Goal: Use online tool/utility: Utilize a website feature to perform a specific function

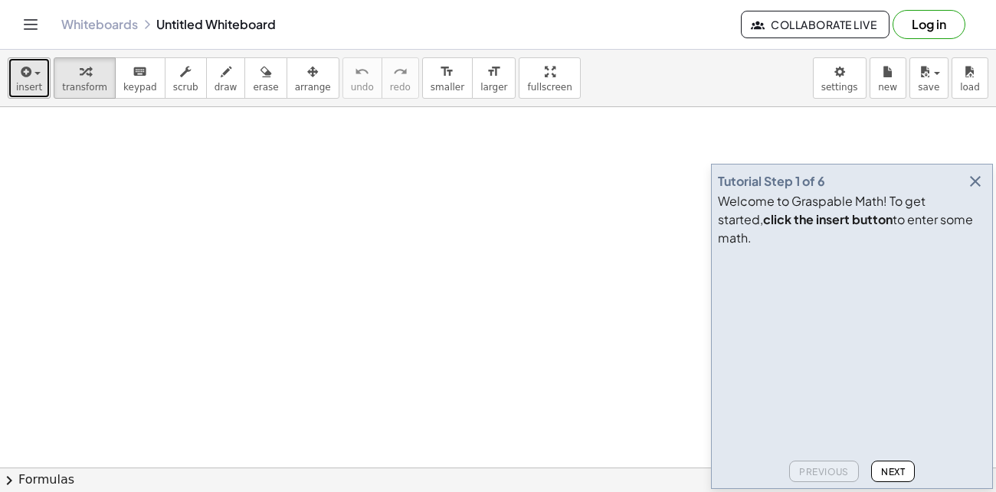
click at [31, 76] on span "button" at bounding box center [32, 73] width 3 height 11
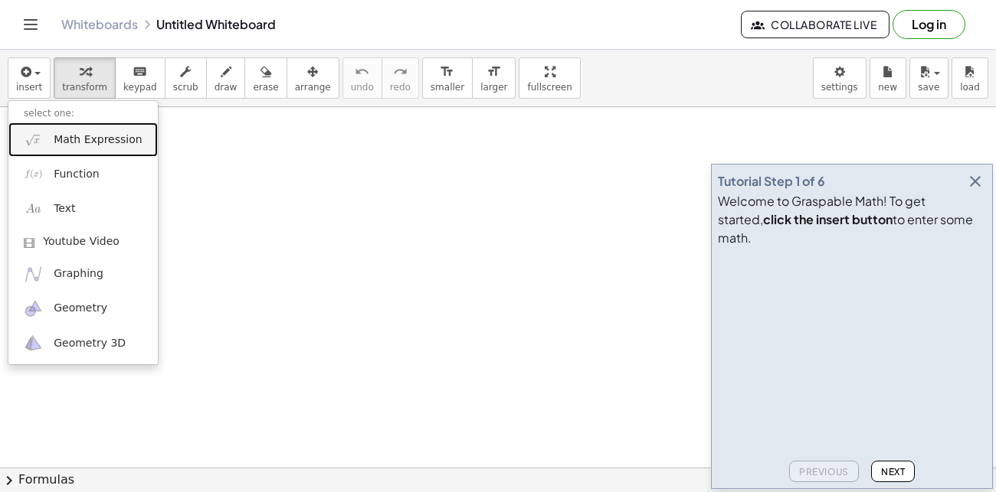
click at [80, 139] on span "Math Expression" at bounding box center [98, 139] width 88 height 15
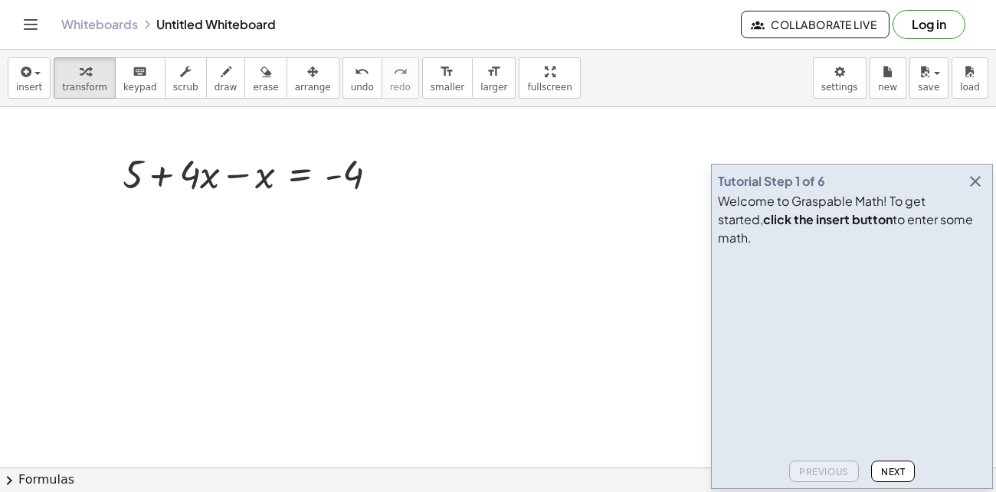
click at [878, 470] on button "Next" at bounding box center [893, 471] width 44 height 21
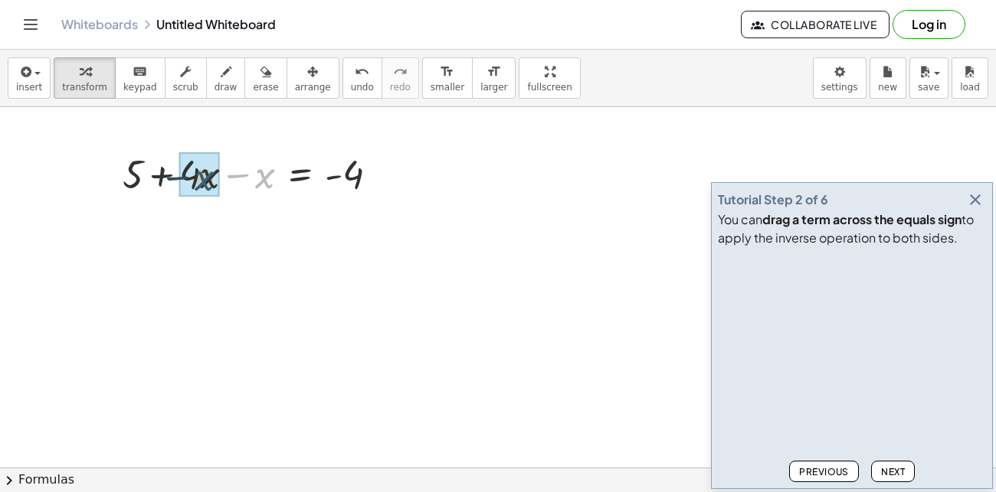
drag, startPoint x: 258, startPoint y: 182, endPoint x: 193, endPoint y: 185, distance: 65.2
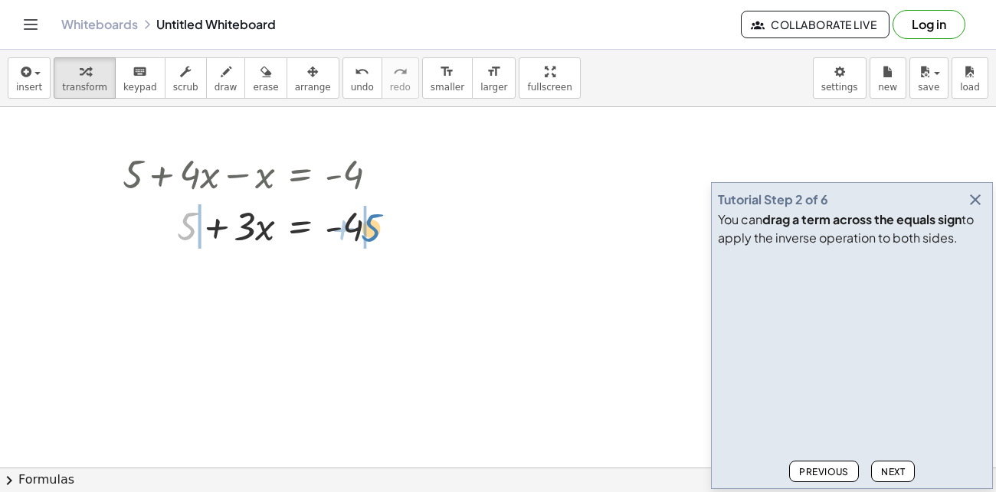
drag, startPoint x: 188, startPoint y: 223, endPoint x: 371, endPoint y: 226, distance: 183.1
click at [371, 226] on div at bounding box center [256, 225] width 283 height 52
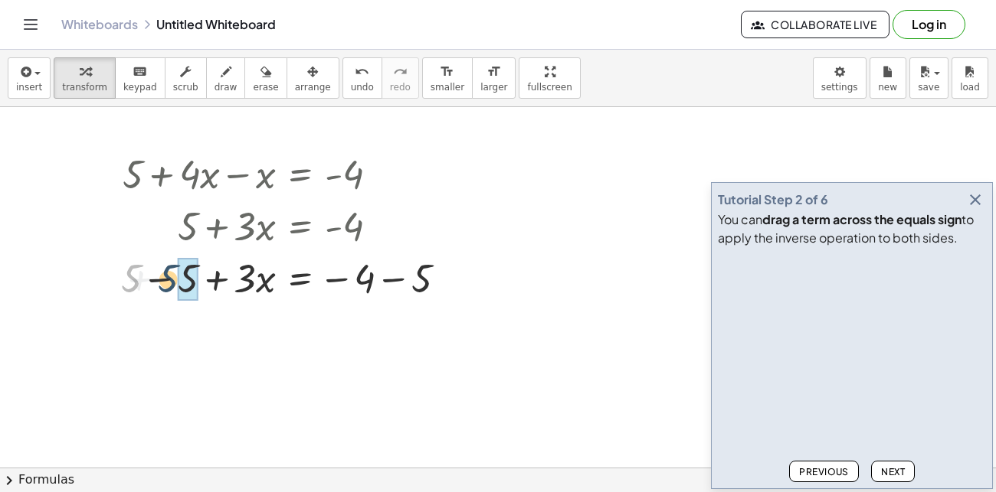
drag, startPoint x: 136, startPoint y: 280, endPoint x: 178, endPoint y: 282, distance: 43.0
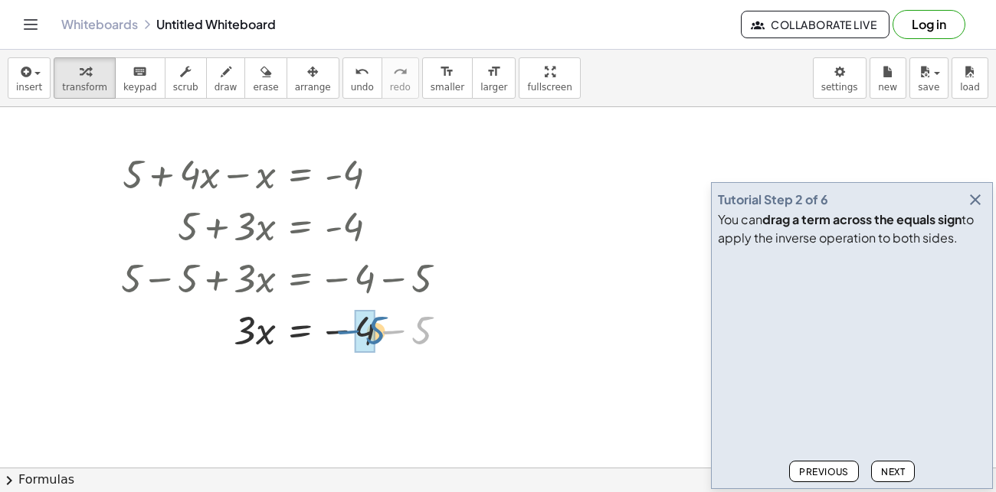
drag, startPoint x: 411, startPoint y: 339, endPoint x: 360, endPoint y: 340, distance: 51.3
drag, startPoint x: 346, startPoint y: 384, endPoint x: 356, endPoint y: 381, distance: 10.4
click at [356, 381] on div at bounding box center [289, 381] width 353 height 52
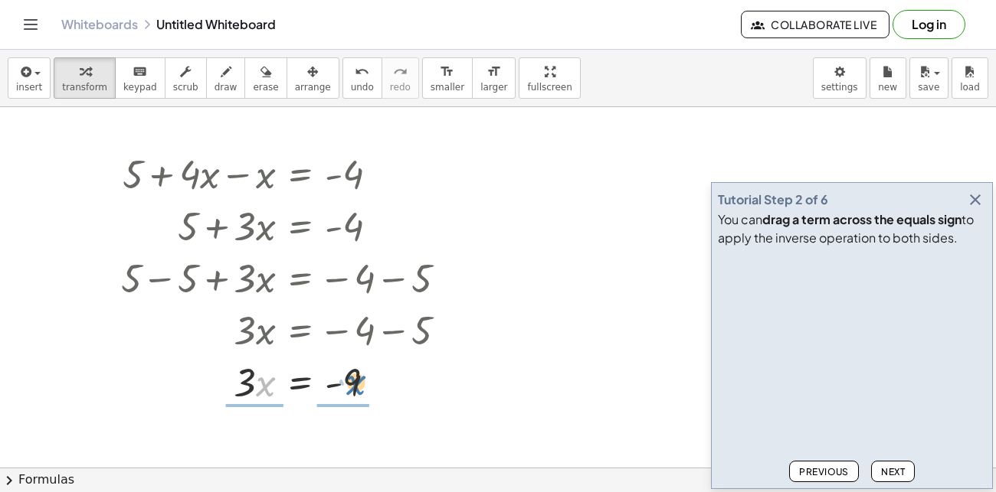
drag, startPoint x: 263, startPoint y: 382, endPoint x: 356, endPoint y: 381, distance: 93.4
click at [356, 381] on div at bounding box center [289, 381] width 353 height 52
drag, startPoint x: 244, startPoint y: 372, endPoint x: 252, endPoint y: 407, distance: 36.2
click at [252, 407] on div at bounding box center [289, 381] width 353 height 77
click at [355, 63] on icon "undo" at bounding box center [362, 72] width 15 height 18
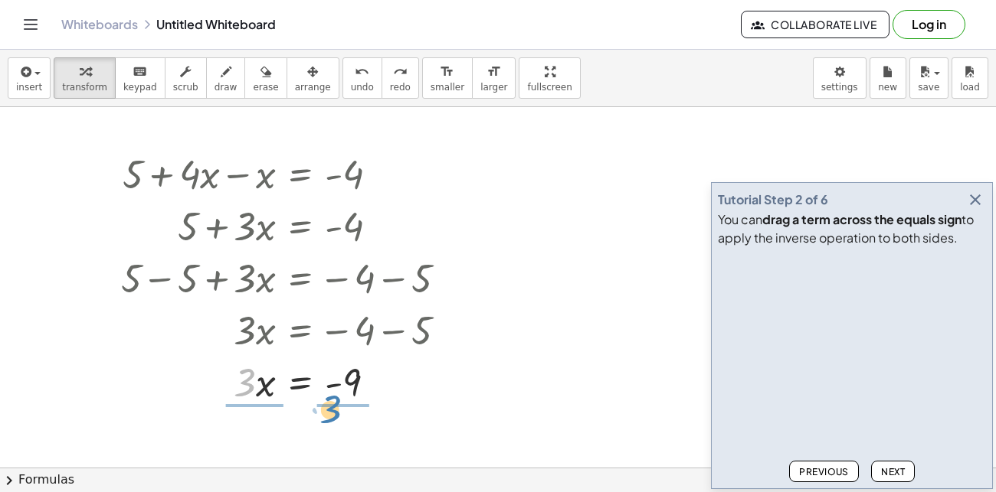
drag, startPoint x: 241, startPoint y: 381, endPoint x: 330, endPoint y: 410, distance: 93.5
click at [334, 366] on div at bounding box center [289, 381] width 353 height 77
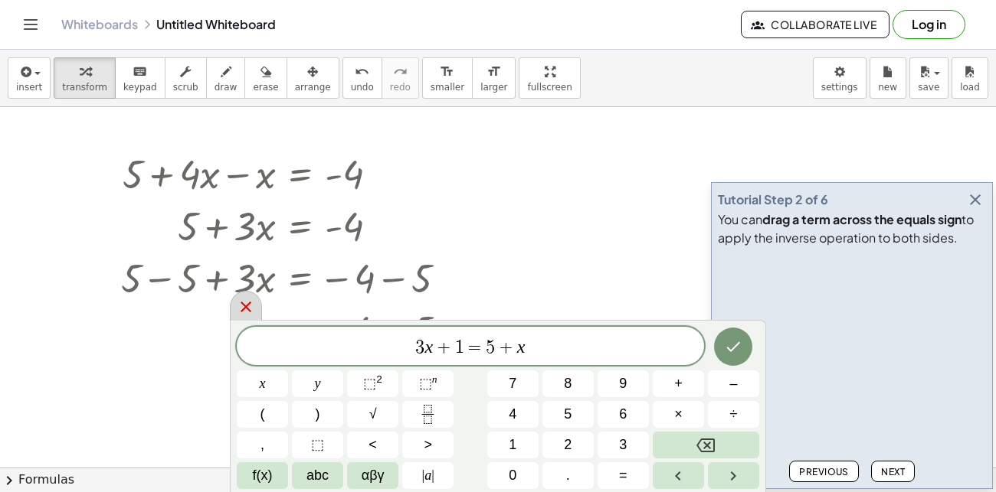
click at [245, 306] on icon at bounding box center [246, 307] width 18 height 18
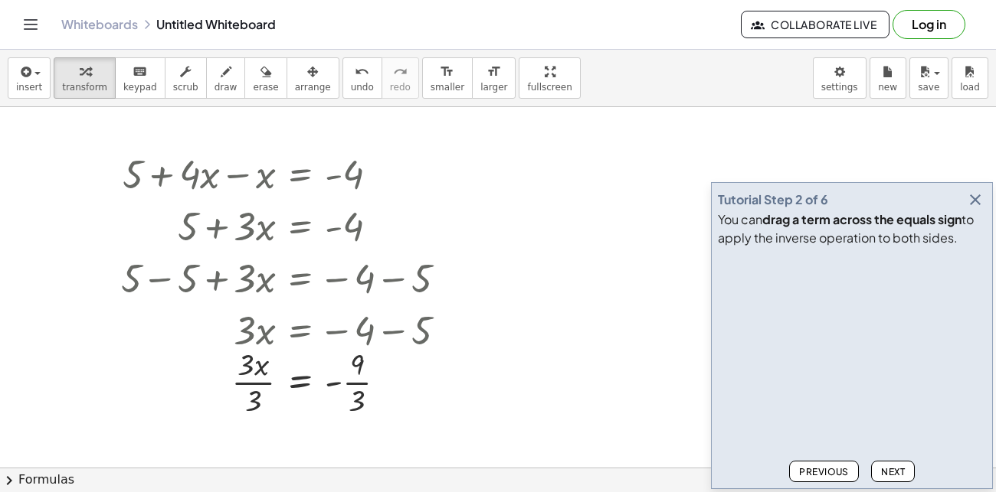
click at [900, 461] on button "Next" at bounding box center [893, 471] width 44 height 21
click at [895, 468] on span "Next" at bounding box center [893, 471] width 24 height 11
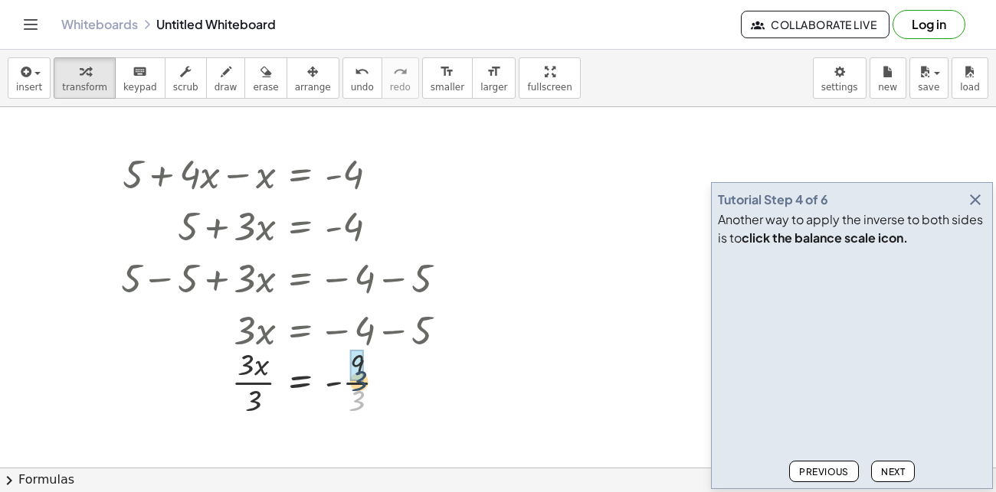
drag, startPoint x: 362, startPoint y: 401, endPoint x: 365, endPoint y: 375, distance: 26.1
click at [365, 375] on div at bounding box center [289, 381] width 353 height 77
drag, startPoint x: 249, startPoint y: 401, endPoint x: 253, endPoint y: 377, distance: 24.8
click at [253, 377] on div at bounding box center [289, 381] width 353 height 77
drag, startPoint x: 255, startPoint y: 402, endPoint x: 247, endPoint y: 377, distance: 26.6
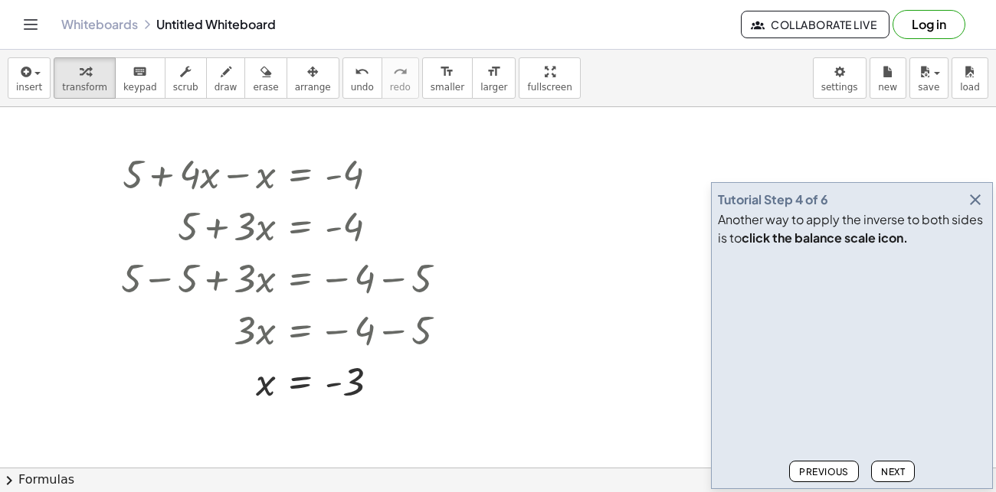
click at [891, 476] on span "Next" at bounding box center [893, 471] width 24 height 11
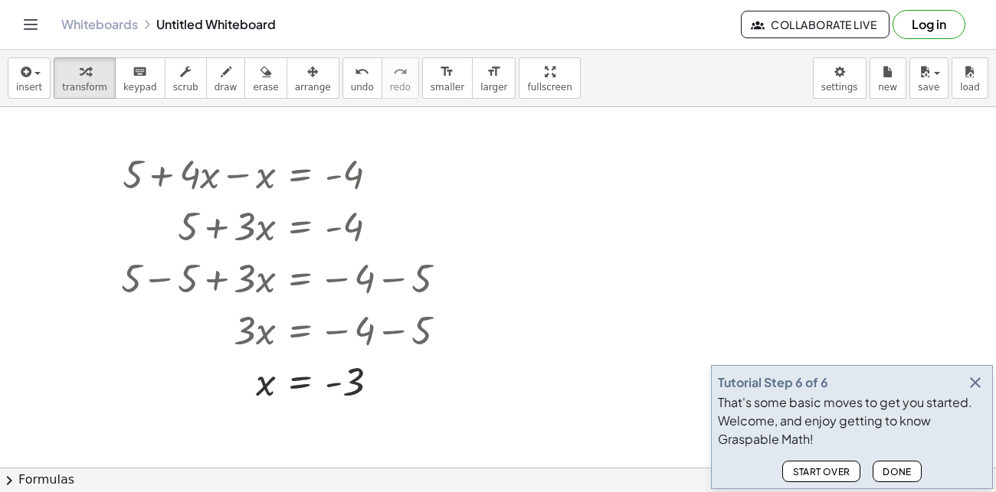
click at [836, 473] on span "Start Over" at bounding box center [821, 471] width 58 height 11
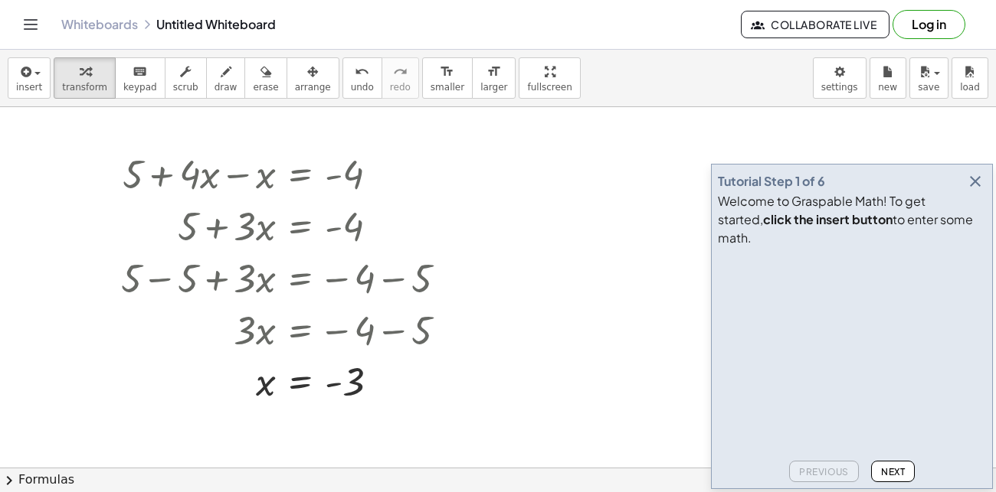
click at [895, 473] on span "Next" at bounding box center [893, 471] width 24 height 11
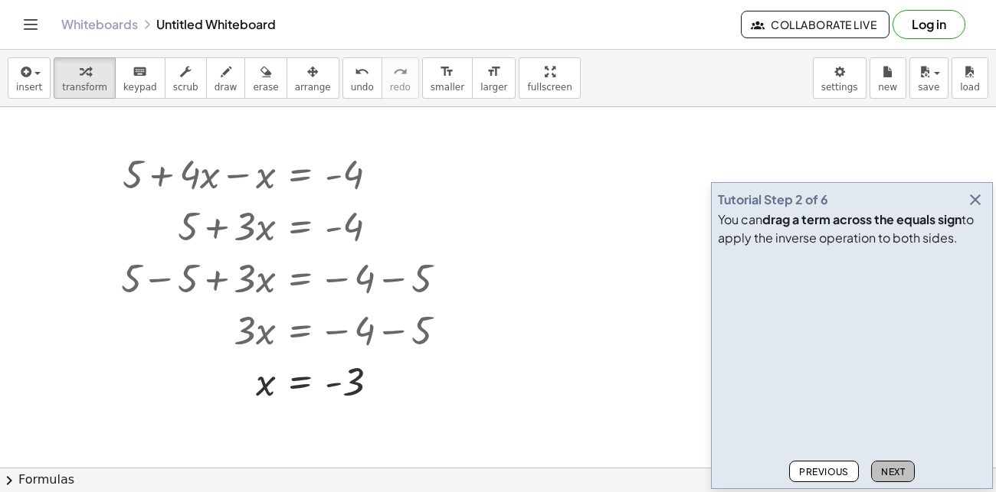
click at [895, 473] on span "Next" at bounding box center [893, 471] width 24 height 11
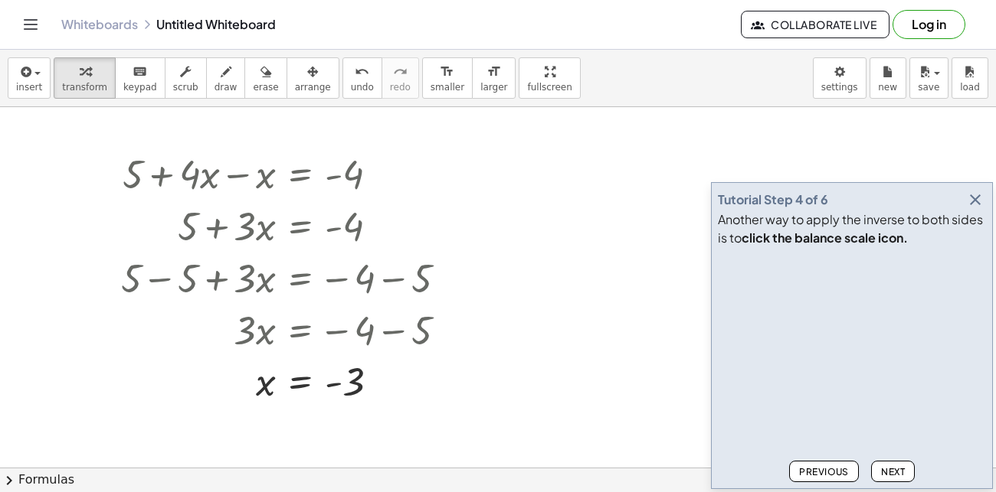
click at [895, 473] on span "Next" at bounding box center [893, 471] width 24 height 11
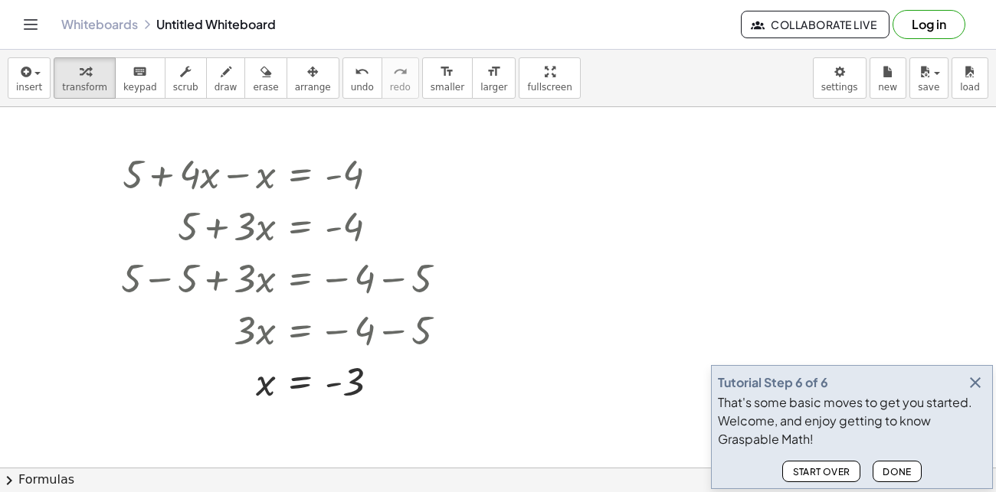
click at [822, 473] on span "Start Over" at bounding box center [821, 471] width 58 height 11
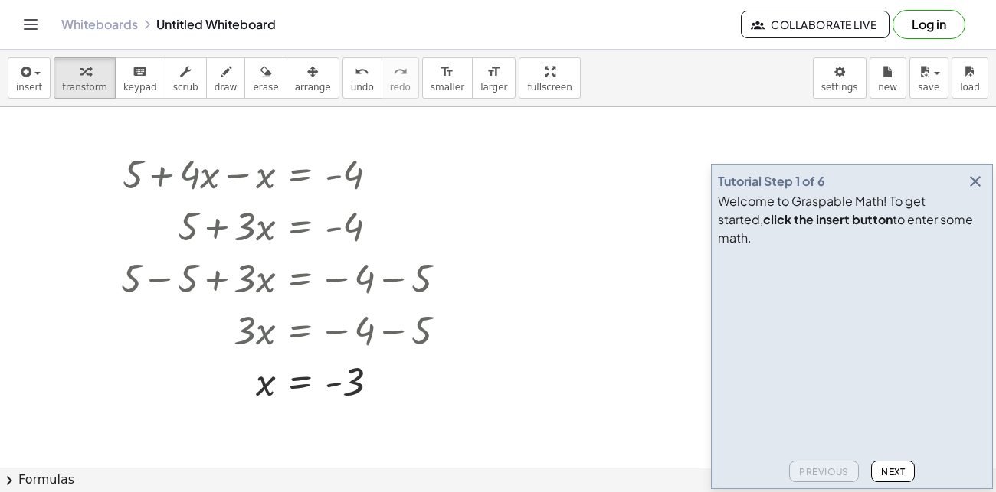
click at [876, 472] on button "Next" at bounding box center [893, 471] width 44 height 21
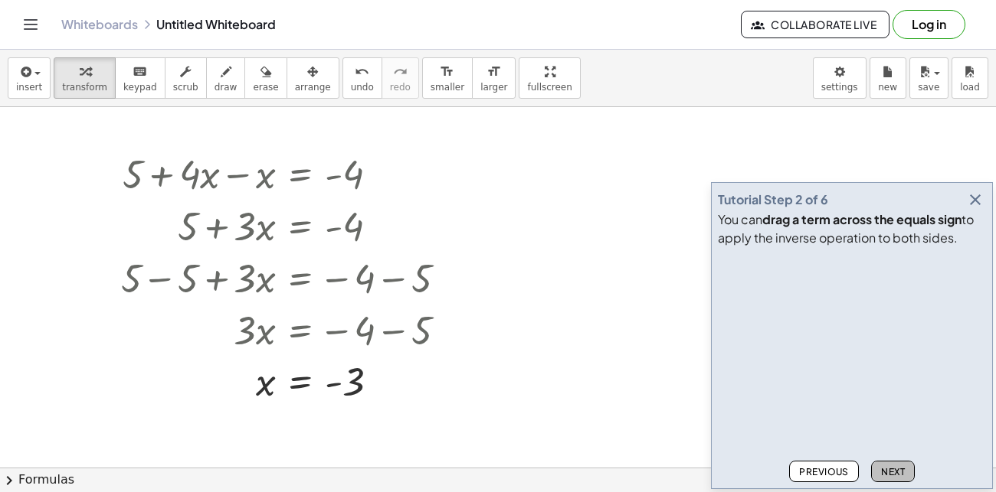
click at [876, 472] on button "Next" at bounding box center [893, 471] width 44 height 21
click at [385, 296] on div at bounding box center [289, 277] width 353 height 52
click at [381, 380] on div at bounding box center [379, 383] width 17 height 17
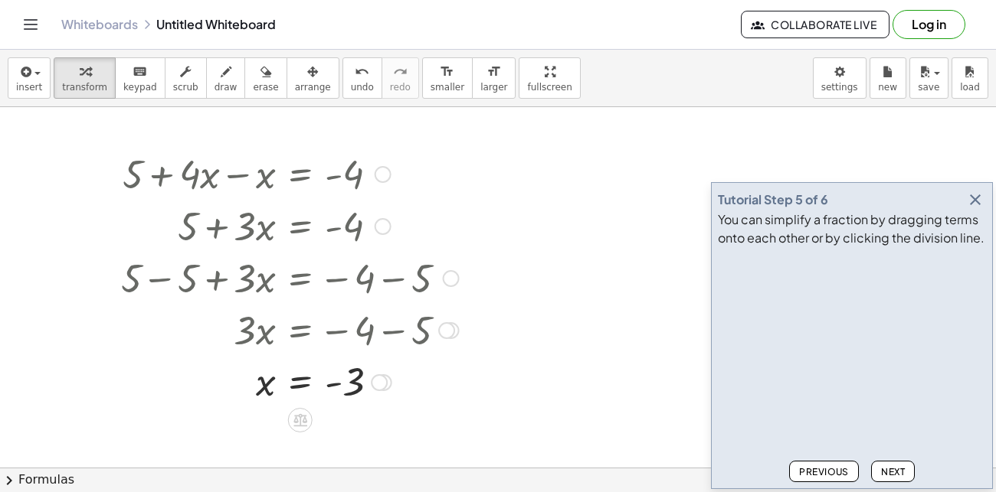
click at [424, 280] on div at bounding box center [289, 277] width 353 height 52
click at [461, 280] on div at bounding box center [289, 277] width 353 height 52
click at [453, 282] on div at bounding box center [451, 278] width 17 height 17
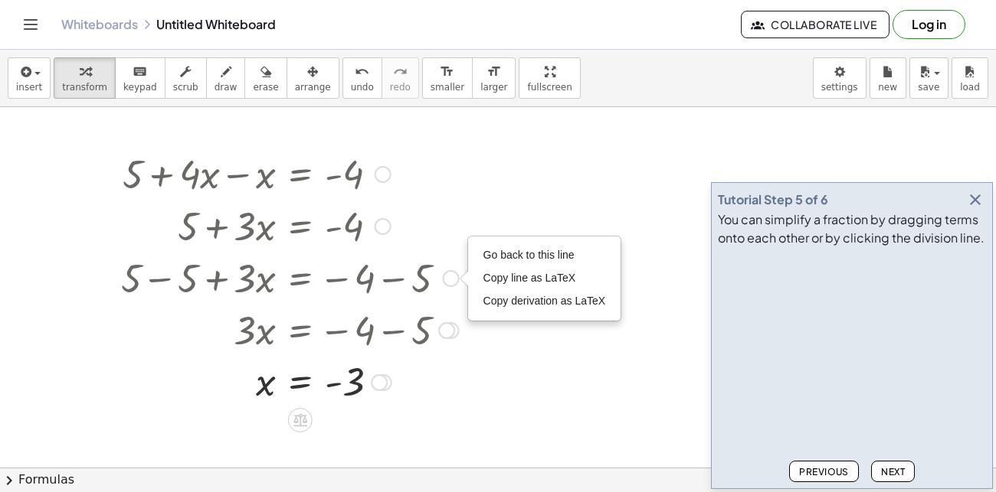
click at [345, 276] on div at bounding box center [289, 277] width 353 height 52
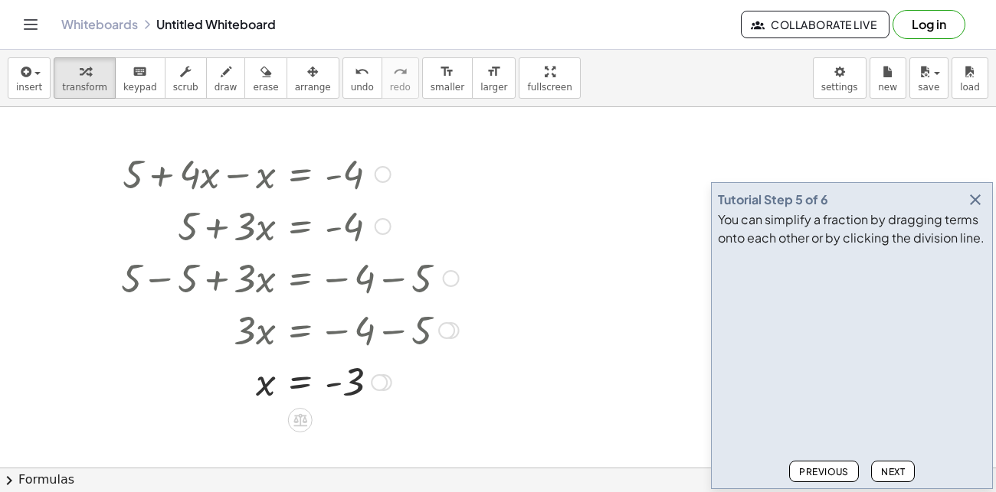
drag, startPoint x: 338, startPoint y: 333, endPoint x: 388, endPoint y: 283, distance: 71.5
click at [300, 175] on div "+ 5 + · 4 · x − x = - 4 + 5 + · 3 · x = - 4 + 5 − 5 + · 3 · x = − 4 − 5 Go back…" at bounding box center [300, 175] width 0 height 0
drag, startPoint x: 309, startPoint y: 175, endPoint x: 417, endPoint y: 192, distance: 109.4
click at [417, 192] on div at bounding box center [289, 173] width 353 height 52
click at [384, 236] on div at bounding box center [289, 225] width 353 height 52
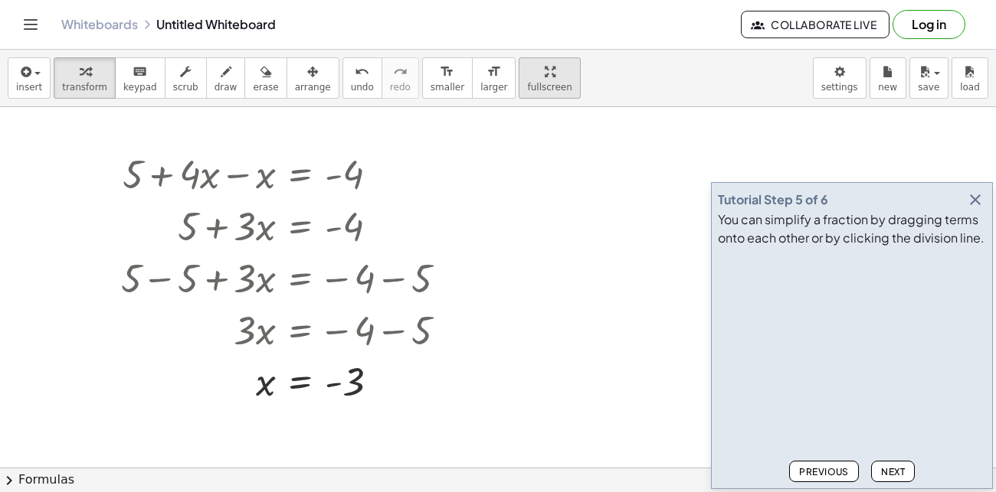
click at [527, 64] on div "button" at bounding box center [549, 71] width 44 height 18
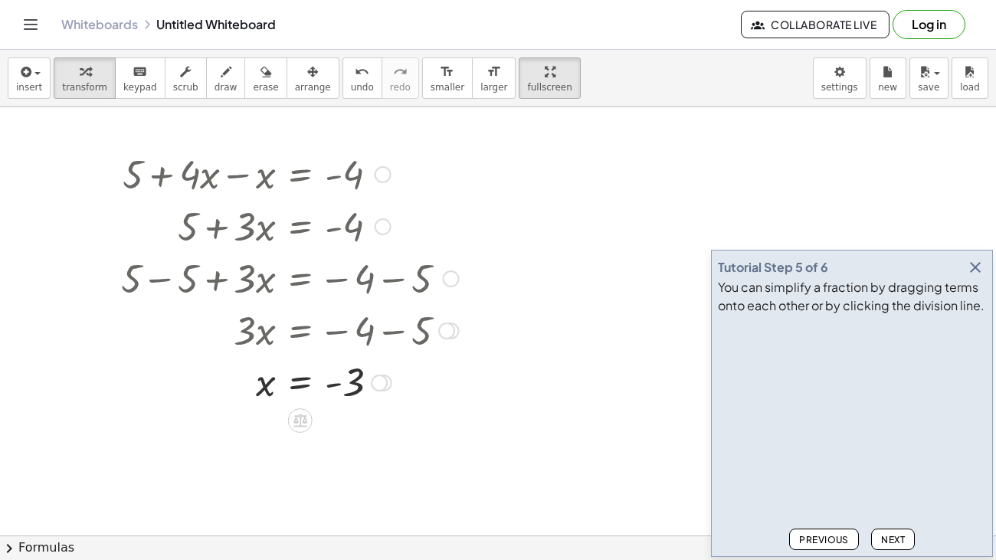
click at [352, 356] on div at bounding box center [289, 381] width 353 height 51
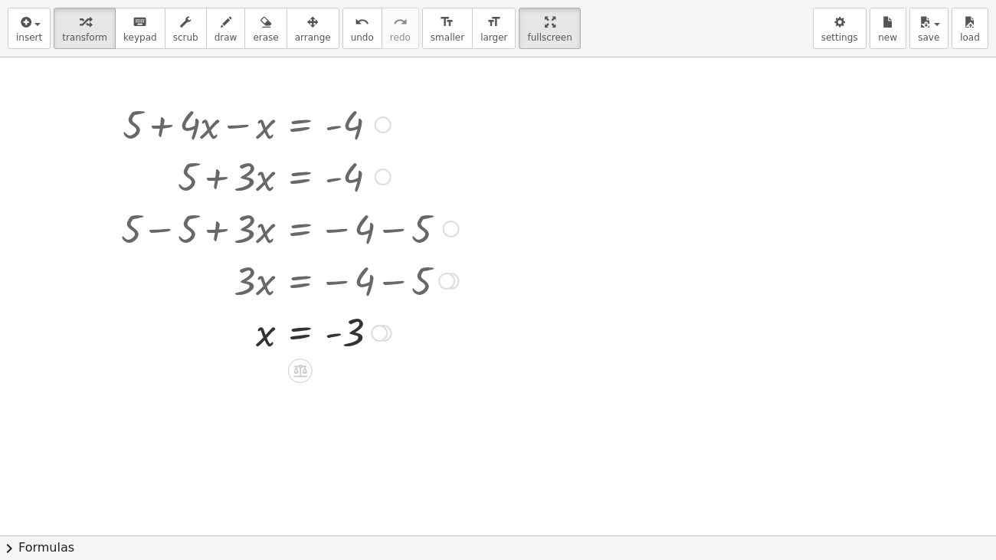
click at [423, 287] on div at bounding box center [289, 280] width 353 height 52
click at [320, 326] on div at bounding box center [289, 331] width 353 height 51
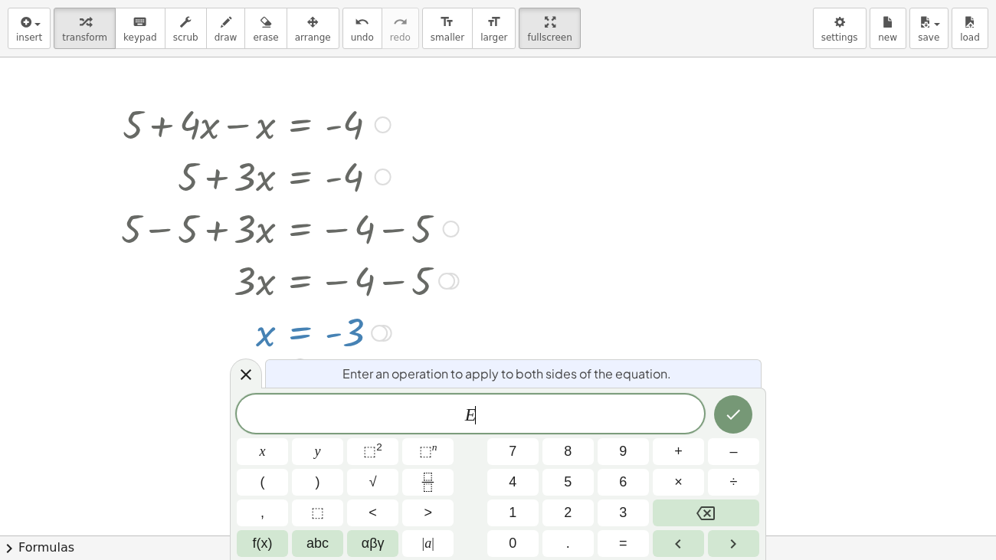
click at [320, 326] on div at bounding box center [289, 331] width 353 height 51
click at [247, 372] on icon at bounding box center [245, 374] width 11 height 11
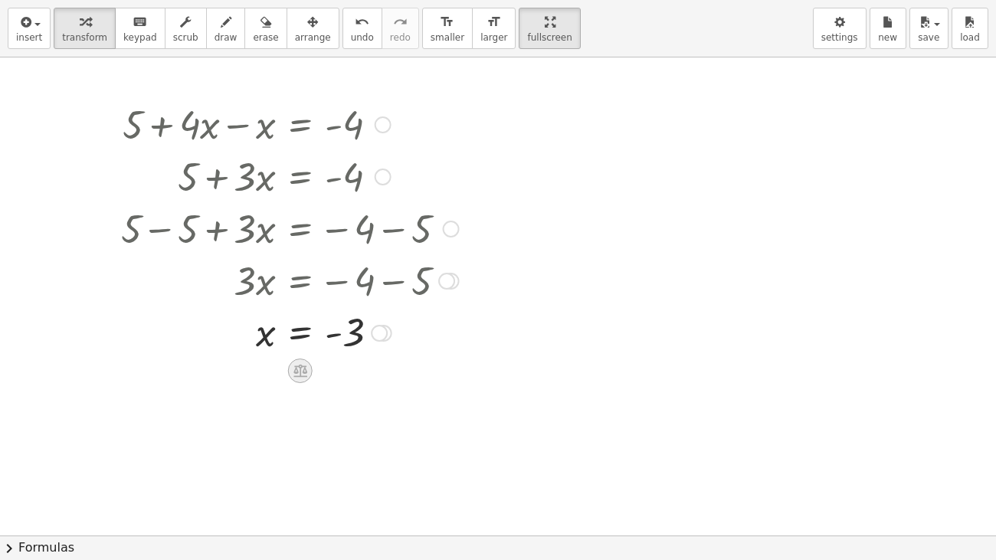
click at [298, 371] on icon at bounding box center [300, 370] width 16 height 16
click at [319, 373] on div "÷" at bounding box center [331, 370] width 25 height 25
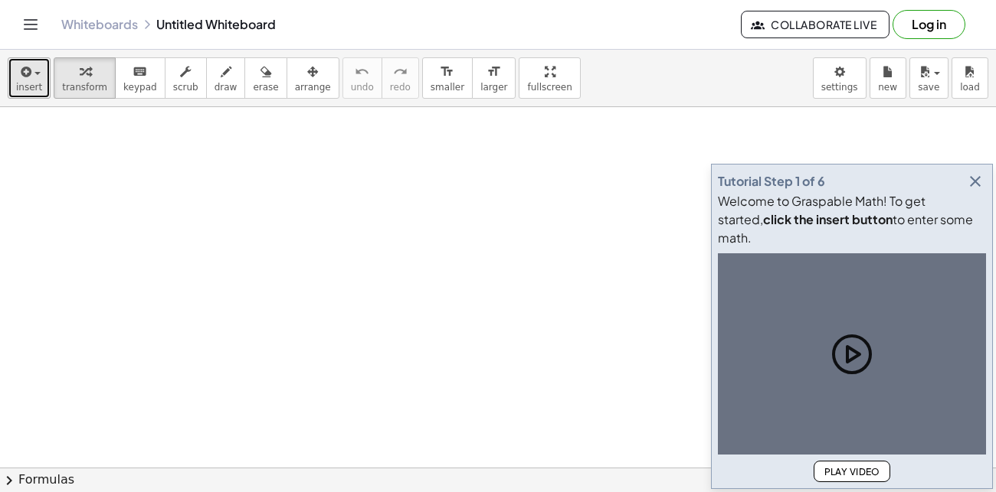
click at [36, 77] on div "button" at bounding box center [29, 71] width 26 height 18
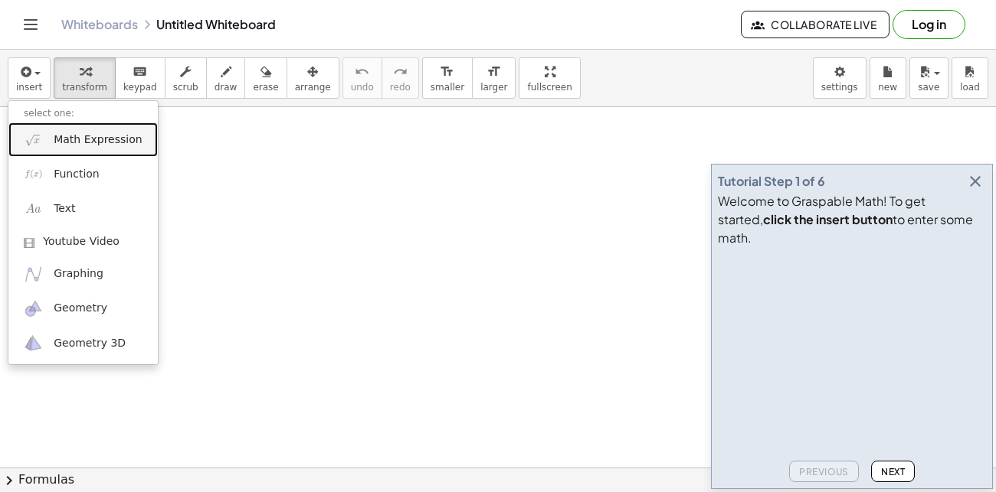
click at [70, 139] on span "Math Expression" at bounding box center [98, 139] width 88 height 15
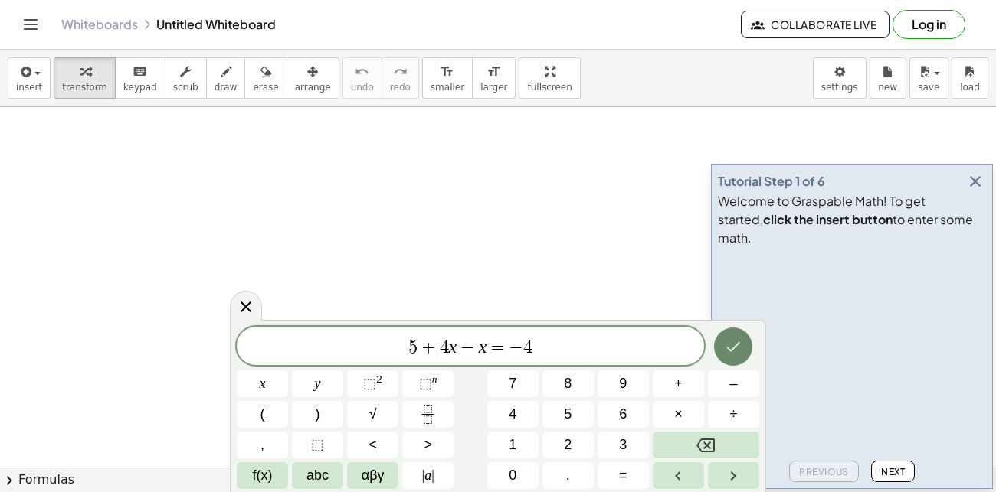
click at [725, 343] on icon "Done" at bounding box center [733, 347] width 18 height 18
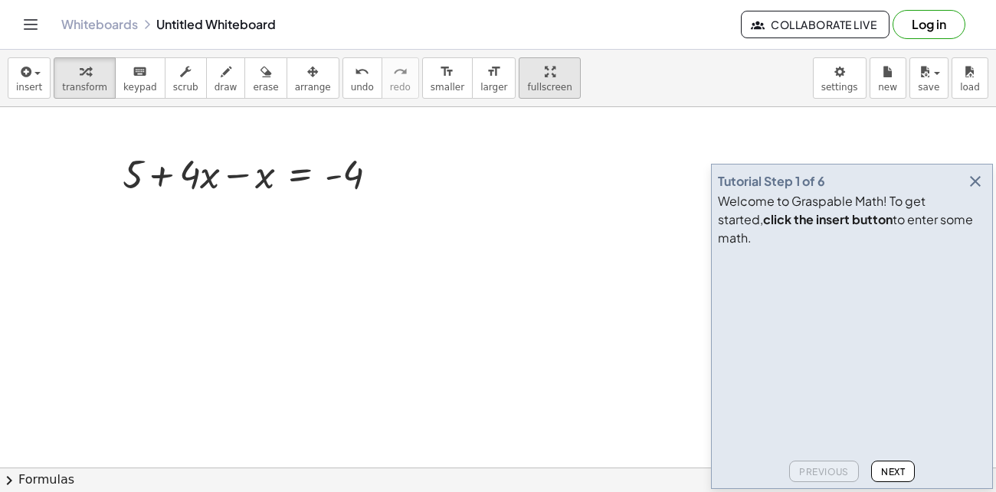
click at [527, 82] on span "fullscreen" at bounding box center [549, 87] width 44 height 11
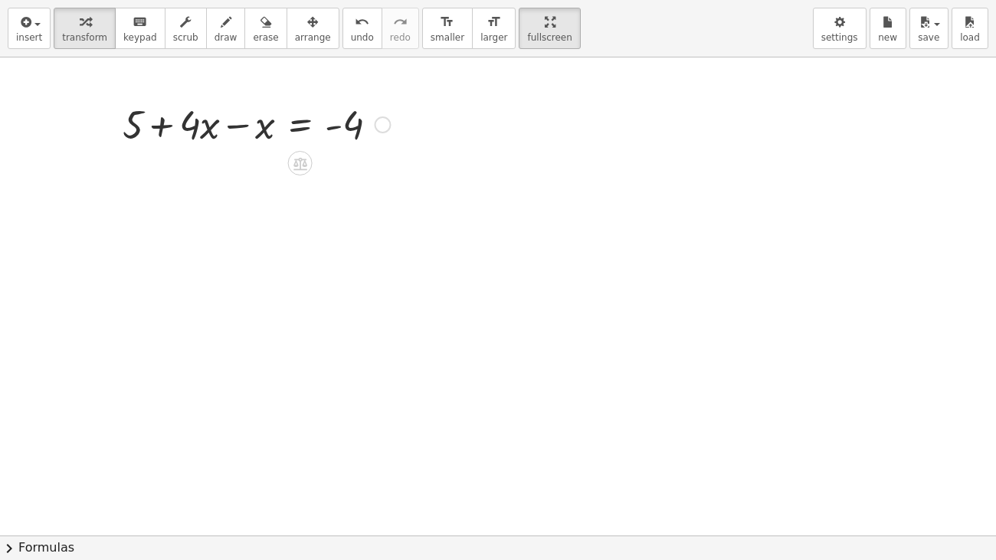
click at [191, 135] on div at bounding box center [256, 123] width 283 height 52
click at [202, 138] on div at bounding box center [256, 123] width 283 height 52
click at [263, 127] on div at bounding box center [256, 123] width 283 height 52
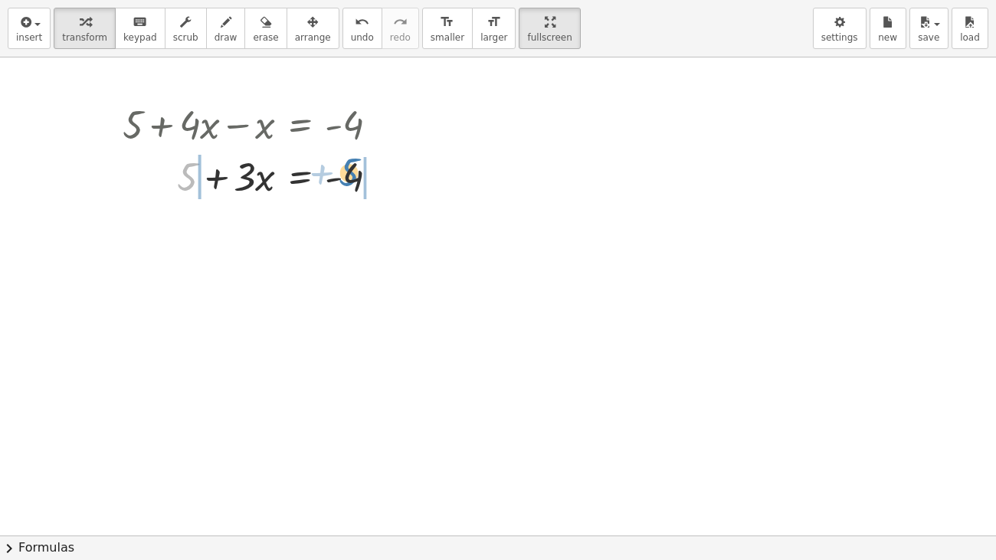
drag, startPoint x: 189, startPoint y: 177, endPoint x: 349, endPoint y: 174, distance: 160.1
click at [349, 174] on div at bounding box center [256, 175] width 283 height 52
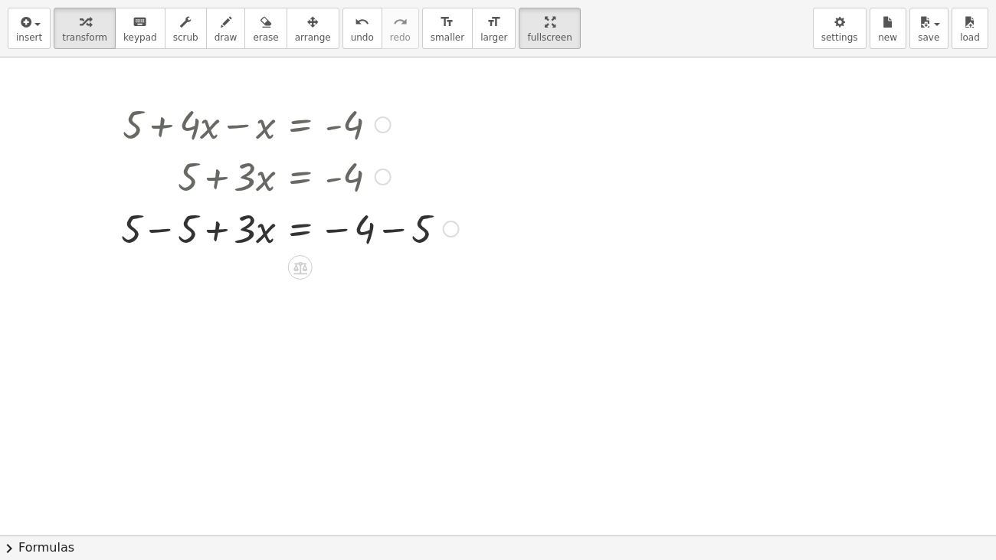
click at [186, 231] on div at bounding box center [289, 227] width 353 height 52
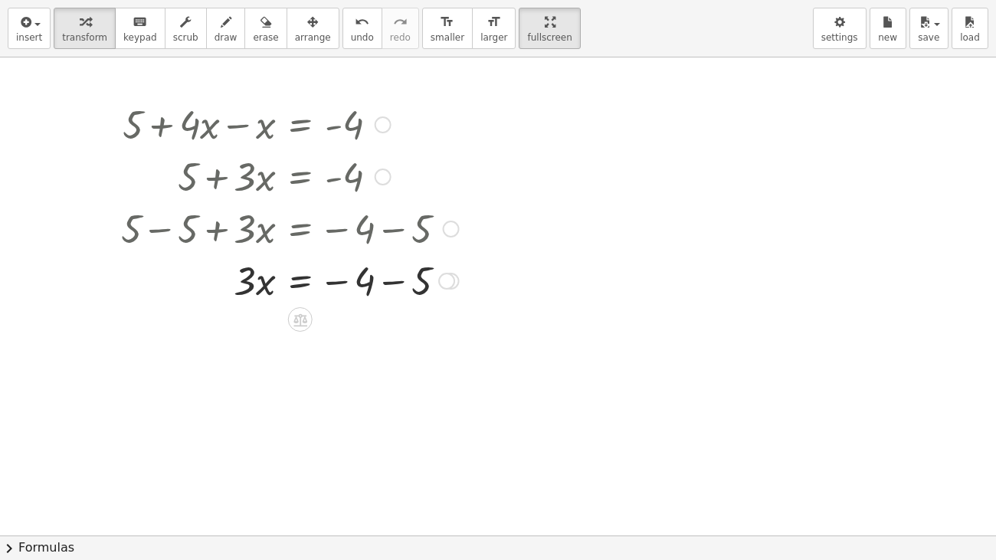
click at [358, 277] on div at bounding box center [289, 280] width 353 height 52
click at [371, 283] on div at bounding box center [289, 280] width 353 height 52
click at [424, 285] on div at bounding box center [289, 280] width 353 height 52
drag, startPoint x: 245, startPoint y: 335, endPoint x: 343, endPoint y: 368, distance: 103.4
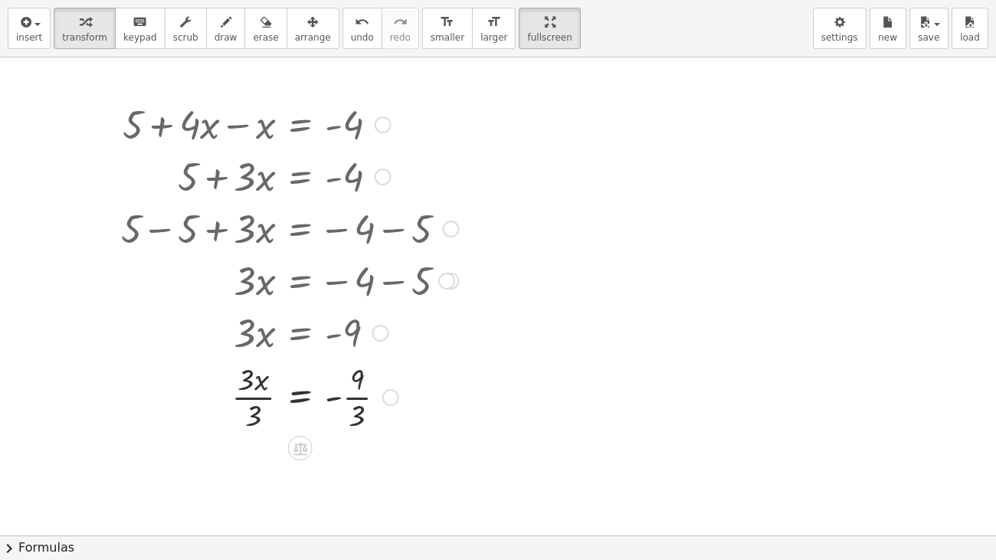
click at [357, 388] on div at bounding box center [289, 396] width 353 height 77
click at [358, 411] on div at bounding box center [289, 396] width 353 height 77
drag, startPoint x: 295, startPoint y: 128, endPoint x: 313, endPoint y: 80, distance: 50.9
click at [313, 80] on div "+ 5 + · 4 · x − x = - 4 + 5 + · 3 · x = - 4 + 5 − 5 + · 3 · x = − 4 − 5 + 0 + ·…" at bounding box center [498, 535] width 996 height 956
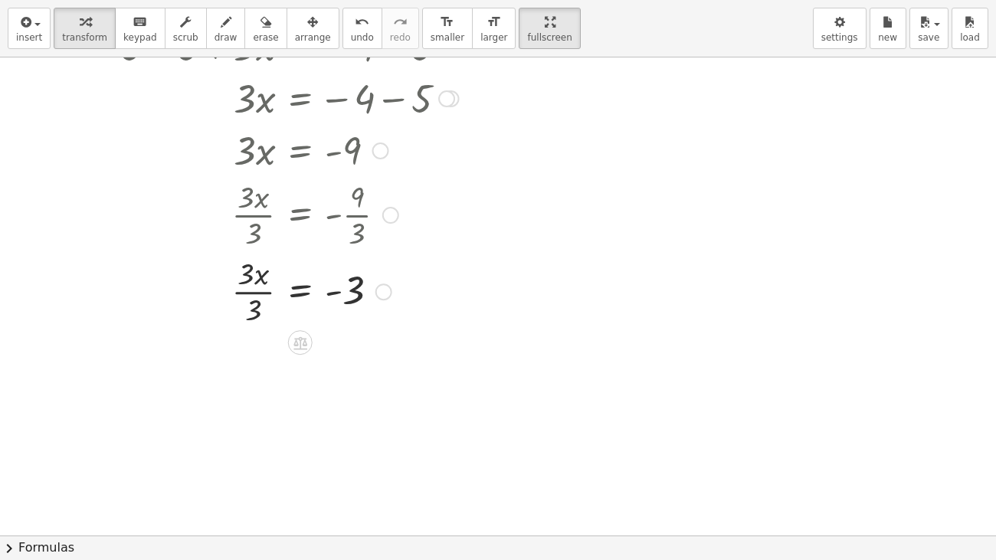
scroll to position [189, 0]
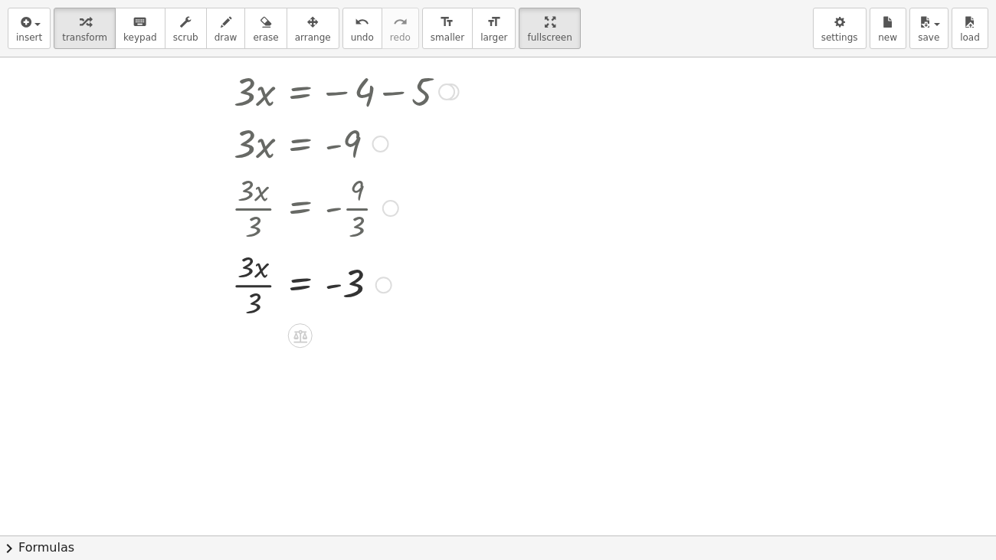
click at [253, 313] on div at bounding box center [289, 283] width 353 height 77
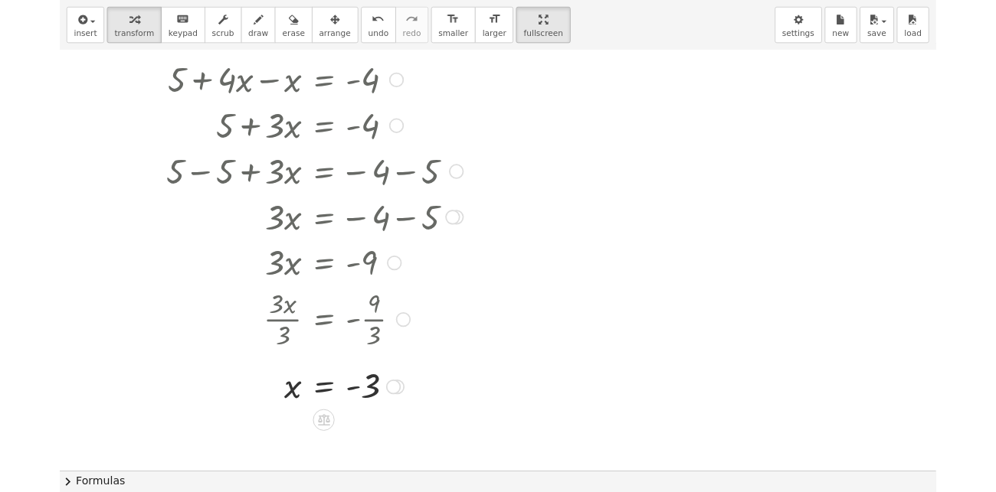
scroll to position [0, 0]
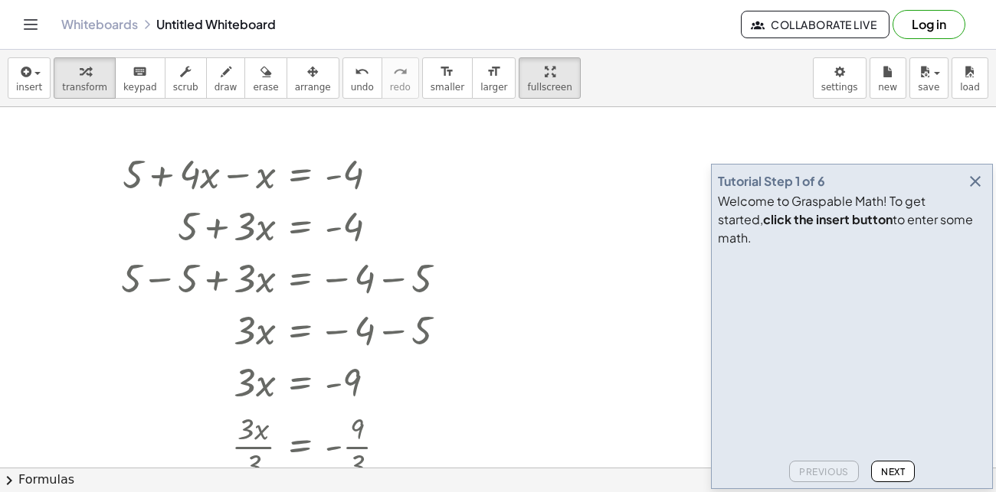
click at [898, 466] on span "Next" at bounding box center [893, 471] width 24 height 11
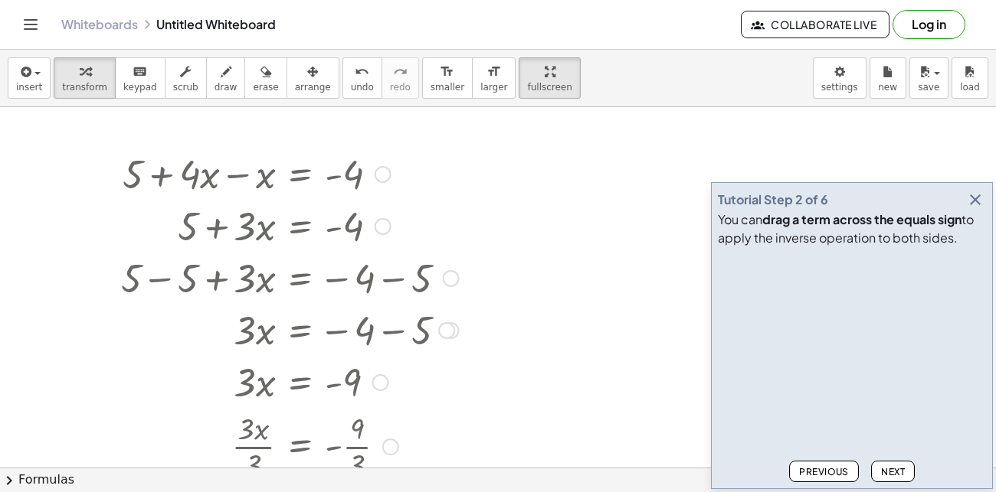
click at [172, 204] on div at bounding box center [289, 225] width 353 height 52
click at [20, 83] on span "insert" at bounding box center [29, 87] width 26 height 11
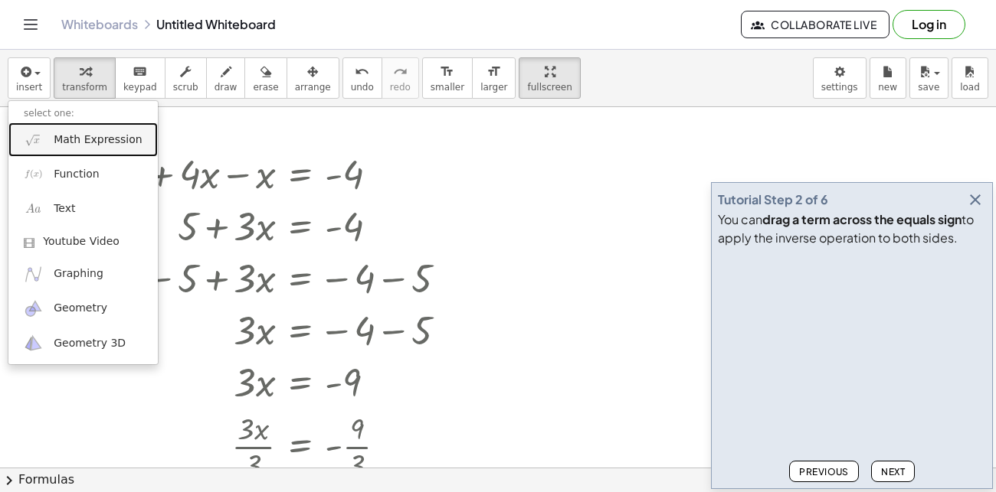
click at [113, 135] on span "Math Expression" at bounding box center [98, 139] width 88 height 15
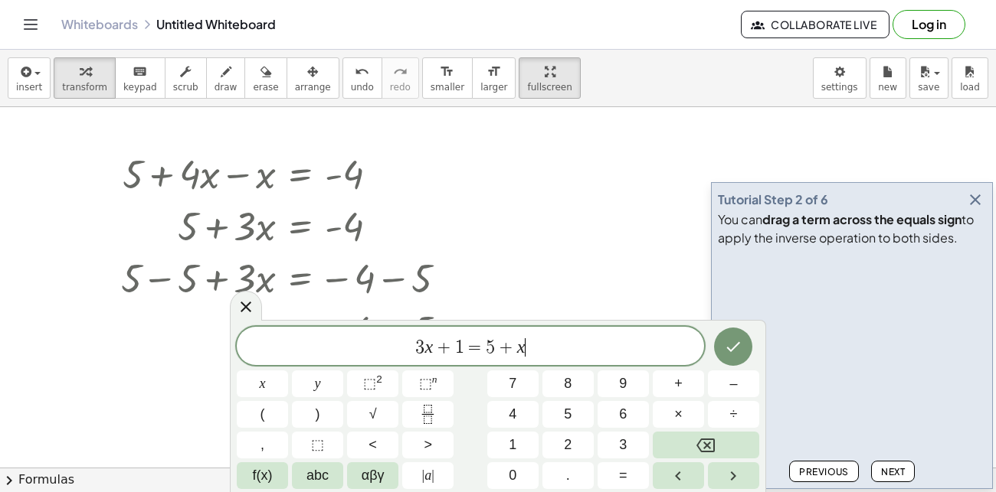
click at [570, 361] on div "3 x + 1 = 5 + x ​" at bounding box center [470, 346] width 467 height 38
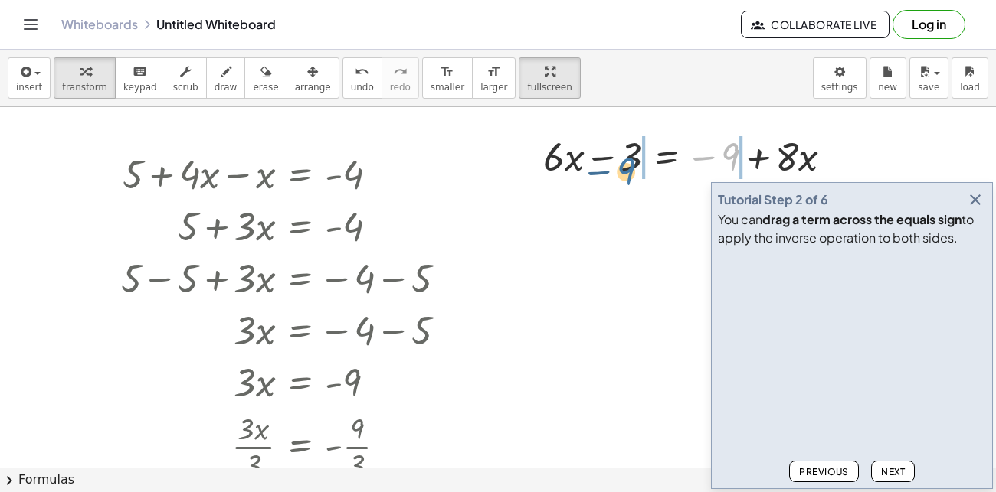
drag, startPoint x: 727, startPoint y: 155, endPoint x: 620, endPoint y: 169, distance: 108.2
click at [620, 169] on div at bounding box center [693, 155] width 317 height 52
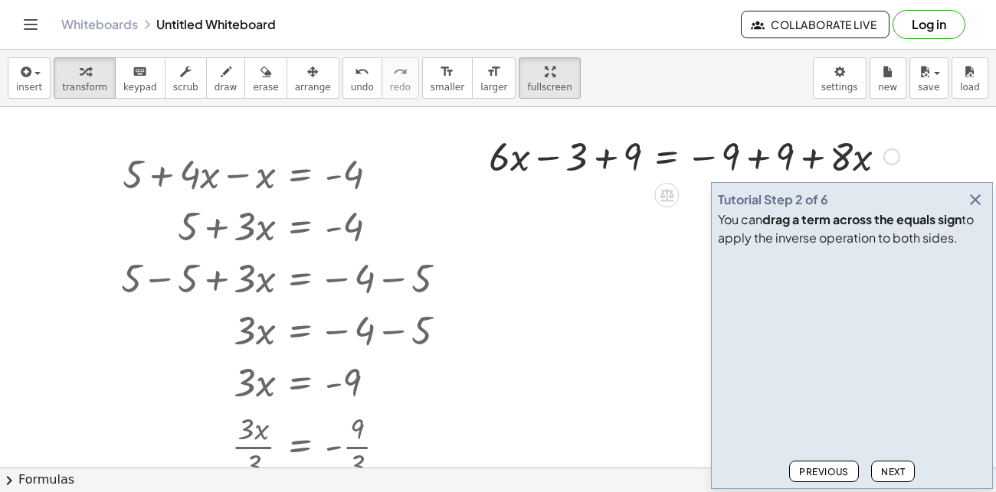
click at [735, 155] on div at bounding box center [694, 155] width 426 height 52
click at [790, 161] on div at bounding box center [694, 155] width 426 height 52
click at [977, 198] on icon "button" at bounding box center [975, 200] width 18 height 18
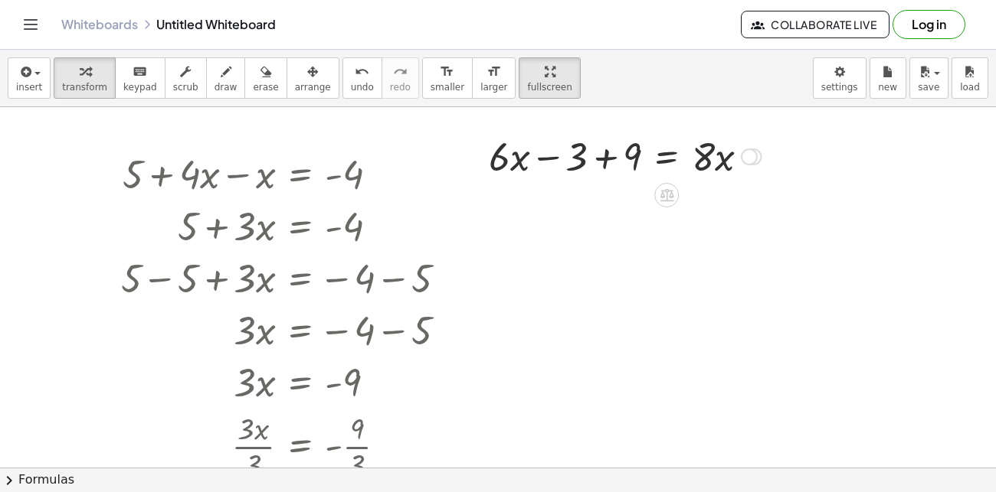
click at [577, 170] on div at bounding box center [624, 155] width 287 height 52
drag, startPoint x: 631, startPoint y: 161, endPoint x: 568, endPoint y: 165, distance: 63.7
click at [568, 165] on div at bounding box center [624, 155] width 287 height 52
drag, startPoint x: 573, startPoint y: 162, endPoint x: 564, endPoint y: 166, distance: 9.6
click at [564, 166] on div at bounding box center [624, 155] width 287 height 52
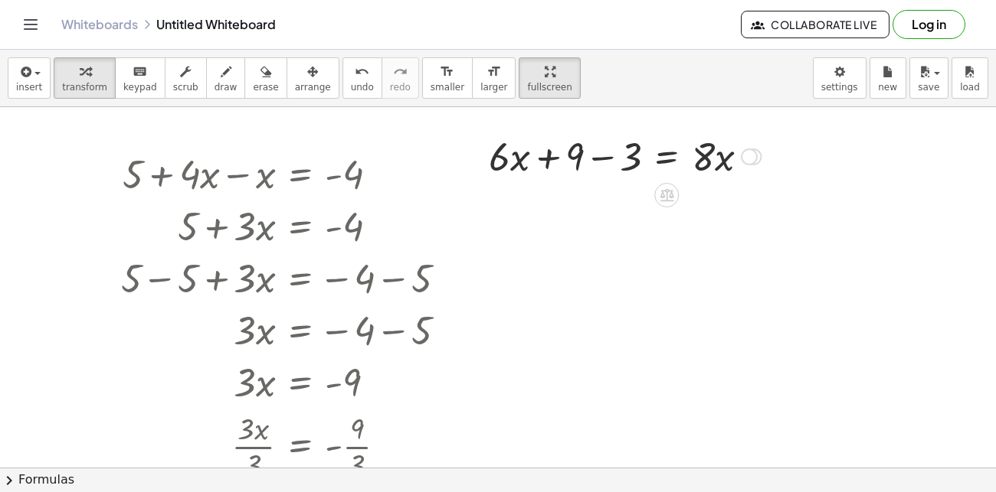
click at [574, 165] on div at bounding box center [624, 155] width 287 height 52
click at [636, 156] on div at bounding box center [624, 155] width 287 height 52
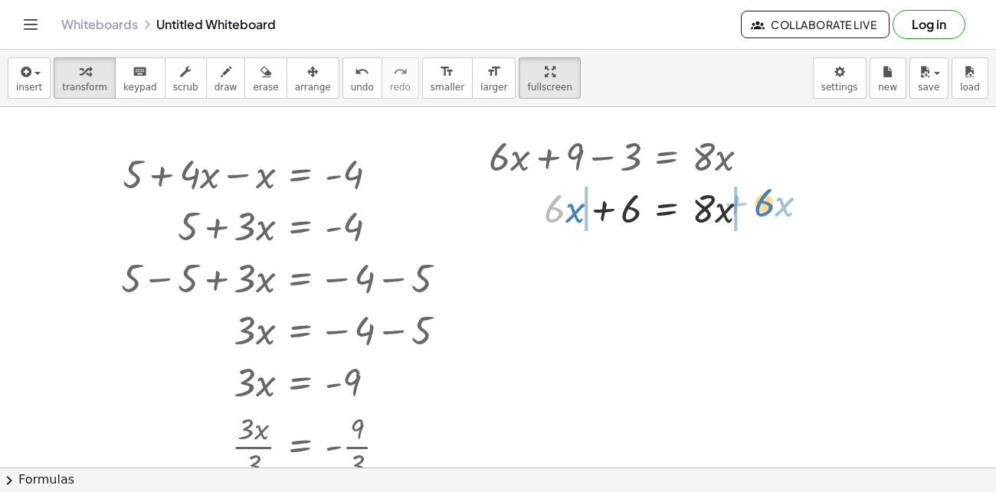
drag, startPoint x: 563, startPoint y: 204, endPoint x: 773, endPoint y: 199, distance: 209.9
click at [552, 212] on div at bounding box center [653, 208] width 386 height 52
click at [502, 209] on div at bounding box center [653, 208] width 386 height 52
click at [786, 212] on div at bounding box center [653, 208] width 386 height 52
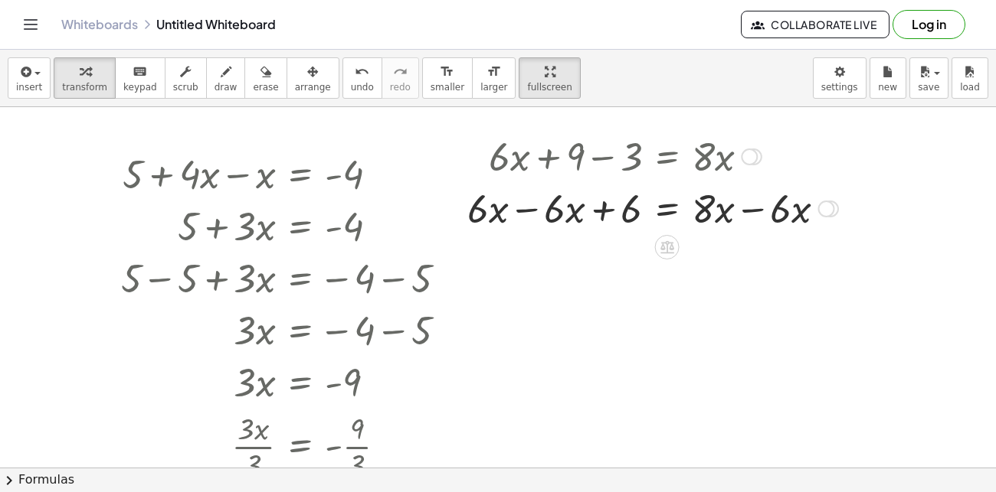
click at [781, 213] on div at bounding box center [653, 208] width 386 height 52
click at [710, 214] on div at bounding box center [653, 208] width 386 height 52
click at [712, 214] on div at bounding box center [653, 208] width 386 height 52
click at [784, 216] on div at bounding box center [653, 208] width 386 height 52
click at [701, 209] on div at bounding box center [653, 208] width 386 height 52
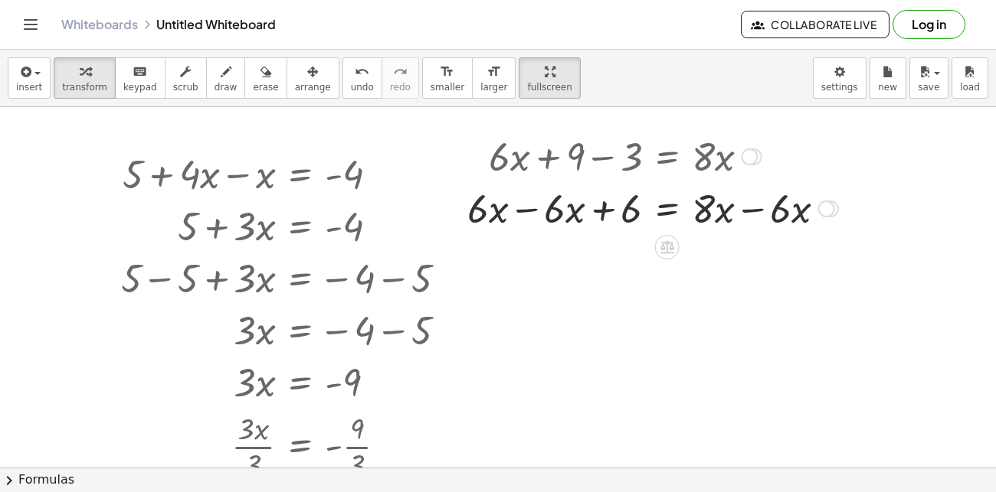
click at [746, 210] on div at bounding box center [653, 208] width 386 height 52
click at [522, 210] on div at bounding box center [614, 208] width 309 height 52
click at [680, 226] on div at bounding box center [624, 208] width 287 height 52
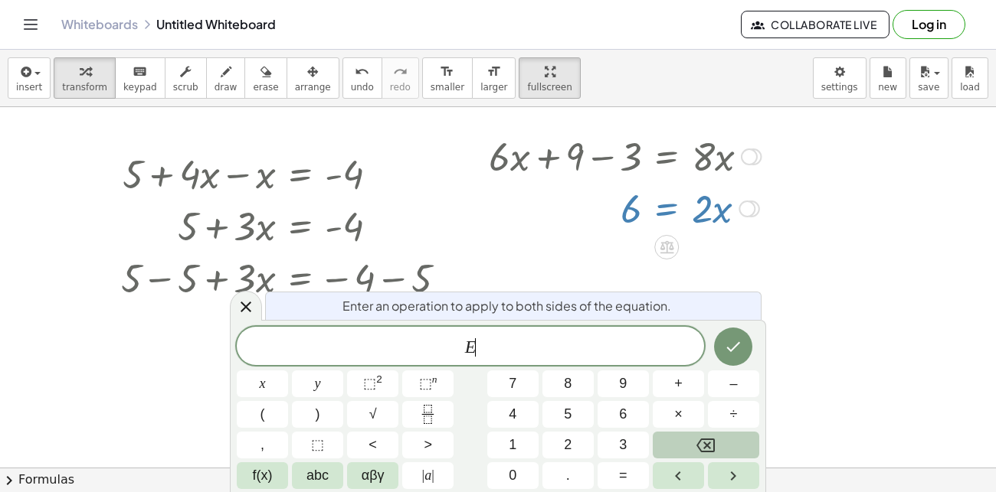
click at [704, 456] on button "Backspace" at bounding box center [706, 445] width 106 height 27
click at [230, 306] on div at bounding box center [246, 306] width 32 height 30
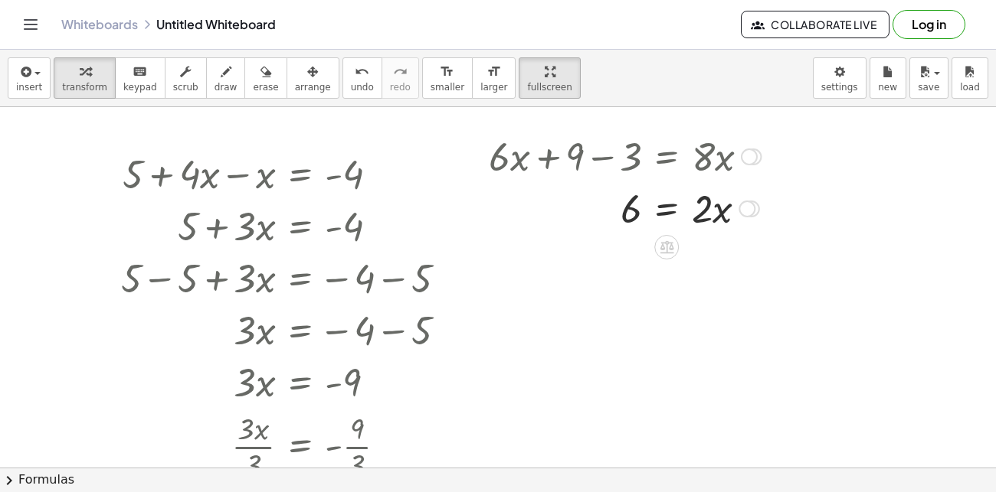
click at [676, 149] on div at bounding box center [624, 155] width 287 height 52
click at [633, 157] on div at bounding box center [624, 155] width 287 height 52
click at [20, 71] on icon "button" at bounding box center [25, 72] width 14 height 18
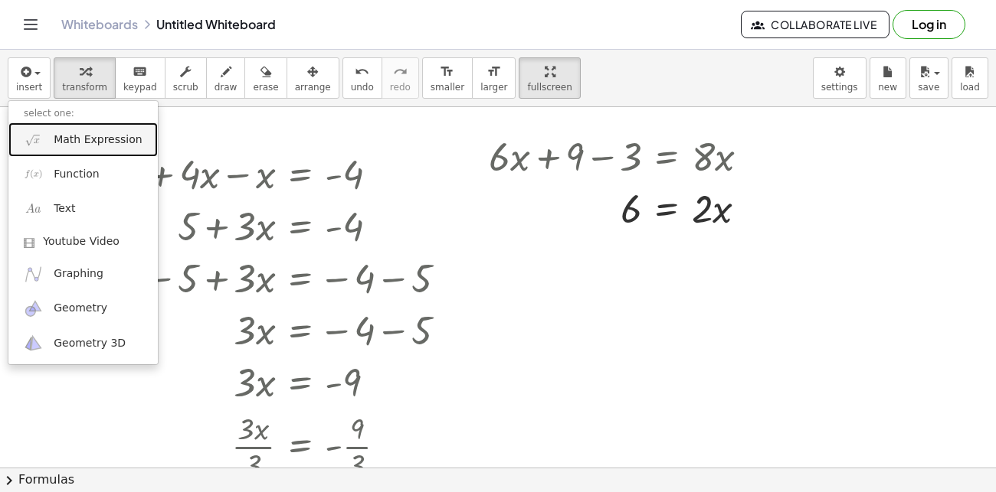
click at [109, 139] on span "Math Expression" at bounding box center [98, 139] width 88 height 15
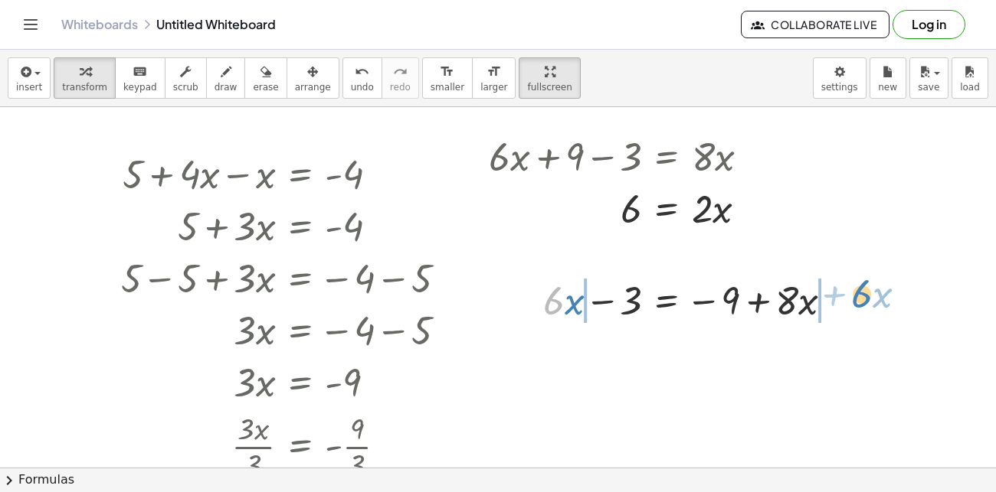
drag, startPoint x: 551, startPoint y: 306, endPoint x: 858, endPoint y: 299, distance: 307.2
click at [557, 307] on div at bounding box center [694, 299] width 470 height 52
click at [865, 306] on div at bounding box center [694, 299] width 470 height 52
click at [839, 304] on div at bounding box center [694, 299] width 470 height 52
click at [517, 304] on div at bounding box center [654, 299] width 391 height 52
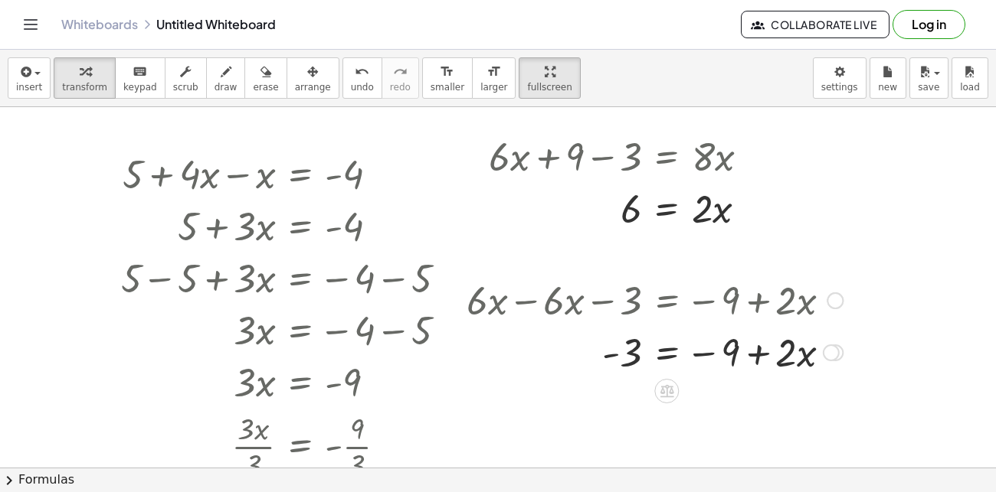
drag, startPoint x: 649, startPoint y: 303, endPoint x: 744, endPoint y: 326, distance: 97.5
click at [666, 301] on div "+ · 6 · x − 3 = − 9 + · 8 · x + · 6 · x − · 6 · x − 3 = − 9 + · 8 · x − · 6 · x…" at bounding box center [666, 301] width 0 height 0
click at [296, 80] on button "arrange" at bounding box center [312, 77] width 53 height 41
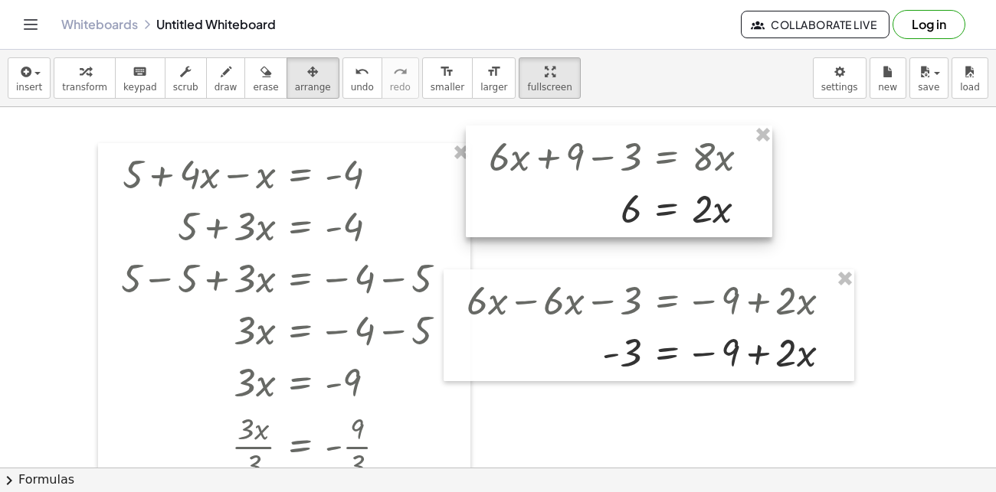
click at [645, 174] on div at bounding box center [619, 182] width 306 height 112
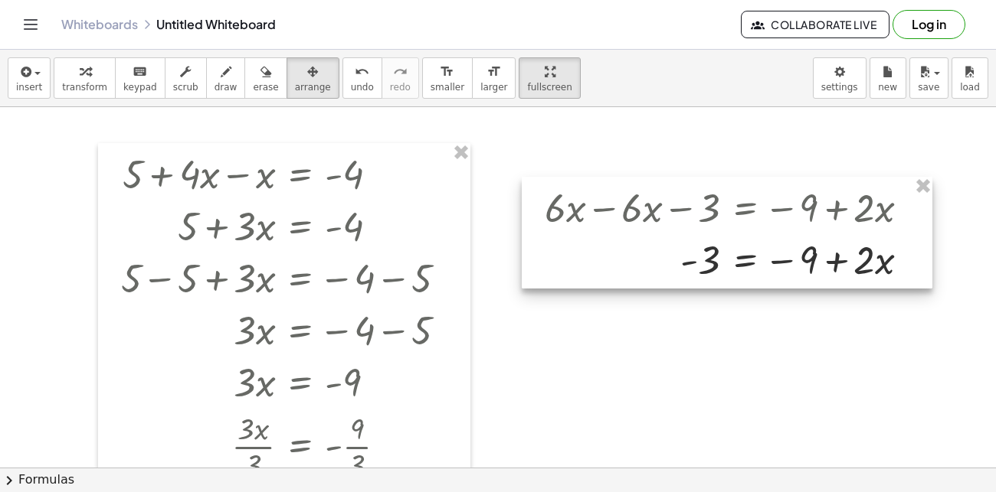
drag, startPoint x: 689, startPoint y: 327, endPoint x: 767, endPoint y: 234, distance: 121.2
click at [767, 234] on div at bounding box center [727, 233] width 411 height 112
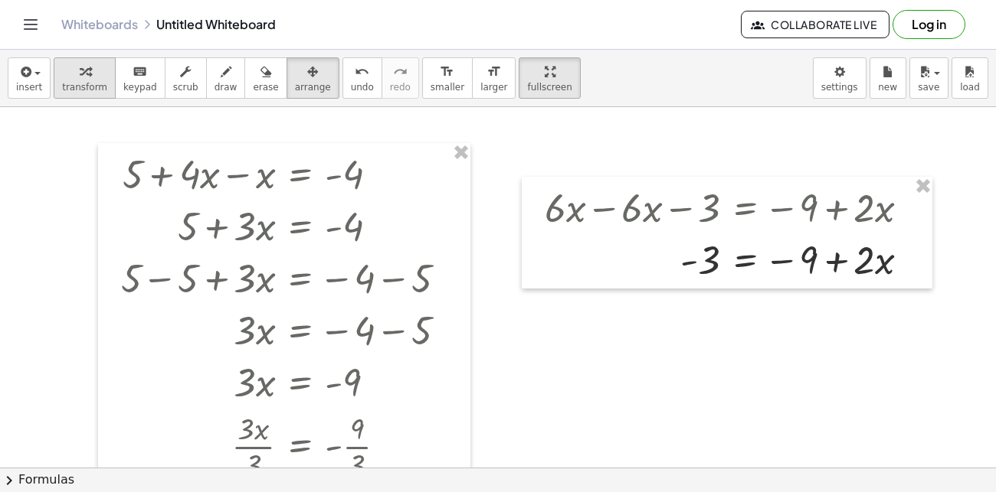
click at [64, 72] on div "button" at bounding box center [84, 71] width 45 height 18
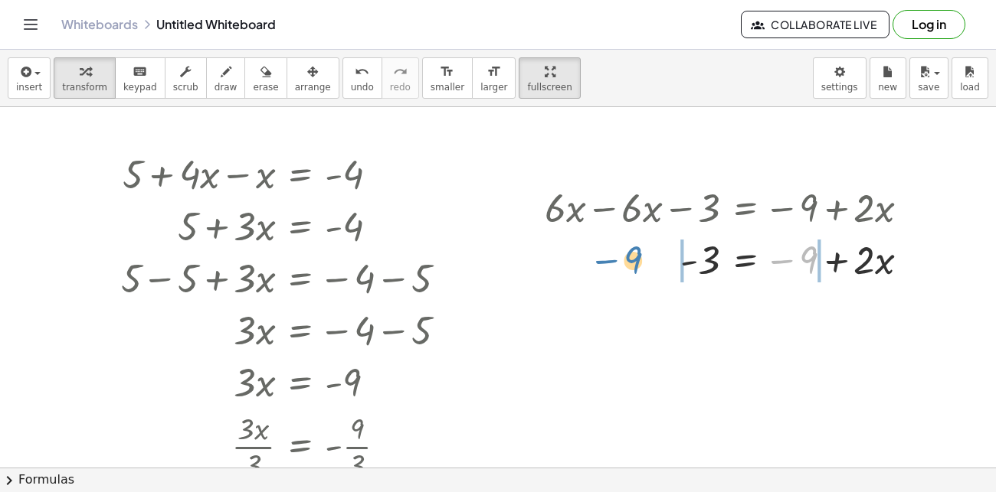
drag, startPoint x: 810, startPoint y: 260, endPoint x: 636, endPoint y: 260, distance: 174.6
click at [636, 260] on div at bounding box center [732, 259] width 391 height 52
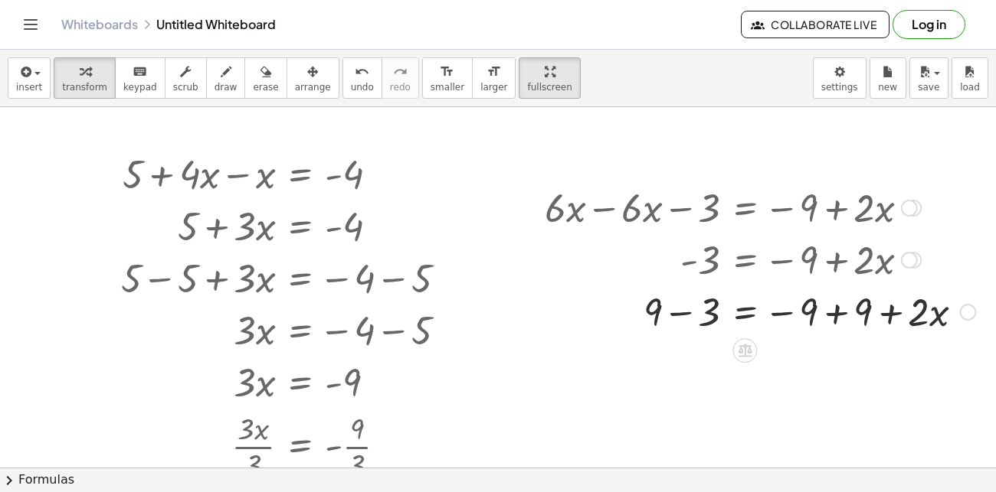
click at [834, 309] on div at bounding box center [760, 311] width 446 height 52
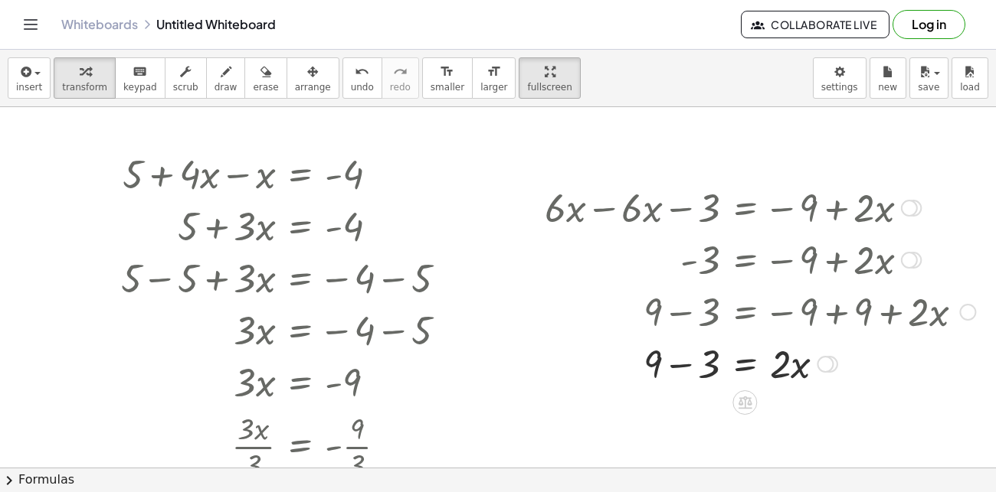
click at [677, 368] on div at bounding box center [760, 363] width 446 height 52
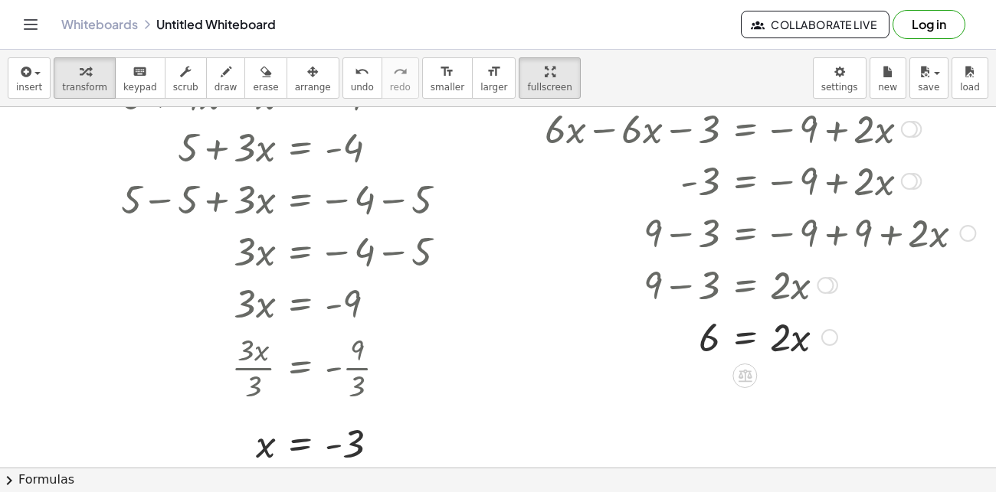
scroll to position [64, 0]
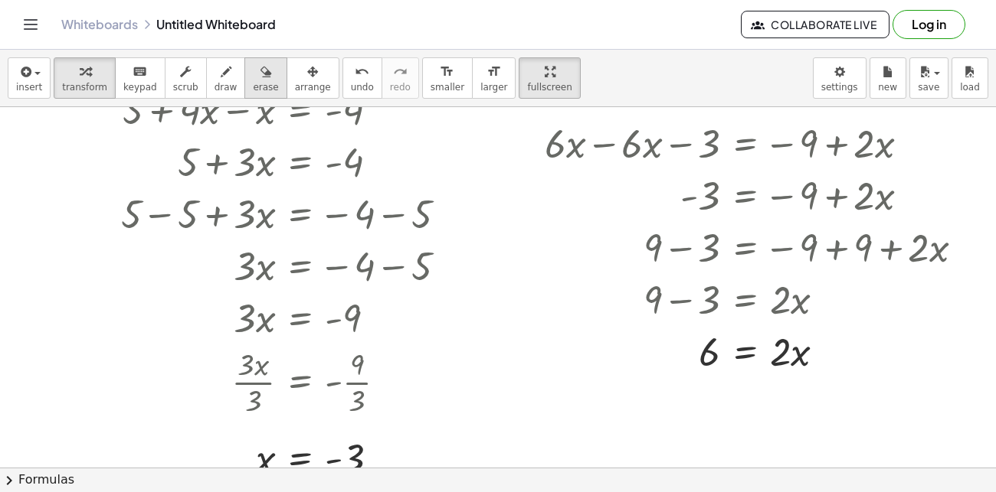
click at [255, 78] on div "button" at bounding box center [265, 71] width 25 height 18
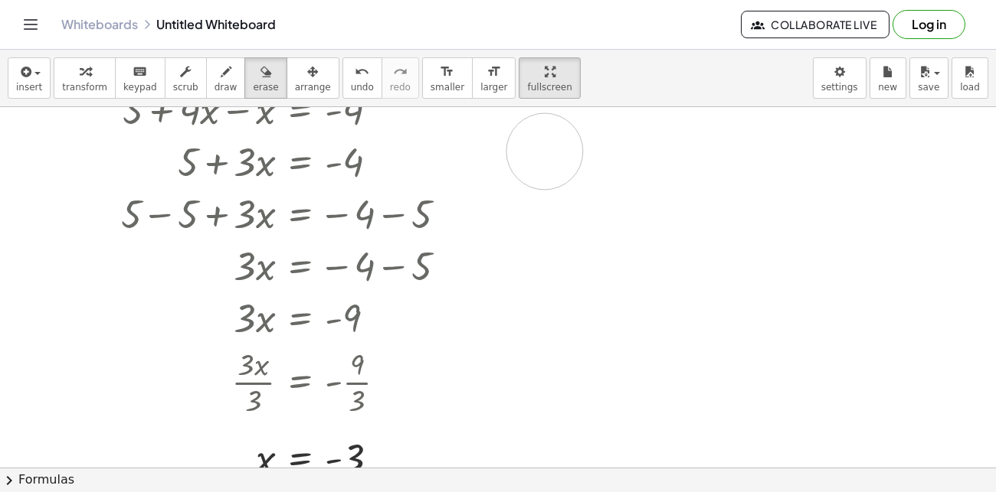
drag, startPoint x: 648, startPoint y: 293, endPoint x: 545, endPoint y: 151, distance: 175.4
click at [545, 151] on div at bounding box center [498, 403] width 996 height 721
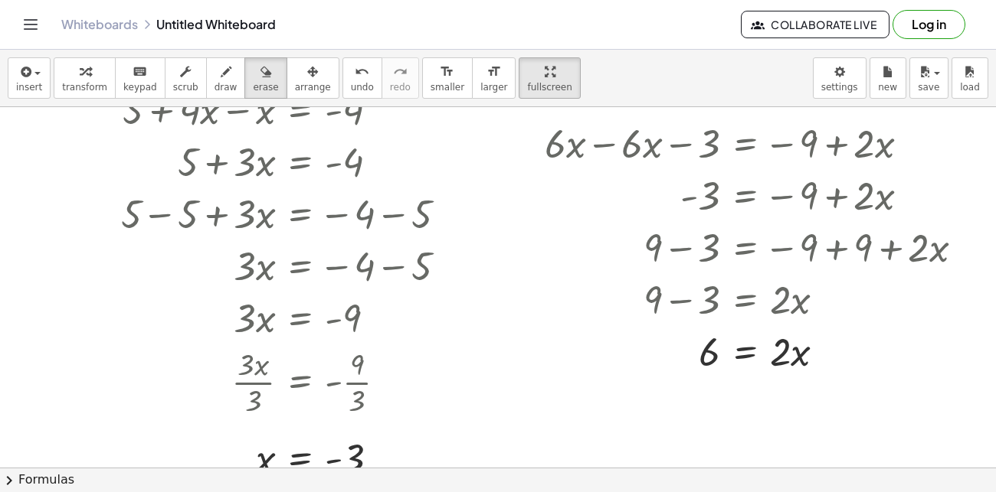
scroll to position [0, 0]
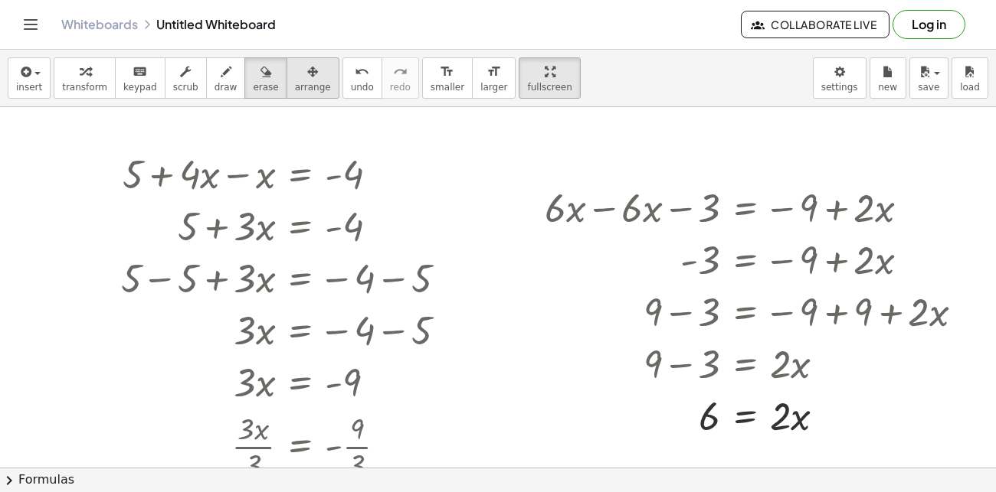
click at [307, 77] on icon "button" at bounding box center [312, 72] width 11 height 18
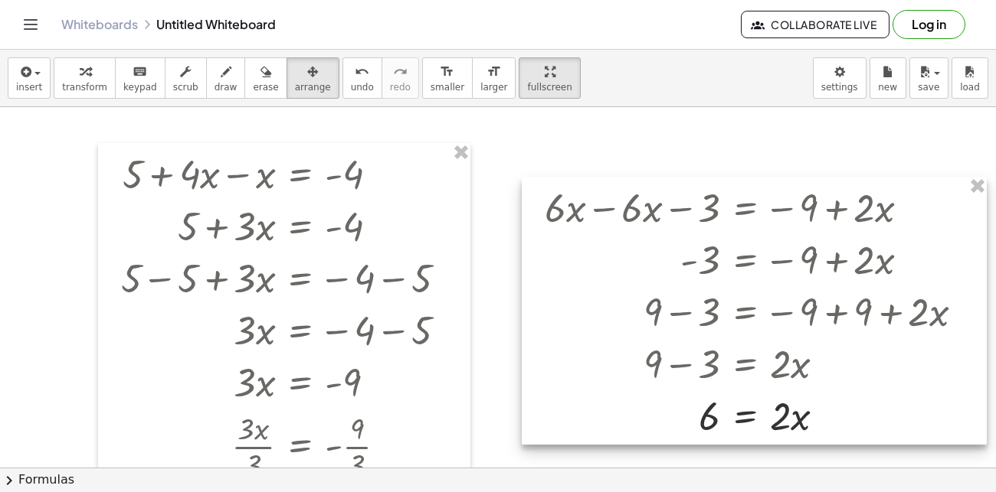
click at [737, 348] on div at bounding box center [754, 311] width 465 height 268
click at [977, 197] on div at bounding box center [754, 311] width 465 height 268
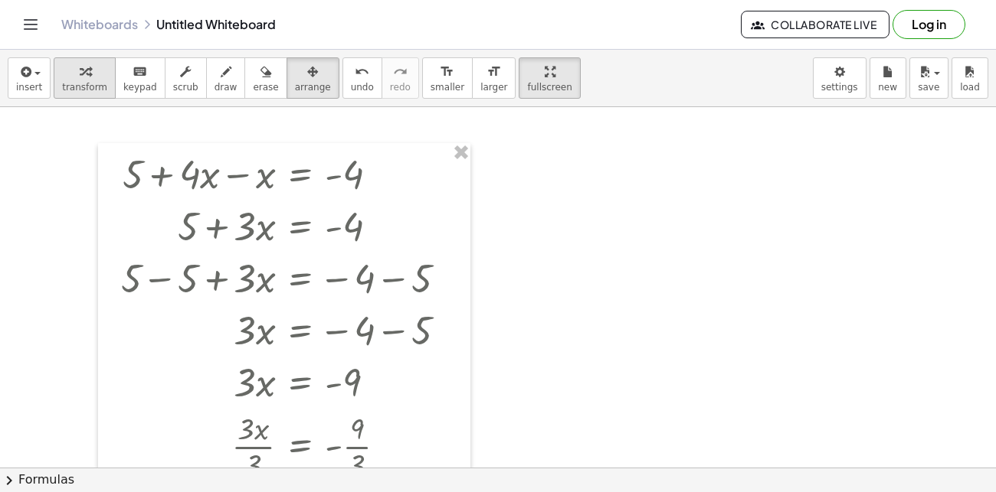
click at [80, 73] on icon "button" at bounding box center [85, 72] width 11 height 18
click at [5, 80] on div "insert select one: Math Expression Function Text Youtube Video Graphing Geometr…" at bounding box center [498, 78] width 996 height 57
click at [29, 79] on icon "button" at bounding box center [25, 72] width 14 height 18
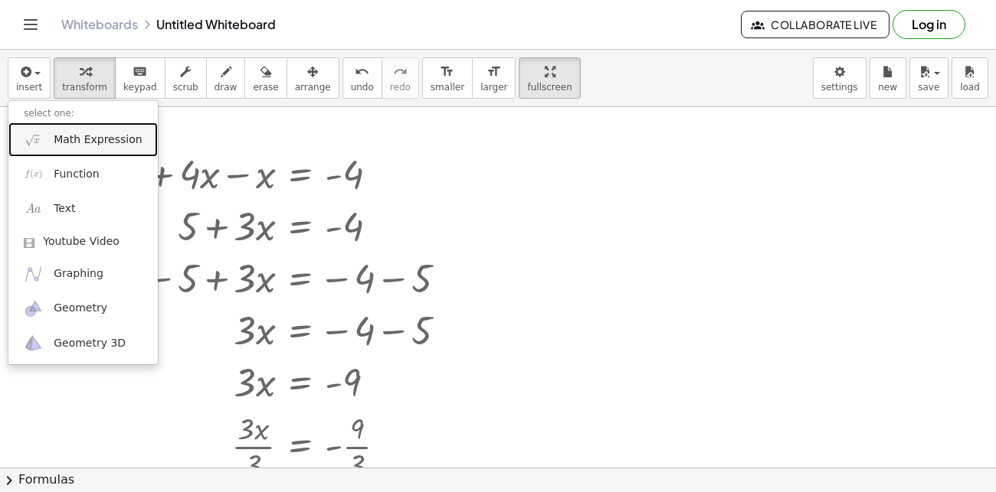
click at [95, 133] on span "Math Expression" at bounding box center [98, 139] width 88 height 15
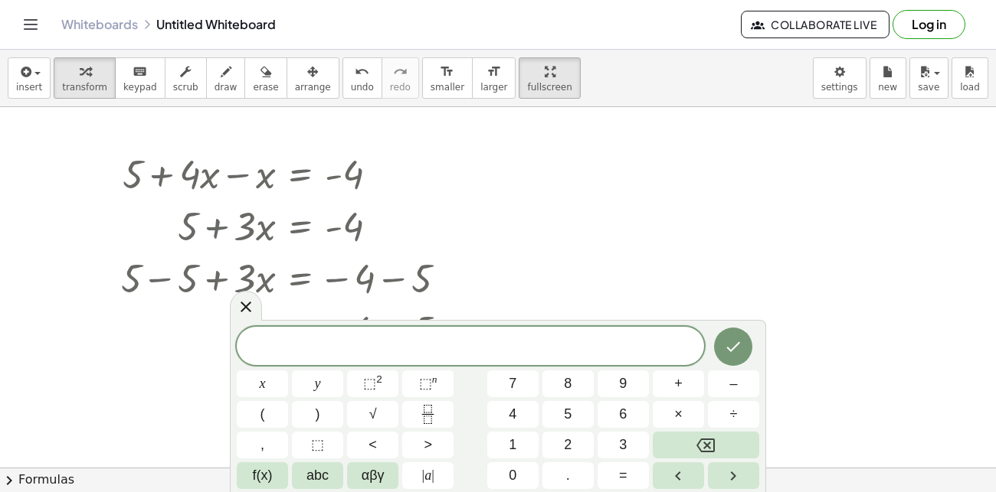
click at [522, 329] on div "​" at bounding box center [470, 346] width 467 height 38
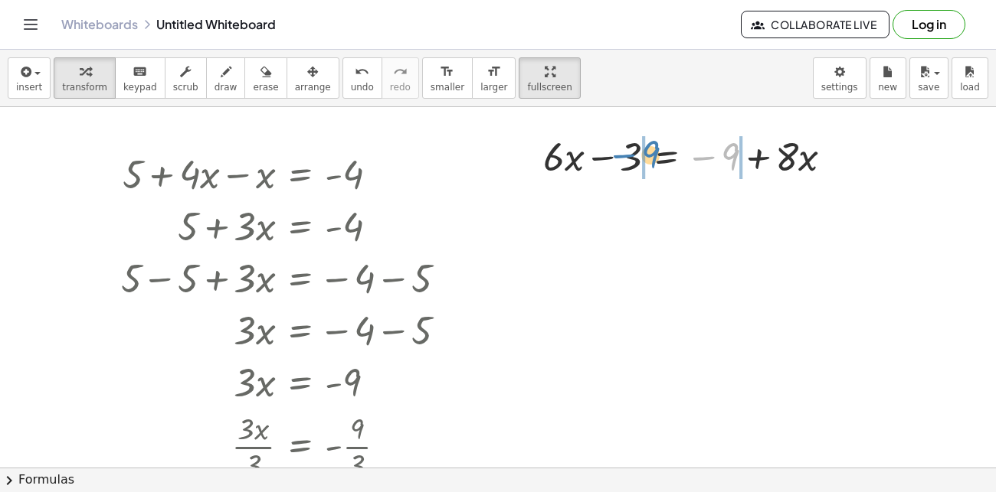
drag, startPoint x: 735, startPoint y: 165, endPoint x: 656, endPoint y: 162, distance: 79.7
click at [656, 162] on div at bounding box center [693, 155] width 317 height 52
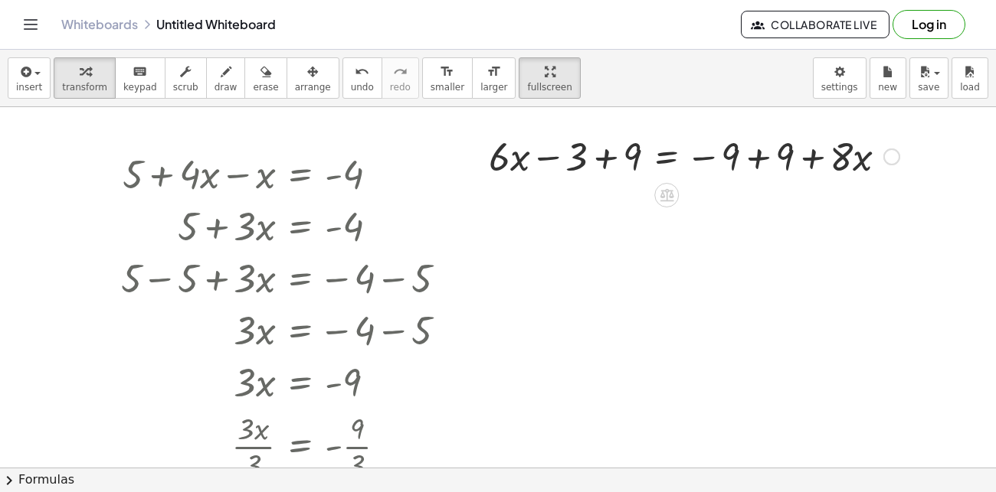
click at [761, 159] on div at bounding box center [694, 155] width 426 height 52
click at [607, 158] on div at bounding box center [624, 155] width 287 height 52
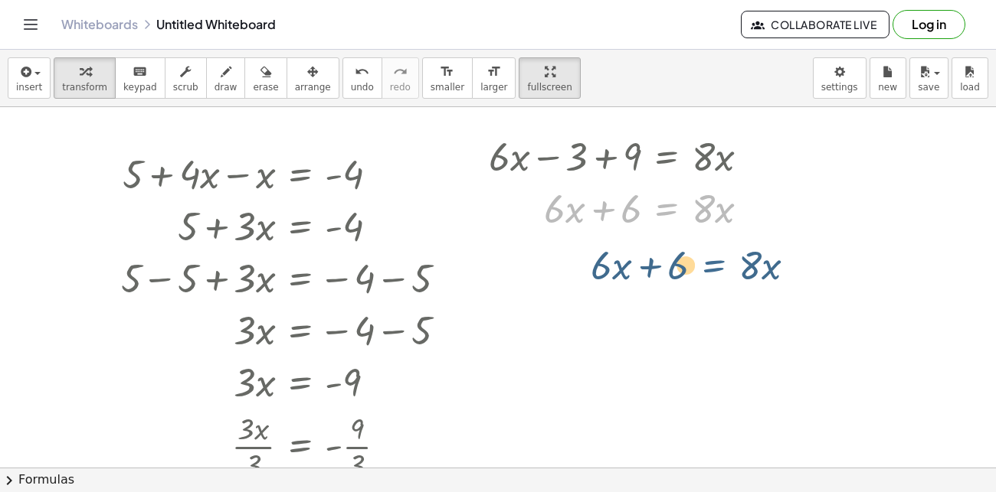
drag, startPoint x: 688, startPoint y: 210, endPoint x: 736, endPoint y: 273, distance: 79.2
click at [736, 273] on div "+ 5 + · 4 · x − x = - 4 + 5 + · 3 · x = - 4 + 5 − 5 + · 3 · x = − 4 − 5 + 0 + ·…" at bounding box center [498, 467] width 996 height 721
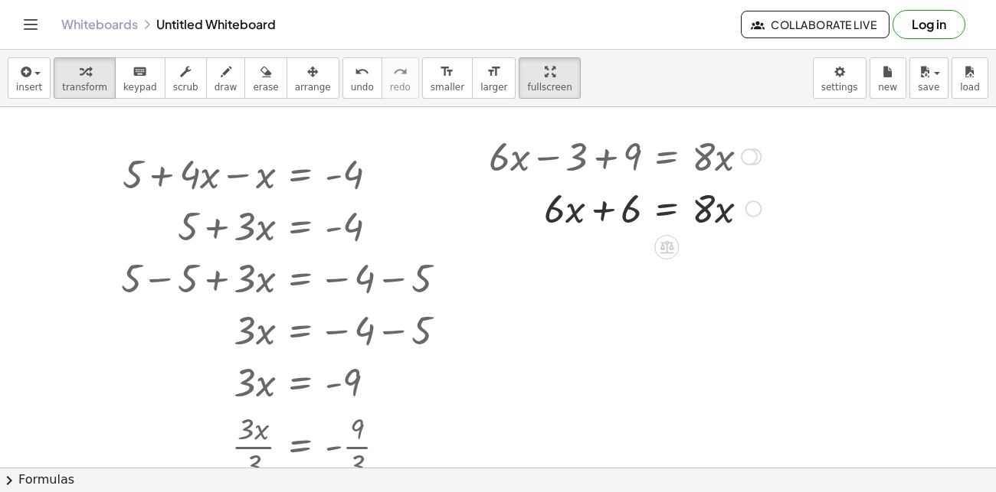
click at [748, 165] on div at bounding box center [749, 157] width 17 height 17
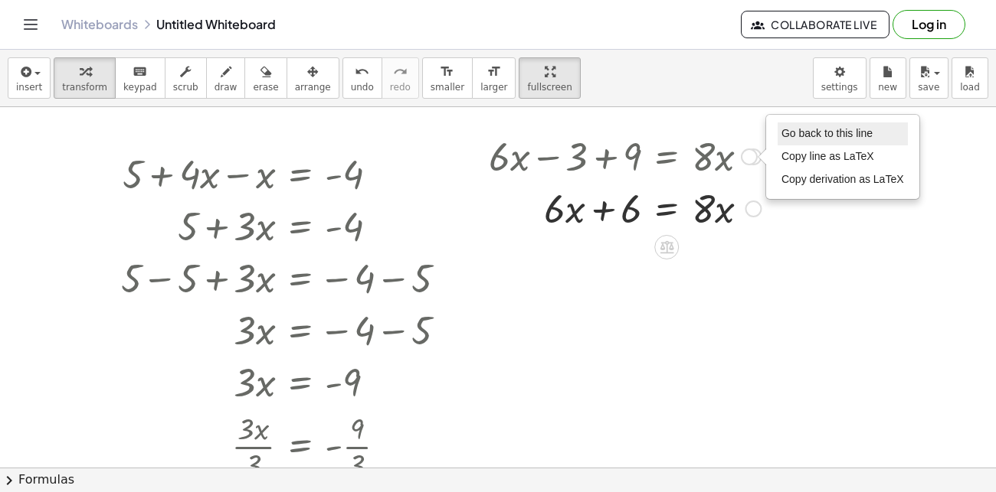
click at [810, 127] on span "Go back to this line" at bounding box center [826, 133] width 91 height 12
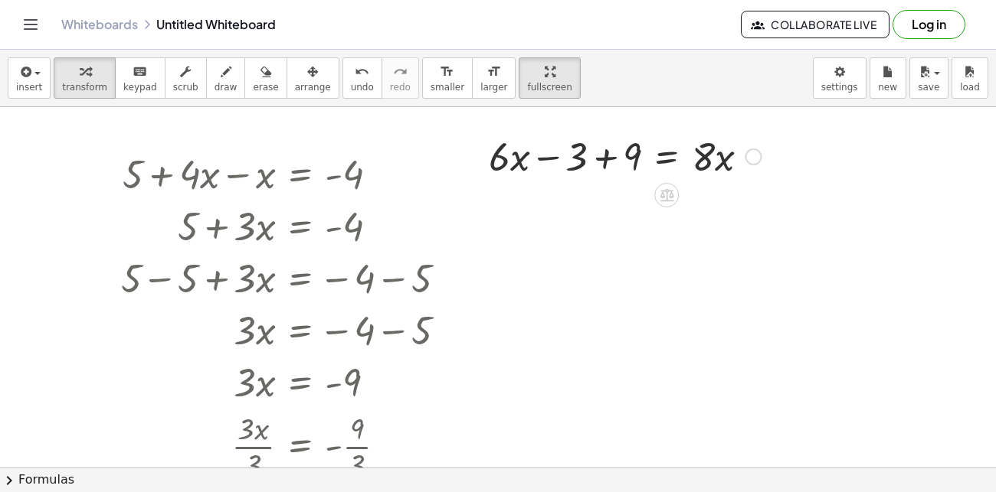
click at [666, 157] on div "+ · 6 · x − 3 + 9 = · 8 · x Go back to this line Copy line as LaTeX Copy deriva…" at bounding box center [666, 157] width 0 height 0
click at [751, 161] on div "Go back to this line Copy line as LaTeX Copy derivation as LaTeX" at bounding box center [749, 157] width 17 height 17
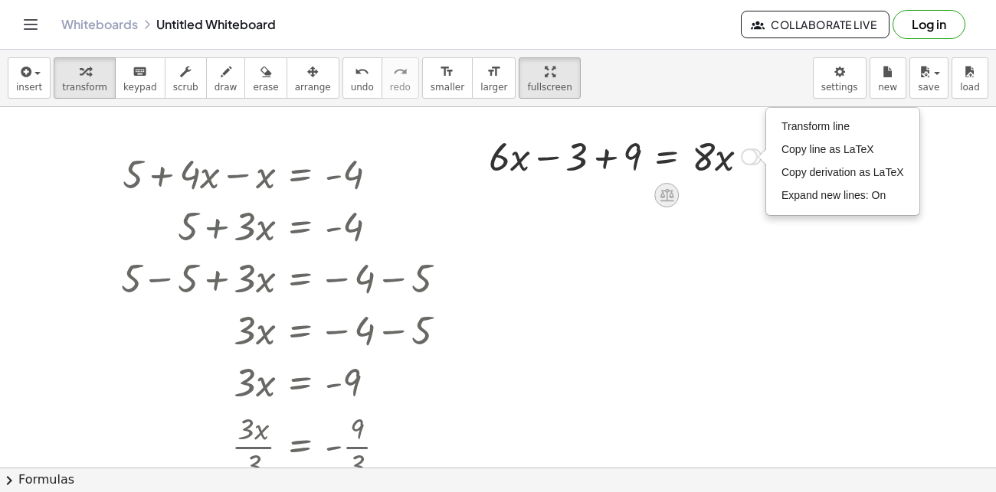
click at [661, 191] on icon at bounding box center [666, 195] width 14 height 13
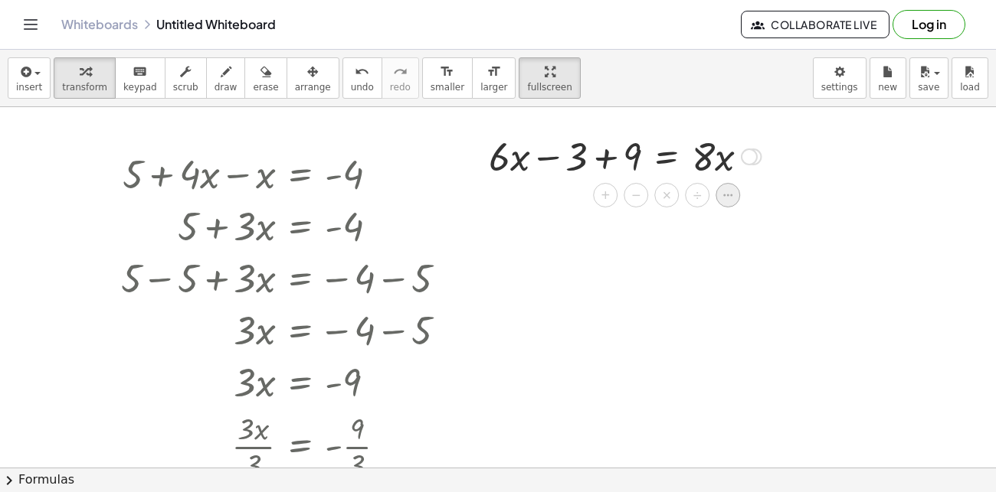
click at [725, 204] on div at bounding box center [727, 195] width 25 height 25
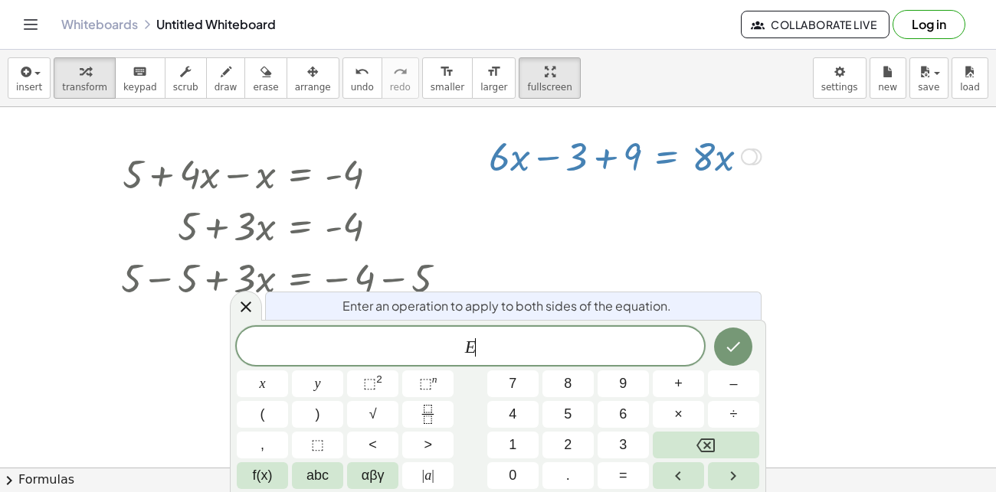
click at [880, 256] on div at bounding box center [498, 467] width 996 height 721
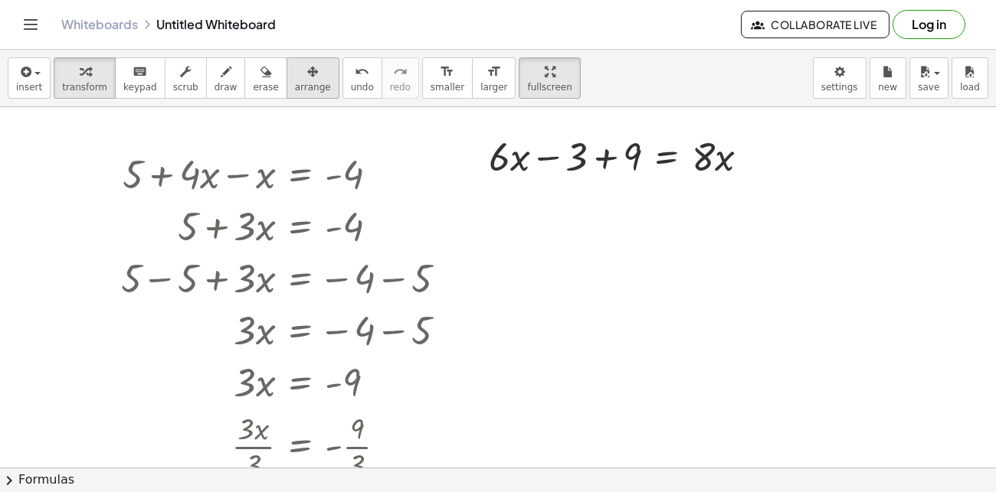
click at [307, 71] on icon "button" at bounding box center [312, 72] width 11 height 18
click at [88, 76] on div "button" at bounding box center [84, 71] width 45 height 18
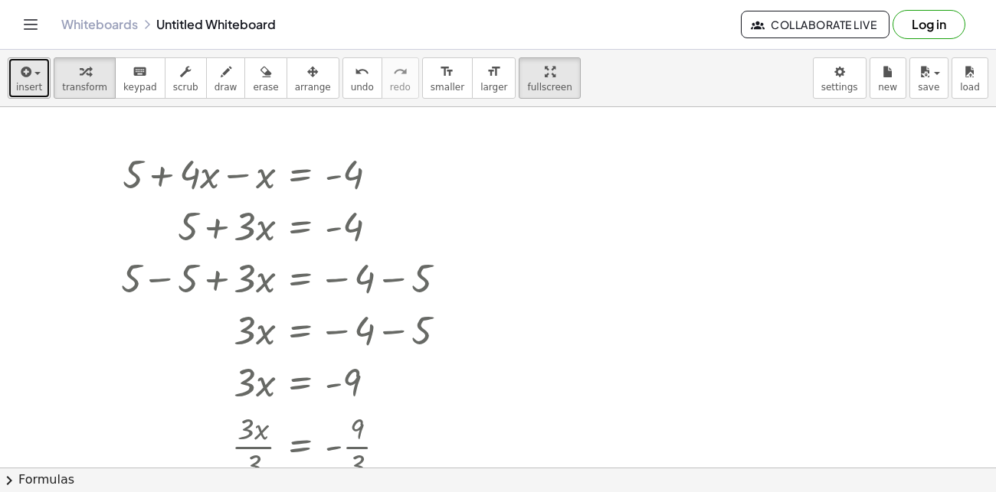
click at [29, 68] on icon "button" at bounding box center [25, 72] width 14 height 18
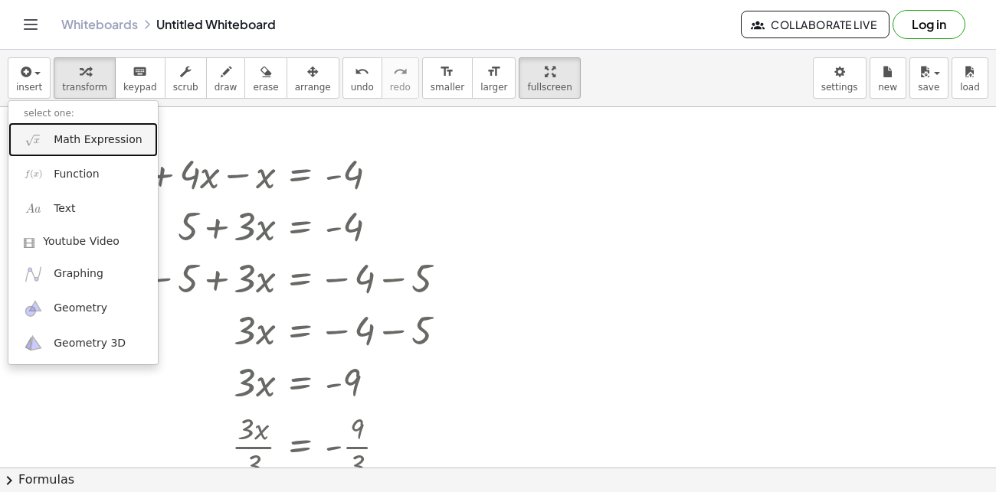
click at [108, 137] on span "Math Expression" at bounding box center [98, 139] width 88 height 15
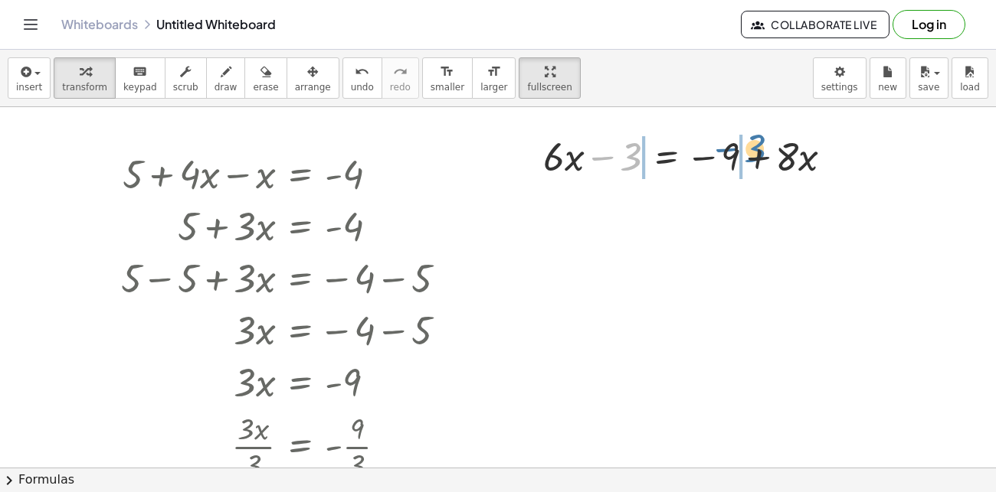
drag, startPoint x: 626, startPoint y: 157, endPoint x: 757, endPoint y: 148, distance: 131.3
click at [757, 148] on div at bounding box center [693, 155] width 317 height 52
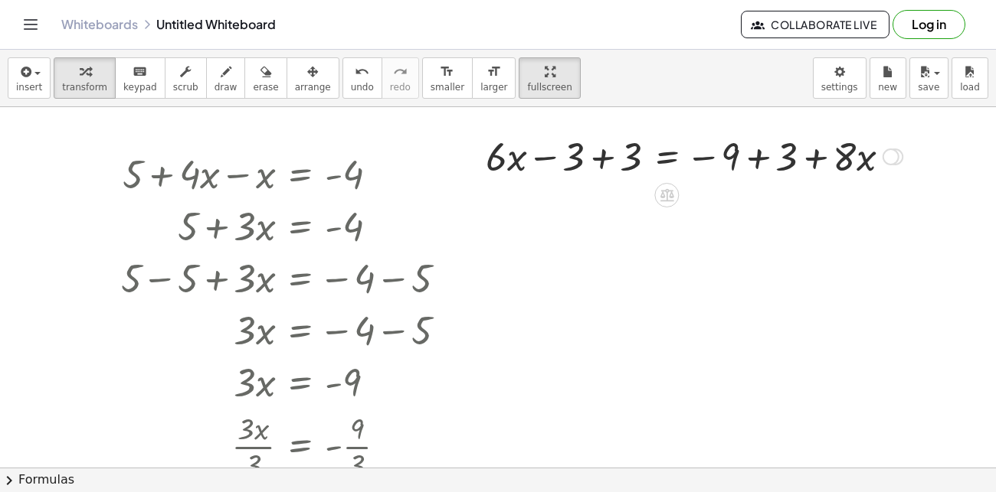
click at [600, 158] on div at bounding box center [694, 155] width 432 height 52
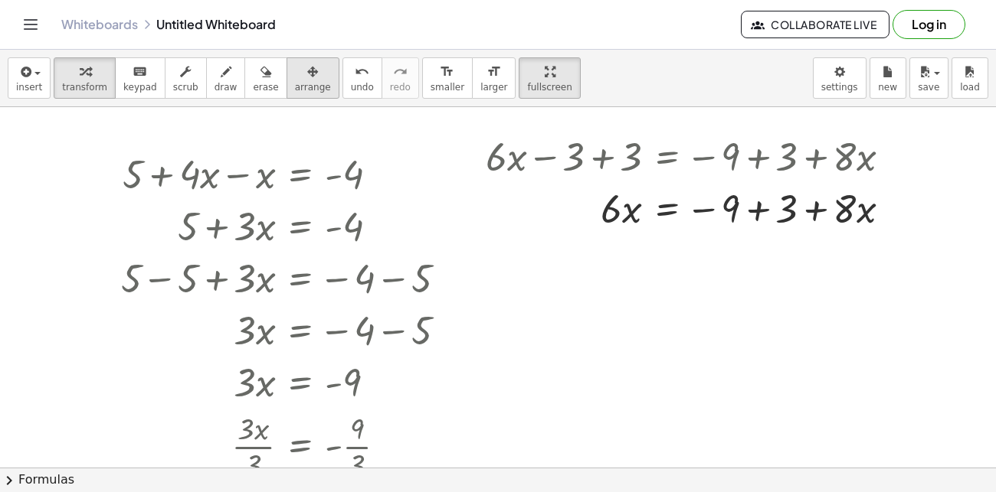
click at [286, 59] on button "arrange" at bounding box center [312, 77] width 53 height 41
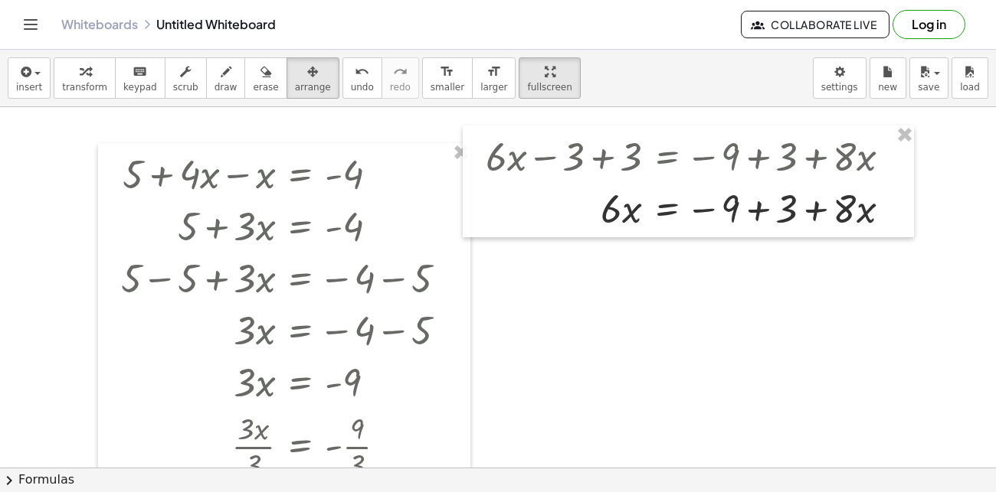
click at [662, 317] on div at bounding box center [498, 467] width 996 height 721
click at [70, 82] on span "transform" at bounding box center [84, 87] width 45 height 11
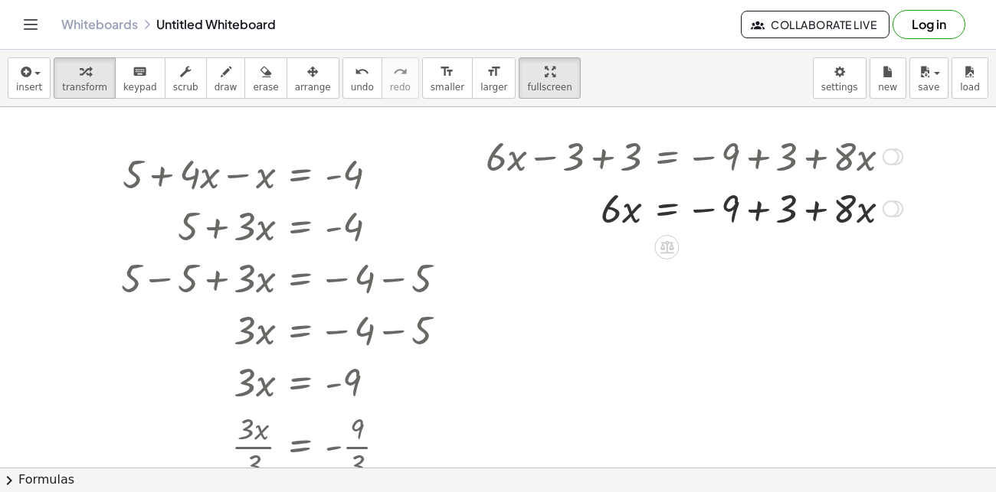
click at [764, 211] on div at bounding box center [694, 208] width 432 height 52
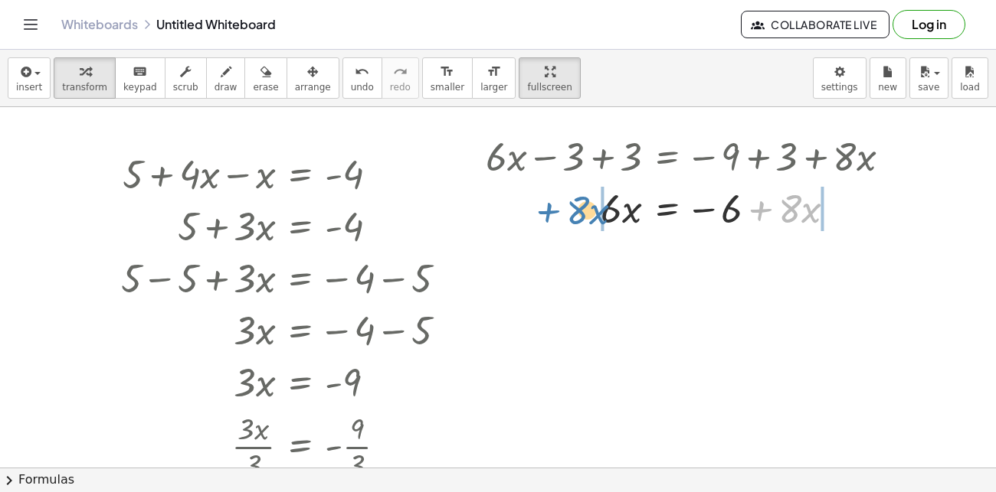
drag, startPoint x: 777, startPoint y: 212, endPoint x: 565, endPoint y: 214, distance: 212.2
click at [565, 214] on div at bounding box center [694, 208] width 432 height 52
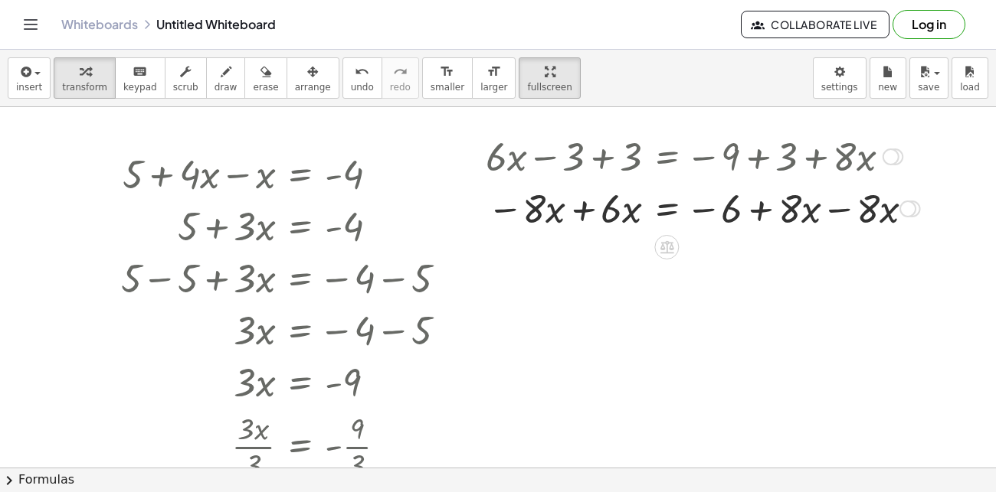
click at [587, 214] on div at bounding box center [703, 208] width 450 height 52
click at [842, 212] on div at bounding box center [706, 208] width 456 height 52
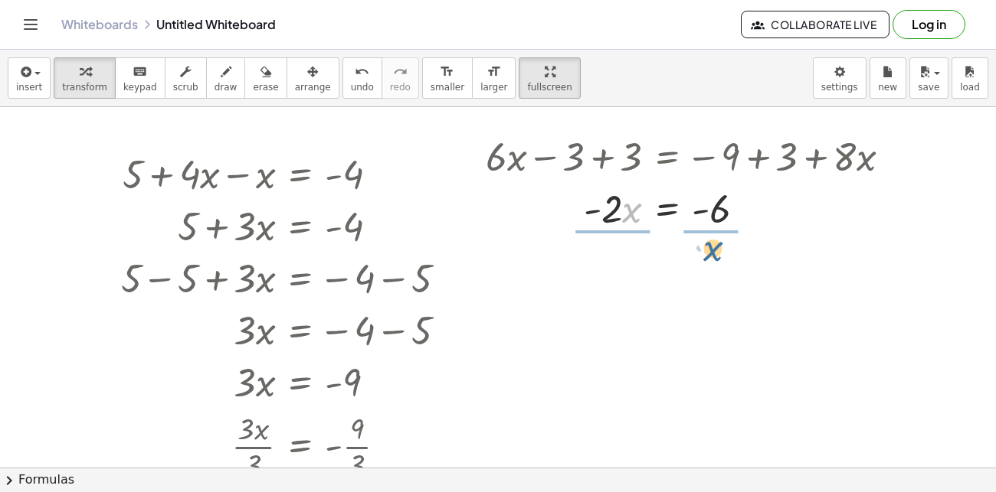
drag, startPoint x: 624, startPoint y: 210, endPoint x: 710, endPoint y: 240, distance: 90.8
drag, startPoint x: 612, startPoint y: 230, endPoint x: 625, endPoint y: 192, distance: 39.7
drag, startPoint x: 718, startPoint y: 233, endPoint x: 706, endPoint y: 200, distance: 35.1
click at [706, 200] on div at bounding box center [694, 207] width 432 height 77
drag, startPoint x: 750, startPoint y: 211, endPoint x: 744, endPoint y: 218, distance: 8.1
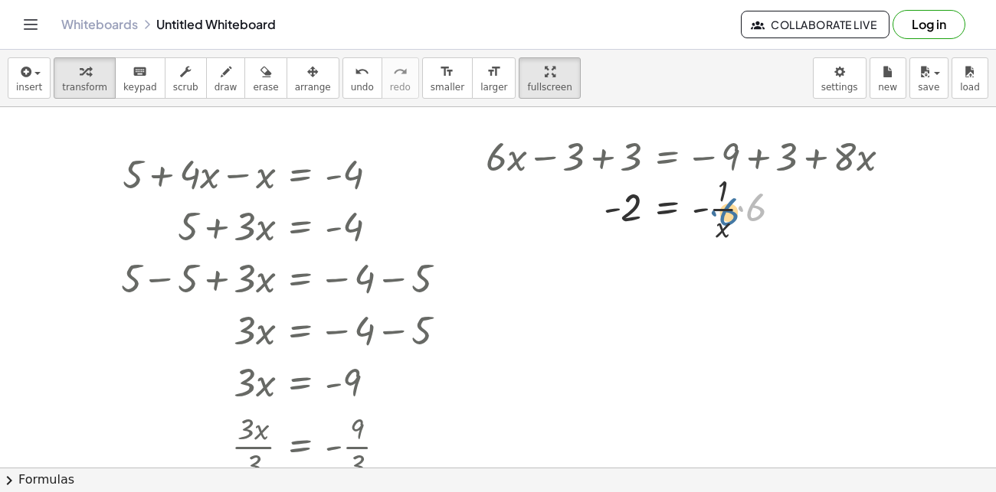
click at [744, 218] on div at bounding box center [694, 207] width 432 height 77
click at [295, 84] on span "arrange" at bounding box center [313, 87] width 36 height 11
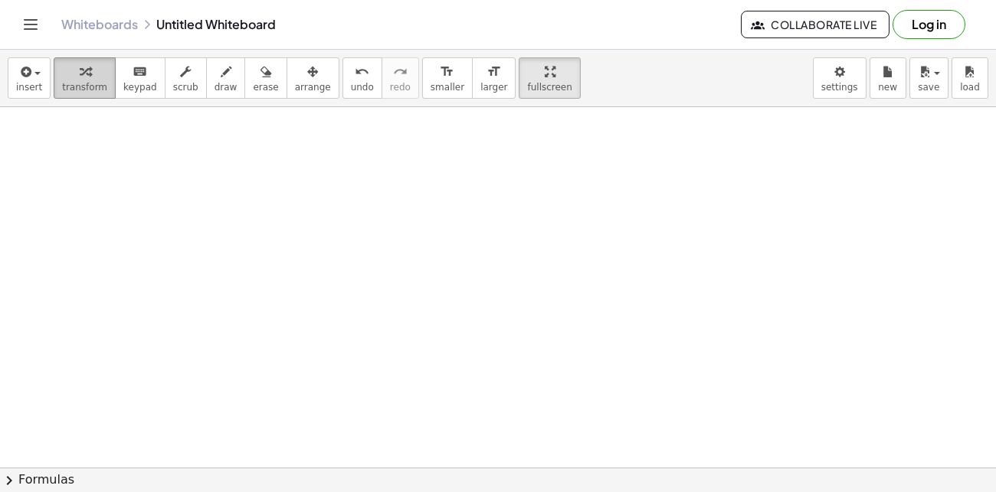
click at [94, 85] on span "transform" at bounding box center [84, 87] width 45 height 11
click at [18, 67] on icon "button" at bounding box center [25, 72] width 14 height 18
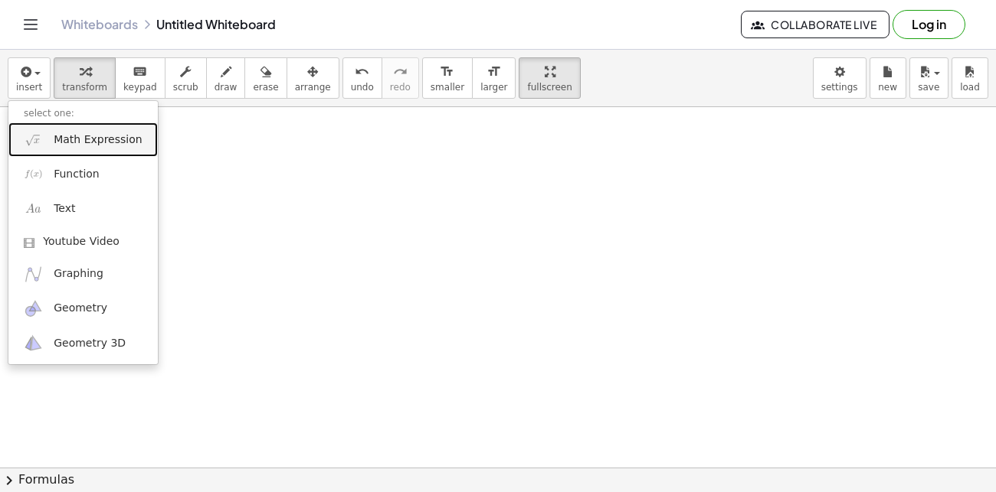
click at [106, 136] on span "Math Expression" at bounding box center [98, 139] width 88 height 15
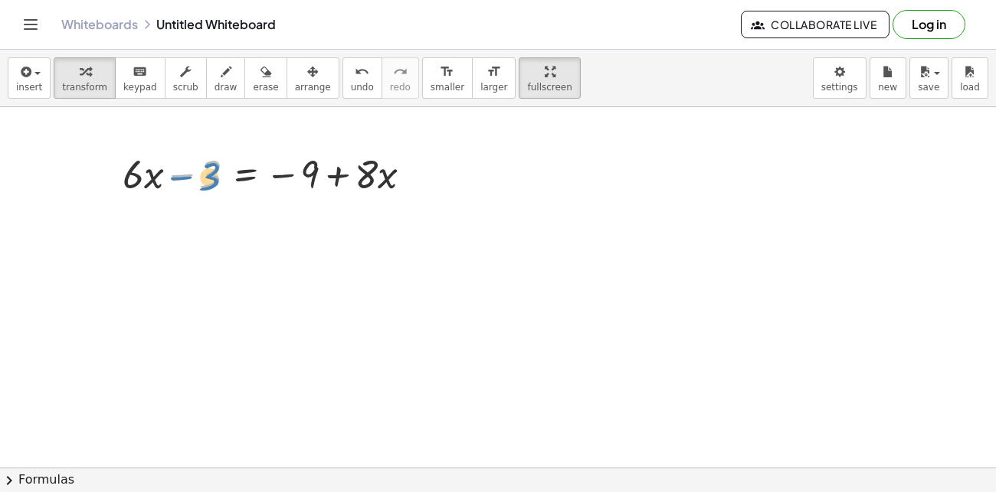
click at [203, 178] on div at bounding box center [273, 173] width 317 height 52
drag, startPoint x: 142, startPoint y: 180, endPoint x: 152, endPoint y: 179, distance: 10.0
click at [152, 179] on div at bounding box center [273, 173] width 317 height 52
click at [138, 181] on div at bounding box center [273, 173] width 317 height 52
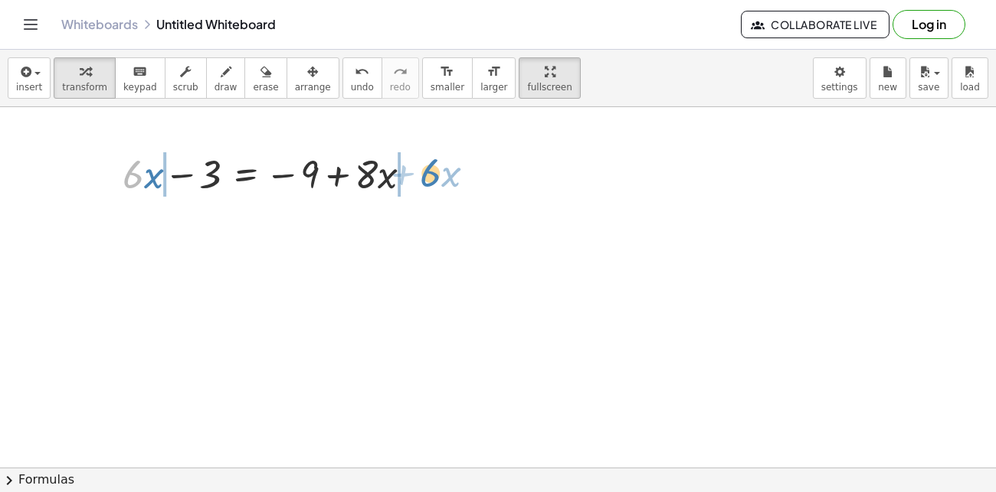
drag, startPoint x: 132, startPoint y: 179, endPoint x: 429, endPoint y: 178, distance: 297.2
click at [429, 178] on div at bounding box center [273, 173] width 317 height 52
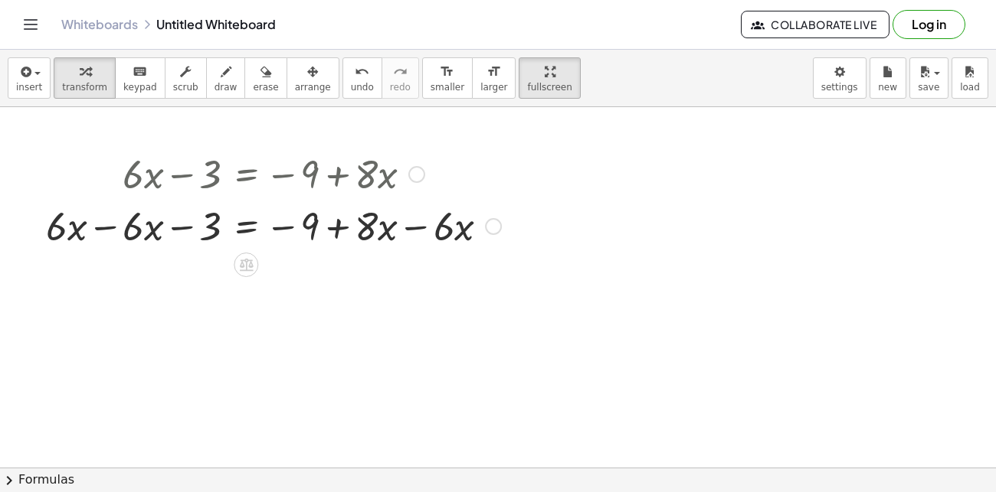
click at [411, 227] on div at bounding box center [273, 225] width 470 height 52
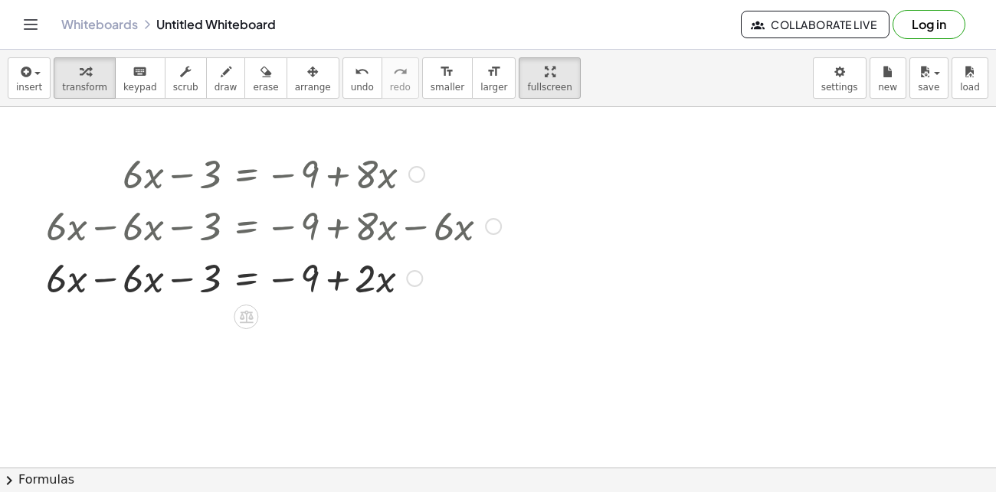
click at [109, 281] on div at bounding box center [273, 277] width 470 height 52
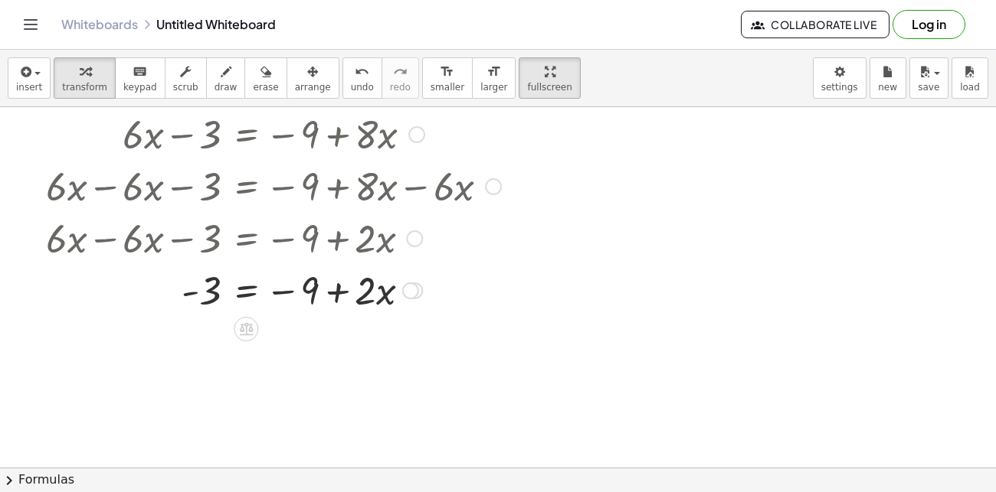
scroll to position [47, 0]
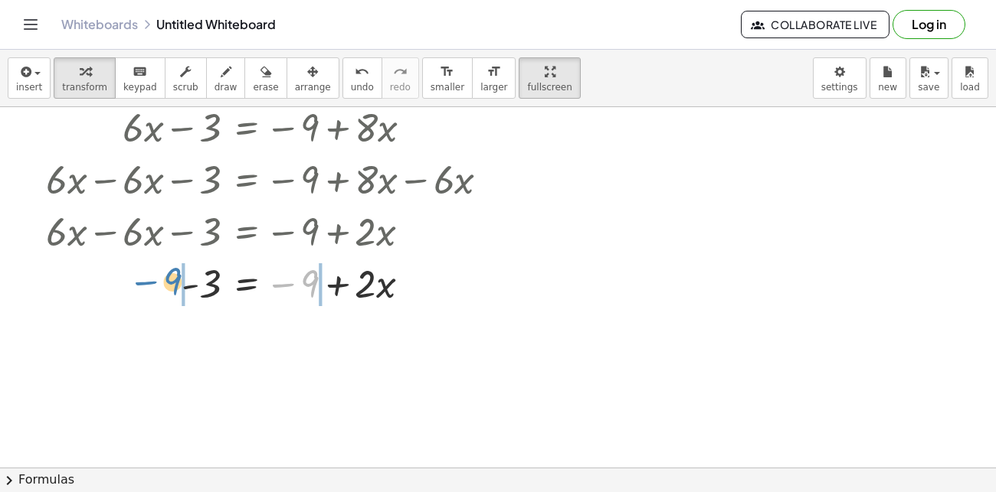
drag, startPoint x: 305, startPoint y: 285, endPoint x: 167, endPoint y: 283, distance: 137.9
click at [167, 283] on div at bounding box center [273, 283] width 470 height 52
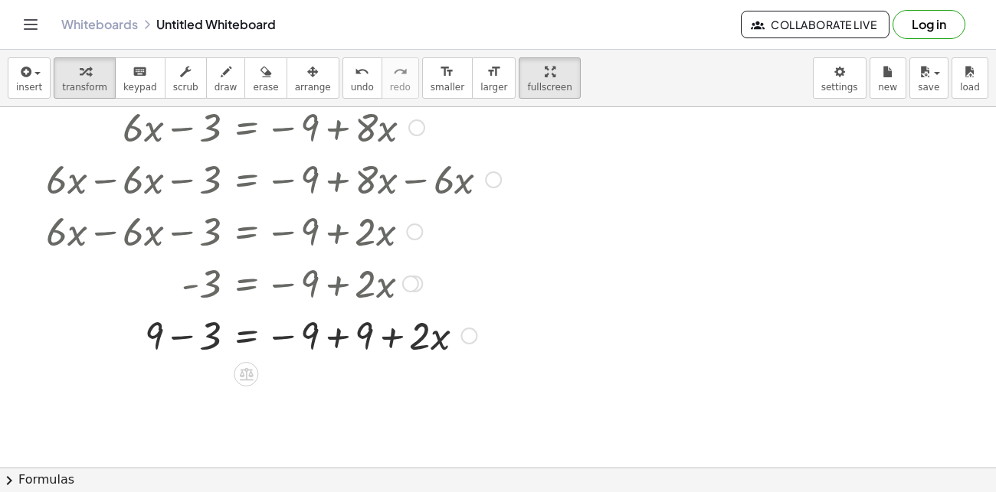
click at [339, 334] on div at bounding box center [273, 335] width 470 height 52
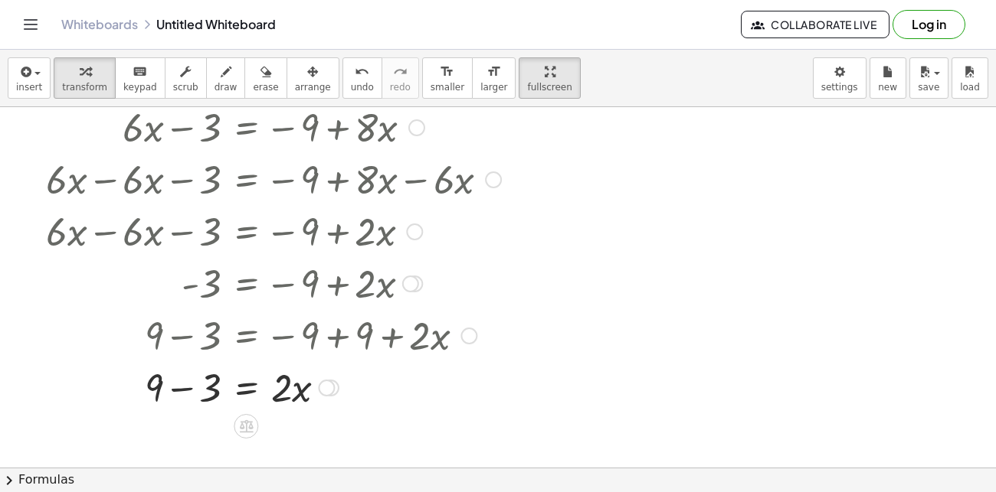
click at [190, 388] on div at bounding box center [273, 387] width 470 height 52
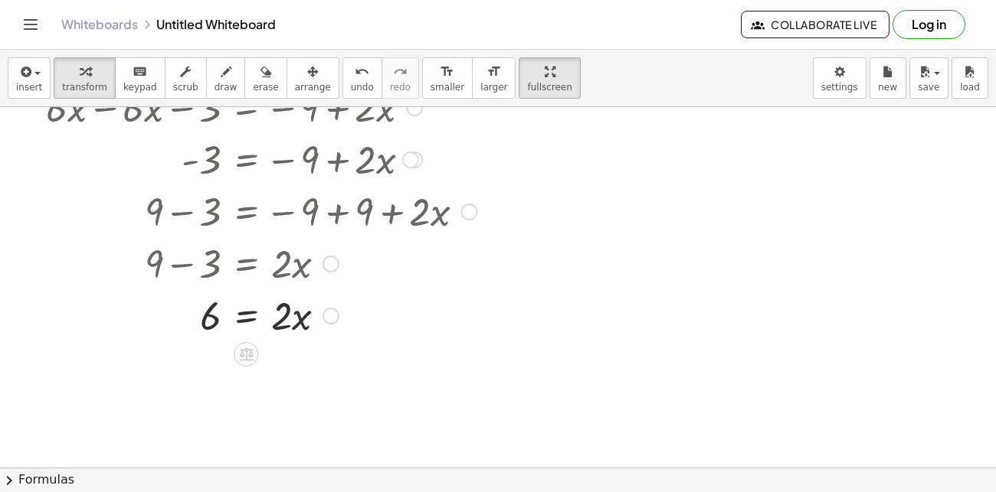
scroll to position [176, 0]
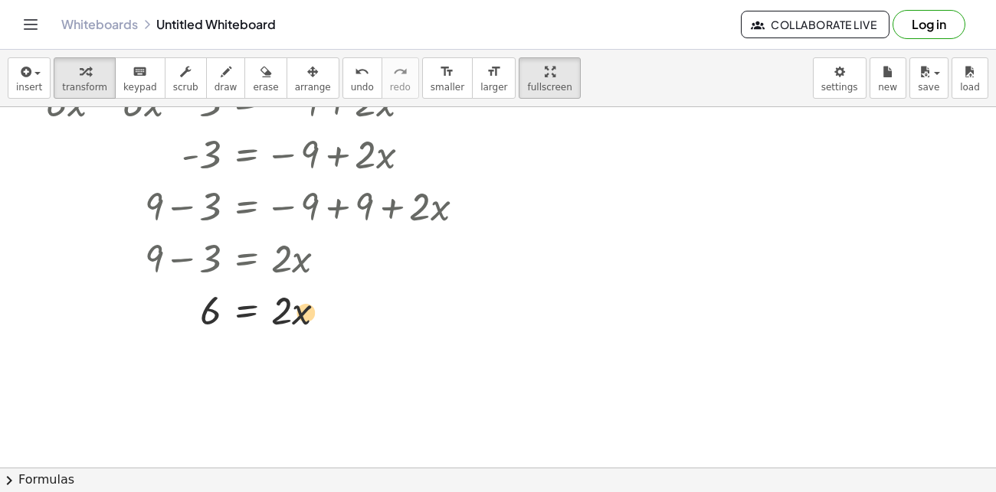
click at [302, 312] on div at bounding box center [273, 309] width 470 height 52
drag, startPoint x: 285, startPoint y: 312, endPoint x: 211, endPoint y: 352, distance: 84.7
click at [204, 376] on div at bounding box center [273, 373] width 470 height 77
click at [292, 379] on div at bounding box center [273, 373] width 470 height 77
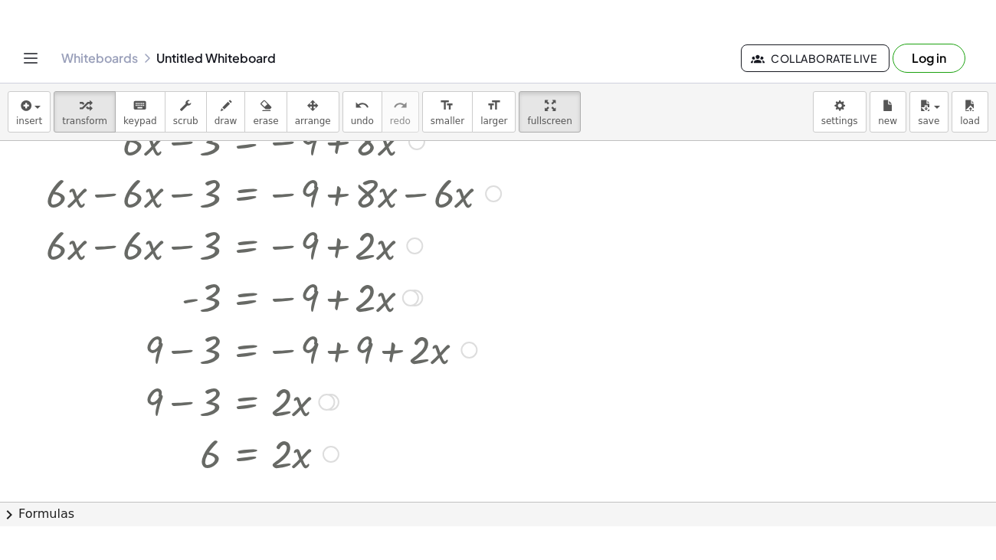
scroll to position [66, 0]
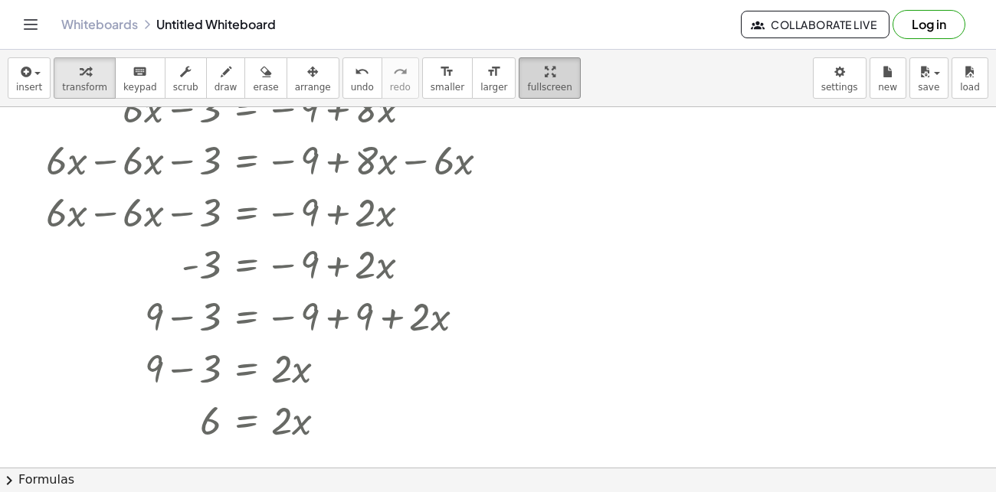
click at [519, 93] on button "fullscreen" at bounding box center [549, 77] width 61 height 41
click at [527, 84] on span "fullscreen" at bounding box center [549, 87] width 44 height 11
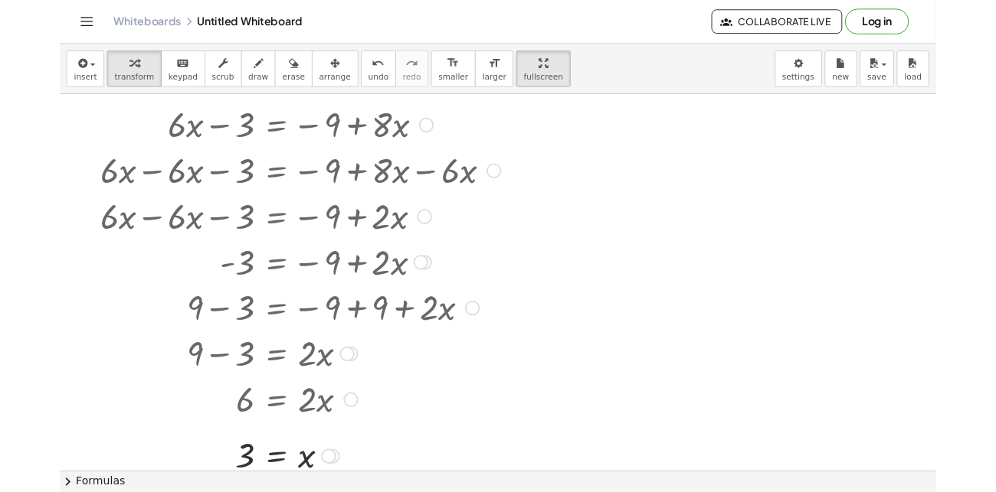
scroll to position [34, 0]
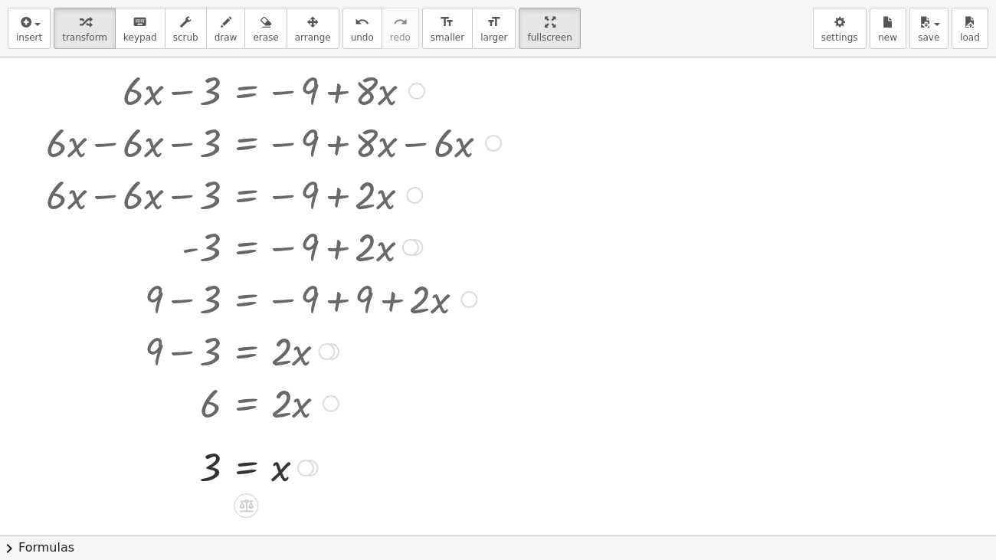
click at [493, 71] on div at bounding box center [273, 90] width 470 height 52
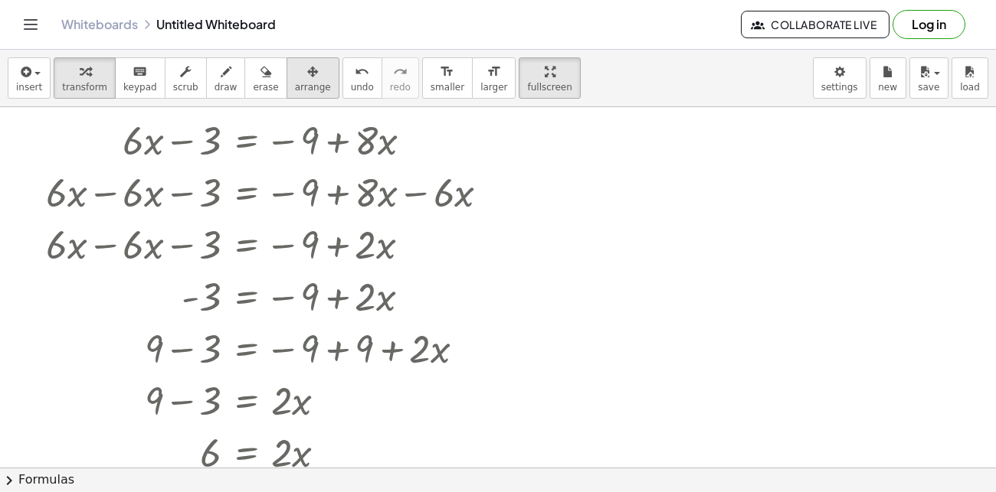
click at [295, 83] on span "arrange" at bounding box center [313, 87] width 36 height 11
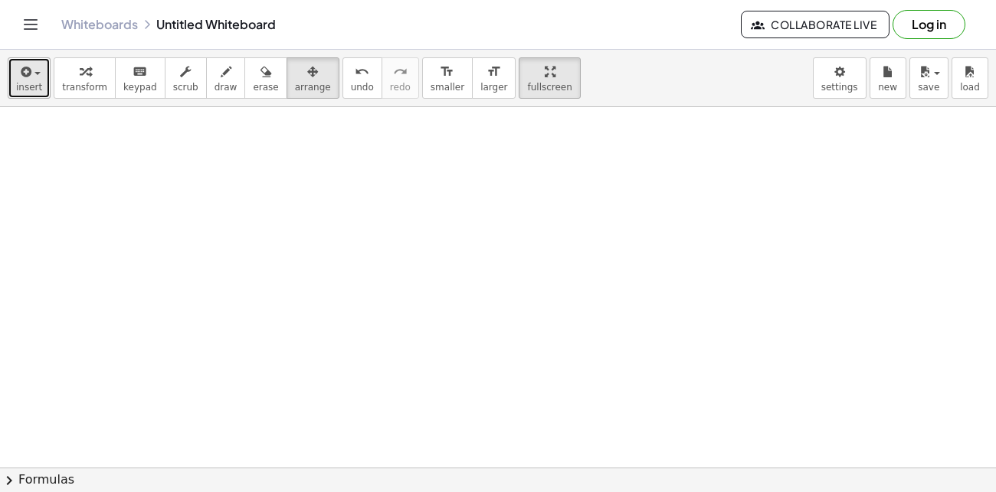
click at [25, 78] on icon "button" at bounding box center [25, 72] width 14 height 18
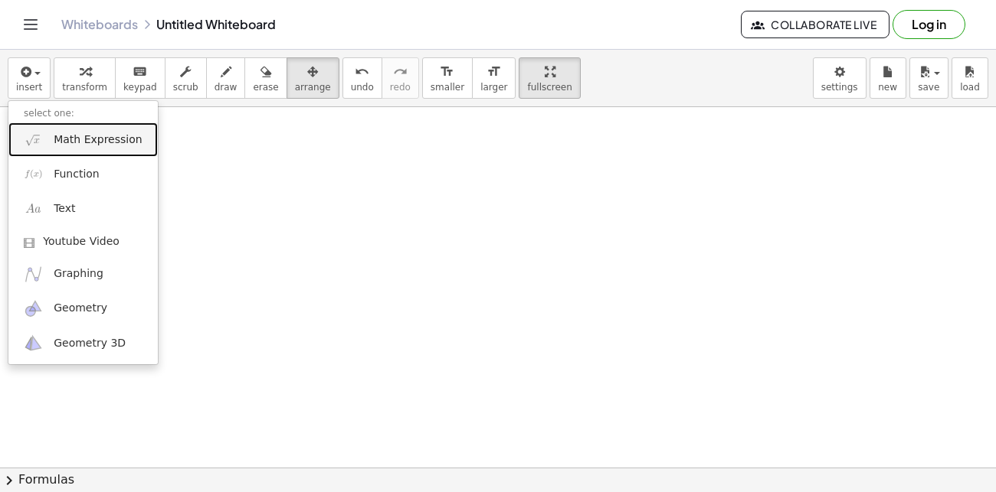
click at [101, 144] on span "Math Expression" at bounding box center [98, 139] width 88 height 15
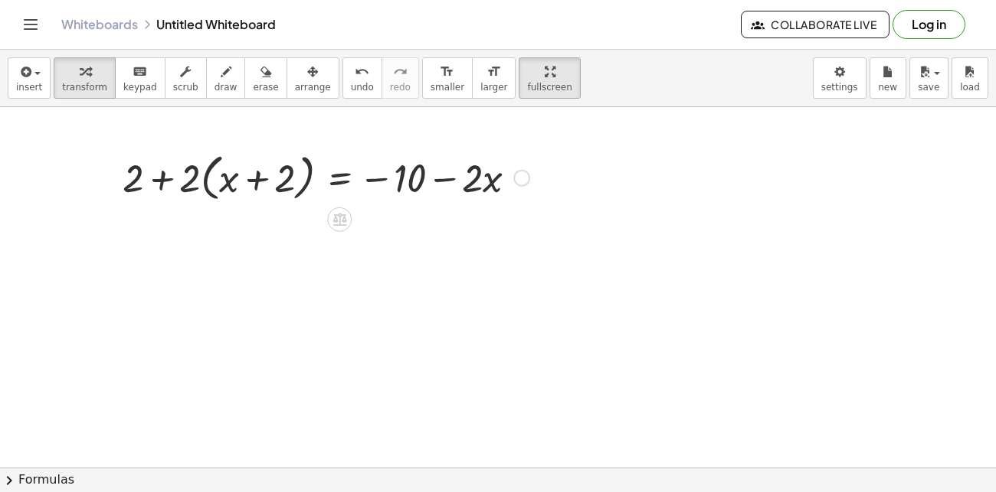
click at [219, 185] on div at bounding box center [326, 177] width 422 height 58
click at [92, 82] on span "transform" at bounding box center [84, 87] width 45 height 11
click at [527, 83] on span "fullscreen" at bounding box center [549, 87] width 44 height 11
click at [540, 69] on div "insert select one: Math Expression Function Text Youtube Video Graphing Geometr…" at bounding box center [498, 78] width 996 height 57
click at [545, 73] on icon "button" at bounding box center [550, 72] width 11 height 18
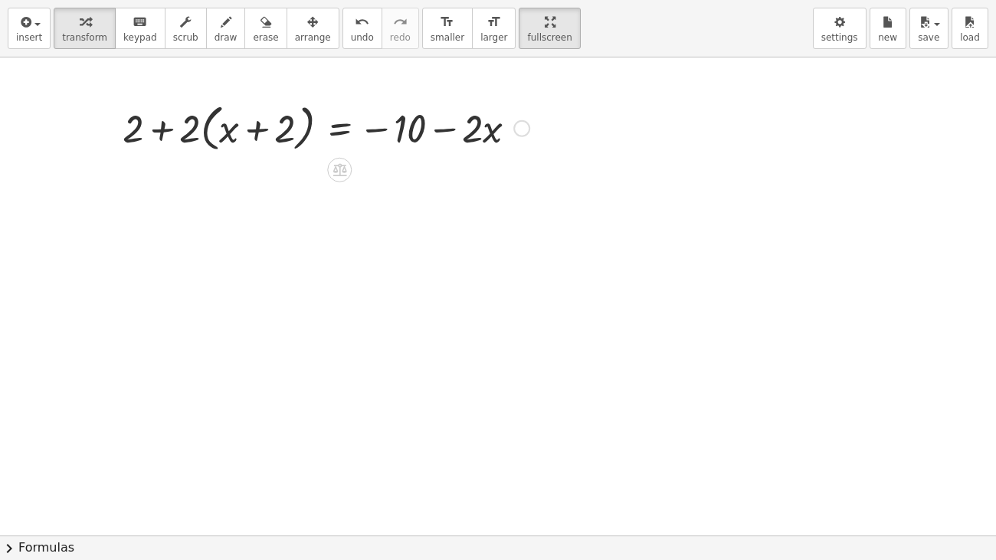
click at [194, 132] on div at bounding box center [326, 127] width 422 height 58
click at [220, 136] on div at bounding box center [326, 127] width 422 height 58
click at [277, 124] on div at bounding box center [326, 127] width 422 height 58
drag, startPoint x: 191, startPoint y: 136, endPoint x: 233, endPoint y: 140, distance: 42.3
click at [233, 140] on div at bounding box center [326, 127] width 422 height 58
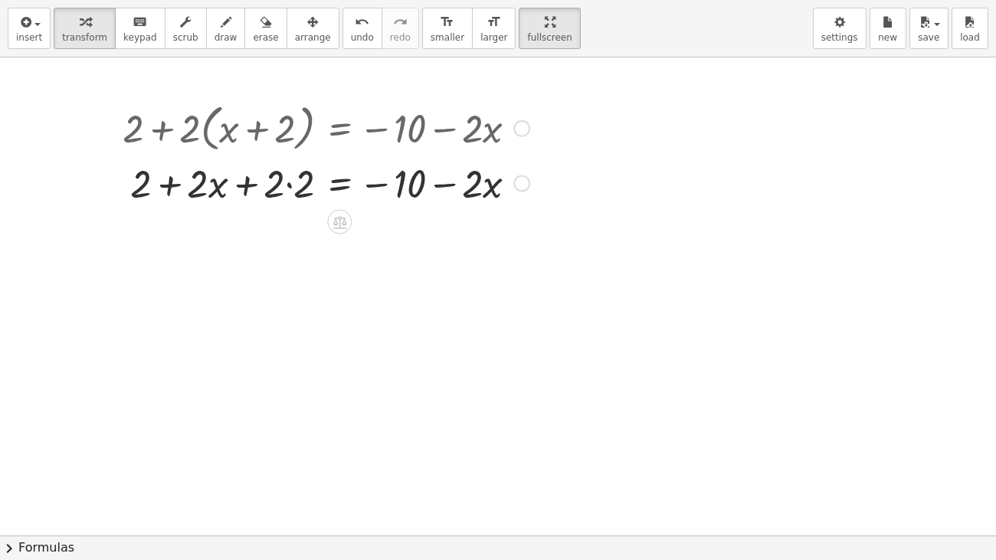
click at [290, 191] on div at bounding box center [326, 182] width 422 height 52
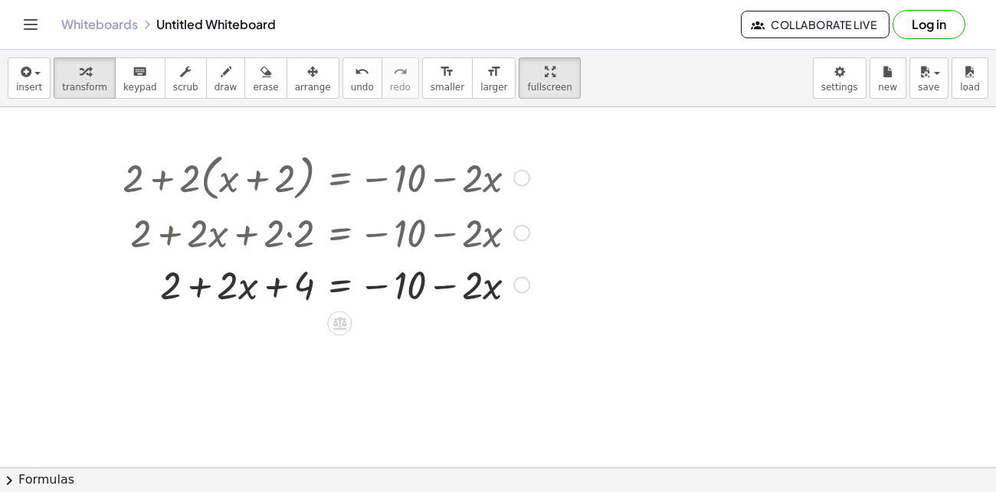
click at [290, 283] on div at bounding box center [326, 283] width 422 height 52
click at [299, 287] on div at bounding box center [326, 283] width 422 height 52
click at [160, 287] on div at bounding box center [326, 283] width 422 height 52
click at [176, 286] on div at bounding box center [326, 283] width 422 height 52
click at [196, 289] on div at bounding box center [326, 283] width 422 height 52
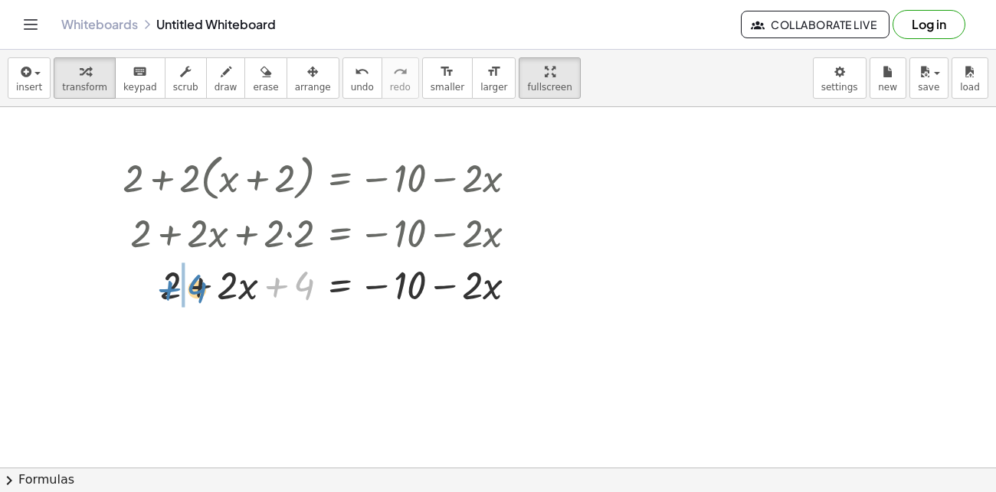
drag, startPoint x: 301, startPoint y: 288, endPoint x: 194, endPoint y: 292, distance: 107.3
click at [194, 292] on div at bounding box center [326, 283] width 422 height 52
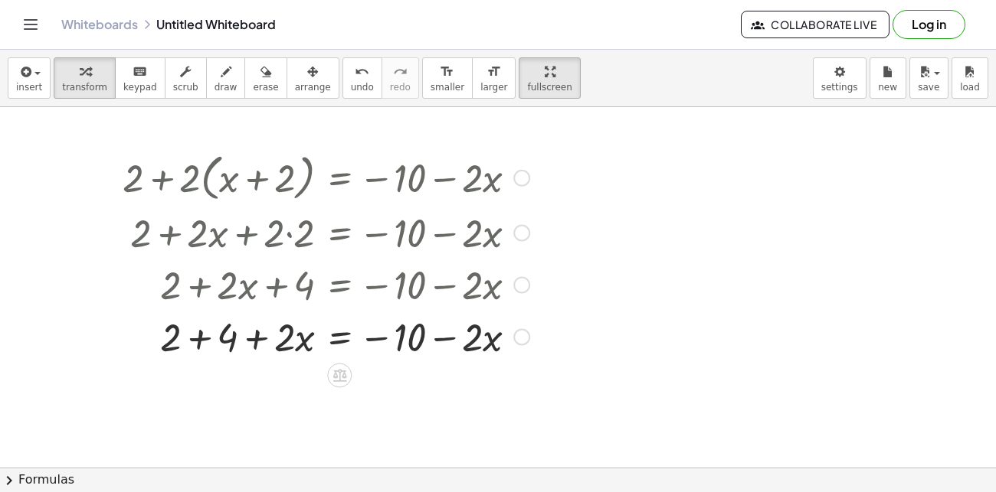
click at [223, 340] on div at bounding box center [326, 335] width 422 height 52
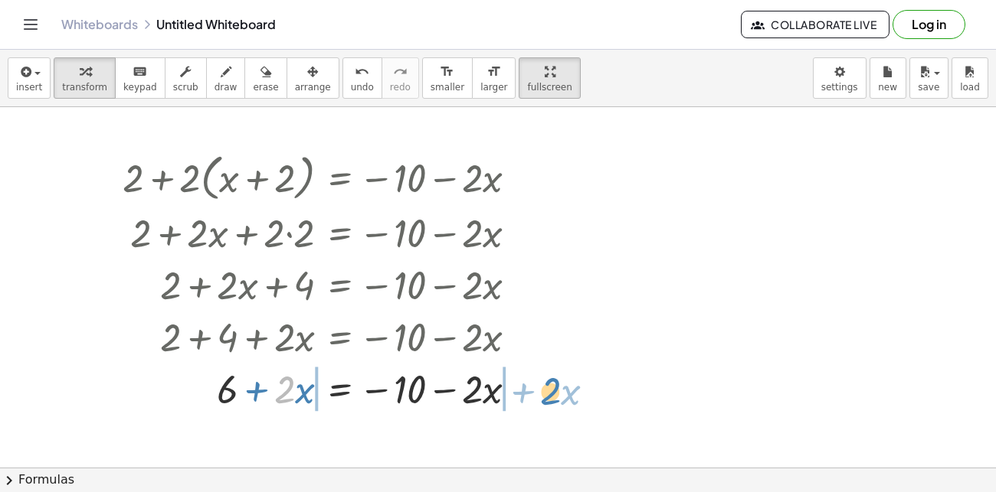
drag, startPoint x: 295, startPoint y: 388, endPoint x: 561, endPoint y: 388, distance: 265.8
click at [561, 388] on div "+ 2 + · 2 · ( + x + 2 ) = − 10 − · 2 · x + 2 + · 2 · x + · 2 · 2 = − 10 − · 2 ·…" at bounding box center [498, 434] width 996 height 721
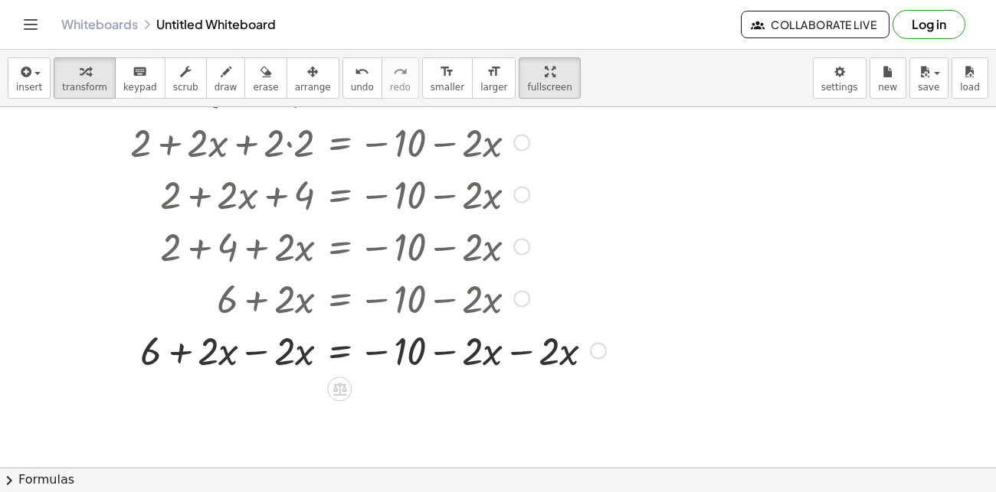
scroll to position [125, 0]
click at [515, 351] on div at bounding box center [364, 348] width 499 height 52
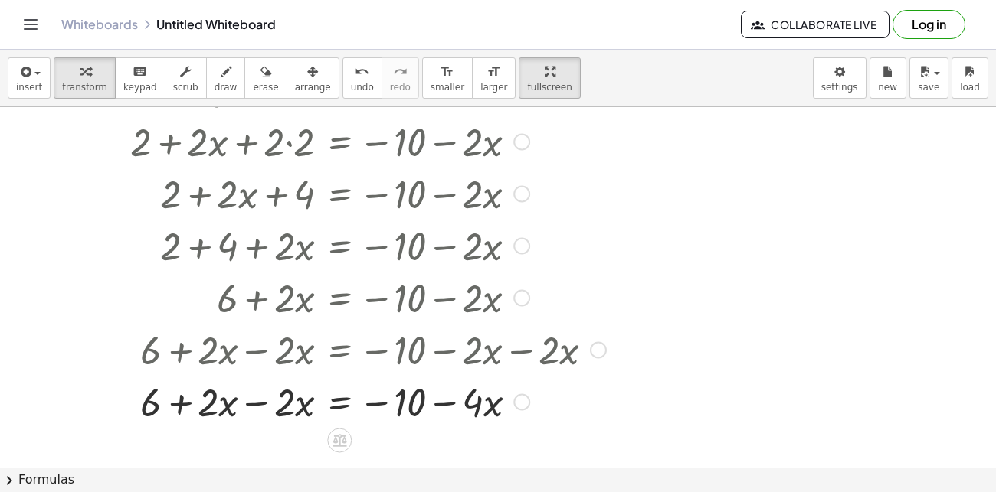
click at [258, 406] on div at bounding box center [364, 401] width 499 height 52
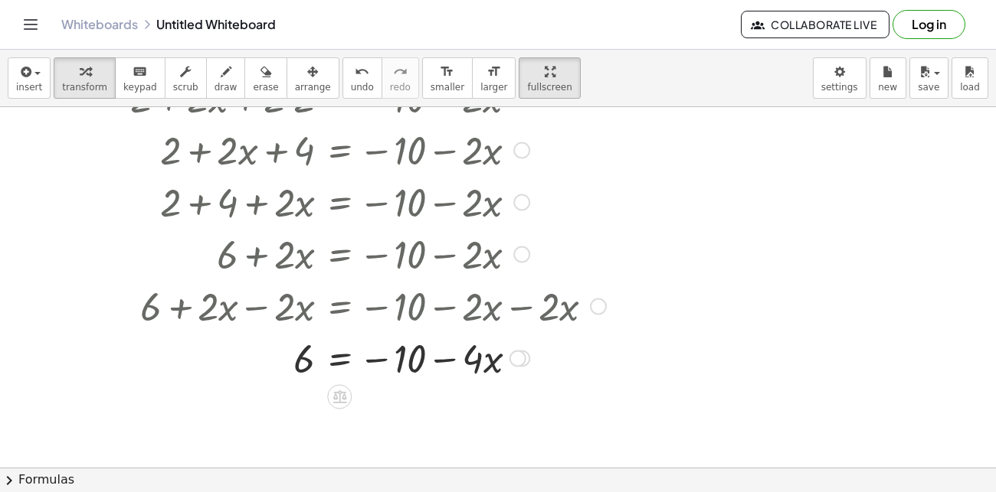
scroll to position [179, 0]
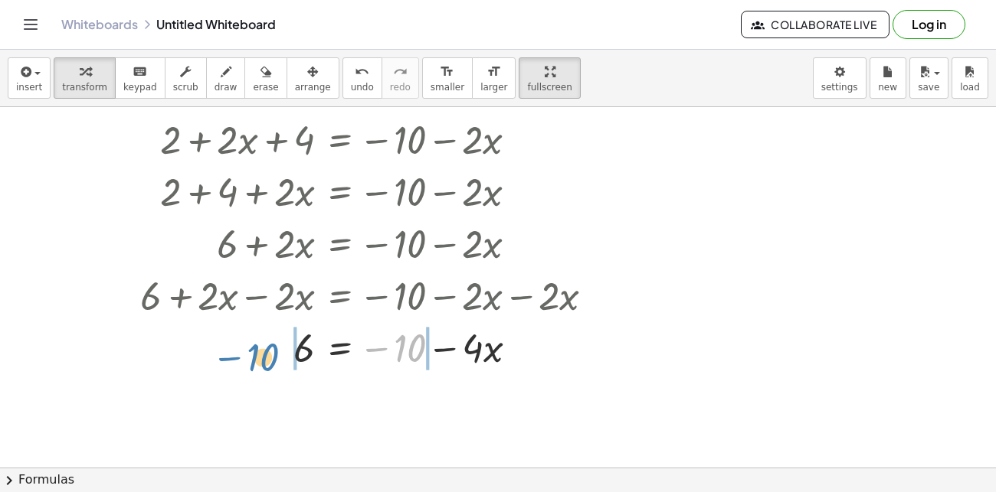
drag, startPoint x: 411, startPoint y: 350, endPoint x: 264, endPoint y: 359, distance: 147.3
click at [264, 359] on div at bounding box center [364, 346] width 499 height 52
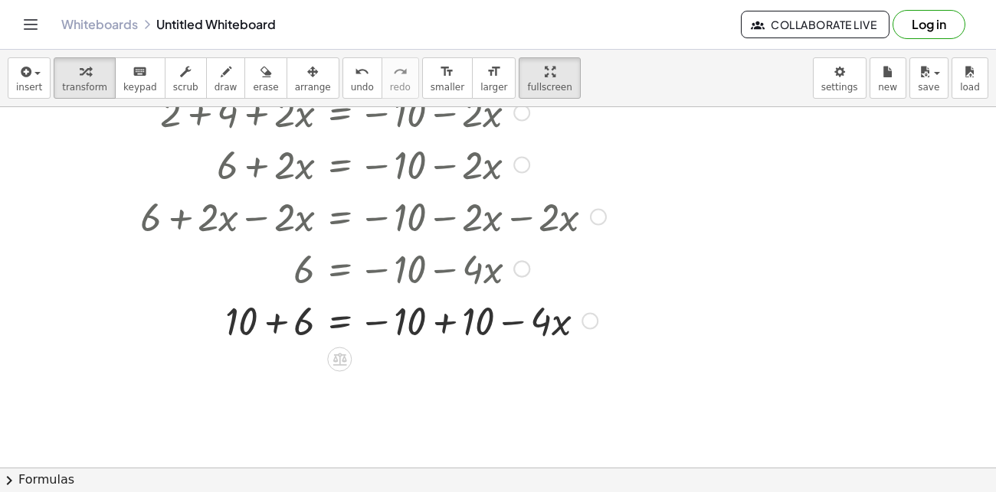
scroll to position [277, 0]
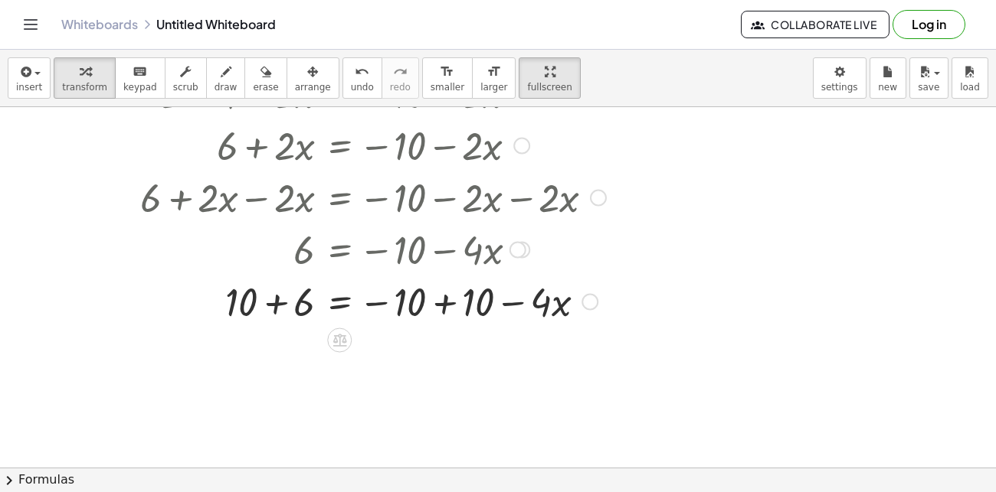
click at [278, 305] on div at bounding box center [364, 300] width 499 height 52
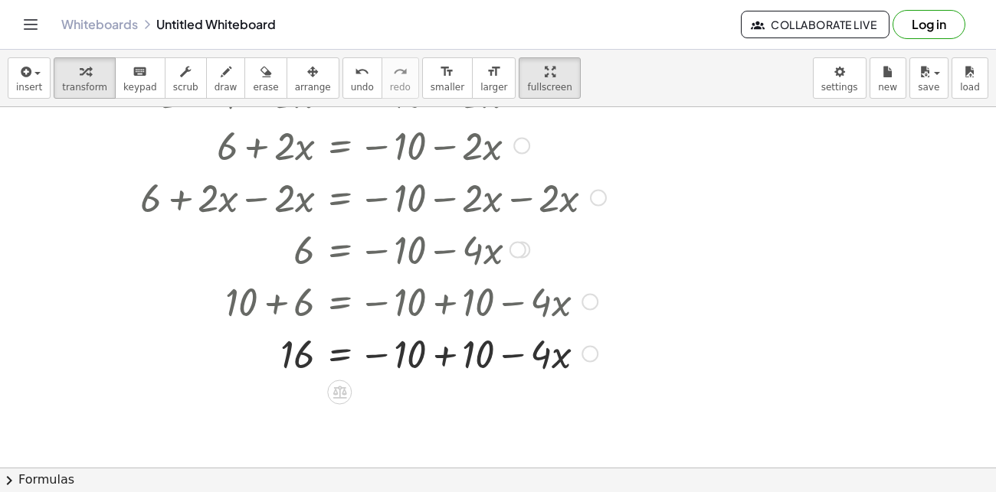
click at [453, 358] on div at bounding box center [364, 352] width 499 height 52
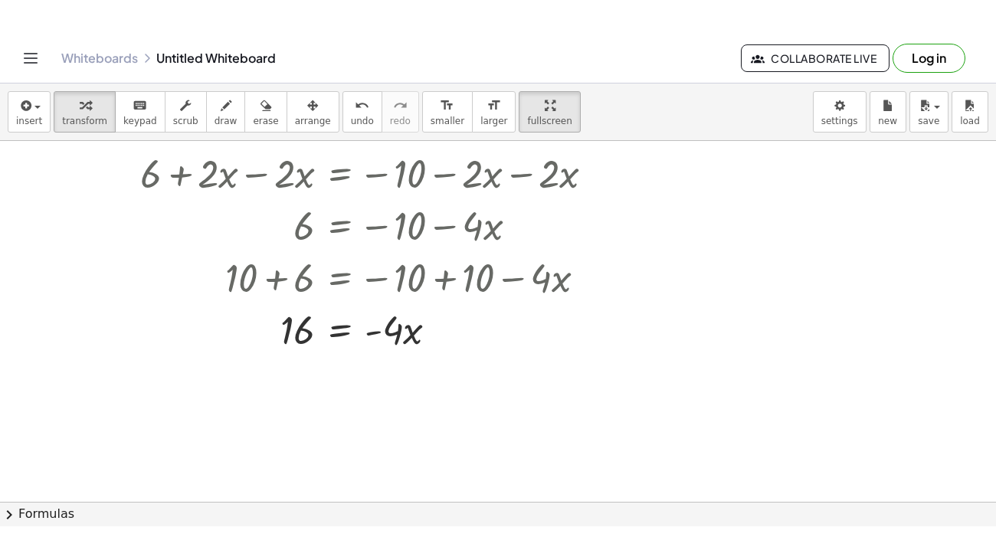
scroll to position [339, 0]
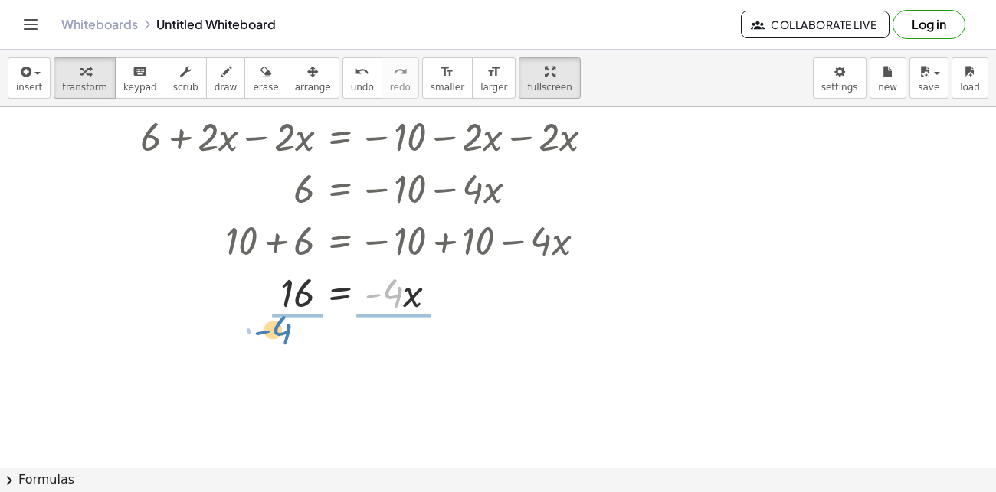
drag, startPoint x: 395, startPoint y: 287, endPoint x: 283, endPoint y: 323, distance: 118.2
click at [283, 323] on div "+ 2 + · 2 · ( + x + 2 ) = − 10 − · 2 · x + 2 + · 2 · x + · 2 · 2 = − 10 − · 2 ·…" at bounding box center [498, 129] width 996 height 721
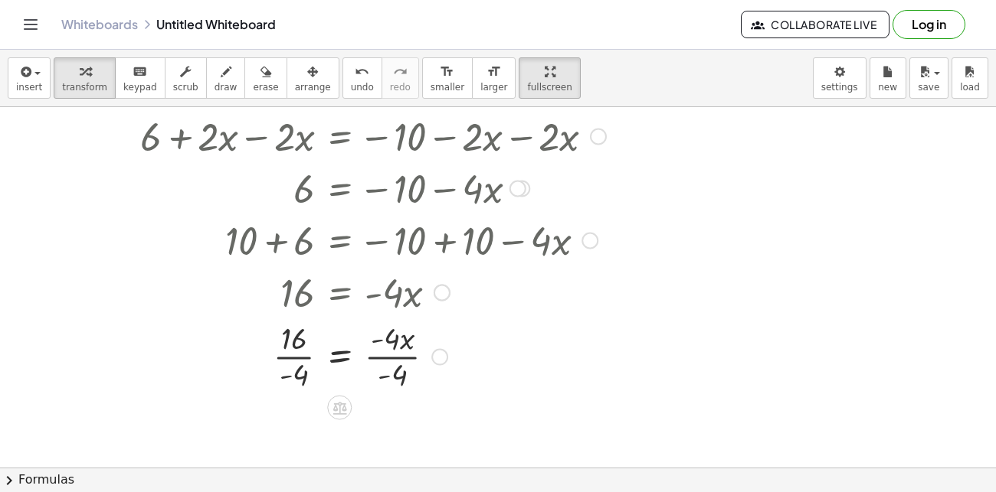
click at [292, 356] on div at bounding box center [364, 355] width 499 height 77
click at [388, 354] on div at bounding box center [364, 355] width 499 height 77
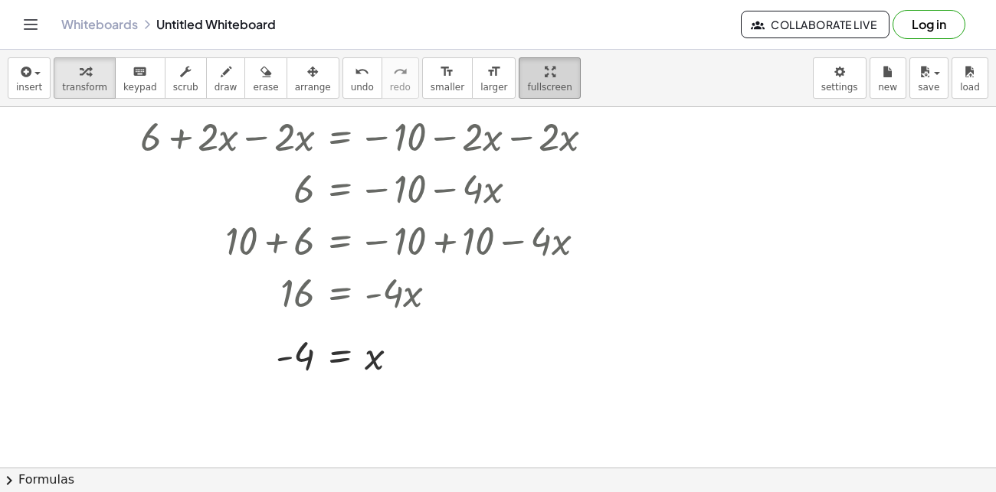
click at [527, 84] on span "fullscreen" at bounding box center [549, 87] width 44 height 11
click at [515, 152] on div "insert select one: Math Expression Function Text Youtube Video Graphing Geometr…" at bounding box center [498, 271] width 996 height 443
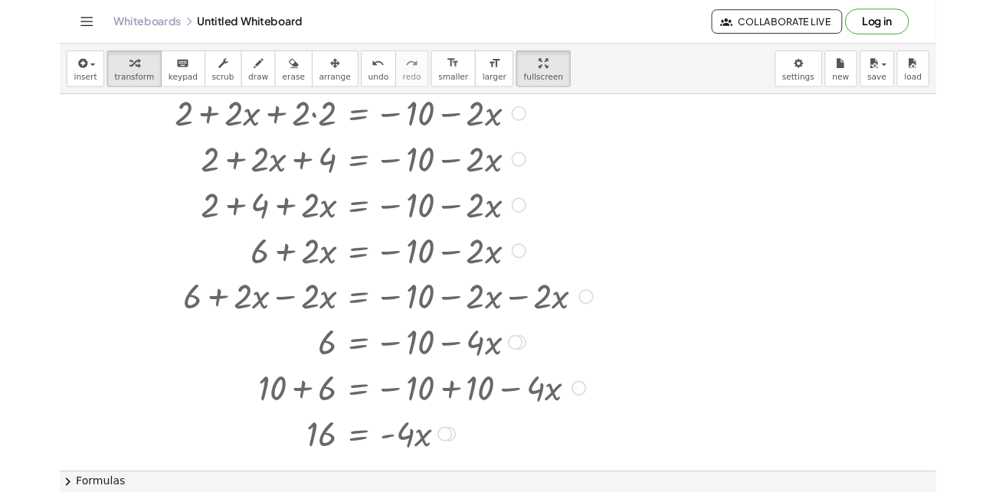
scroll to position [129, 0]
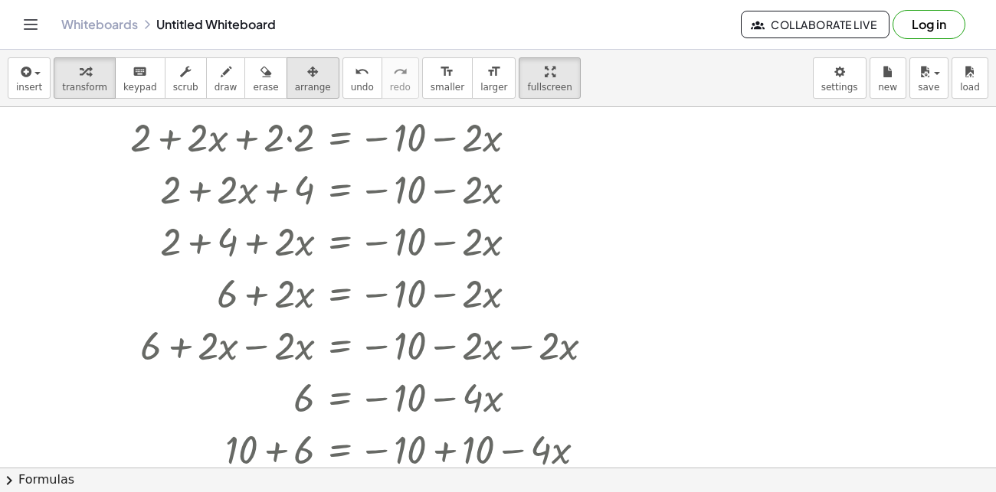
click at [295, 83] on span "arrange" at bounding box center [313, 87] width 36 height 11
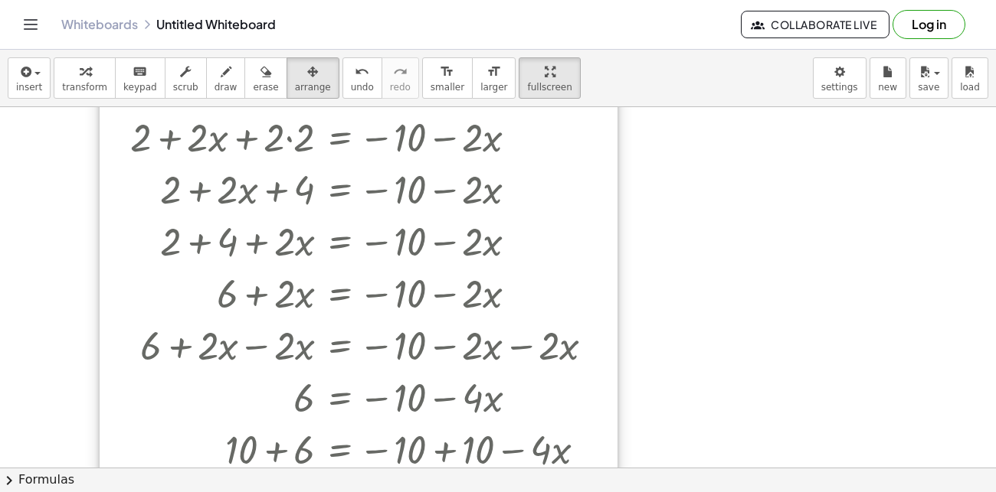
click at [361, 201] on div at bounding box center [359, 320] width 518 height 545
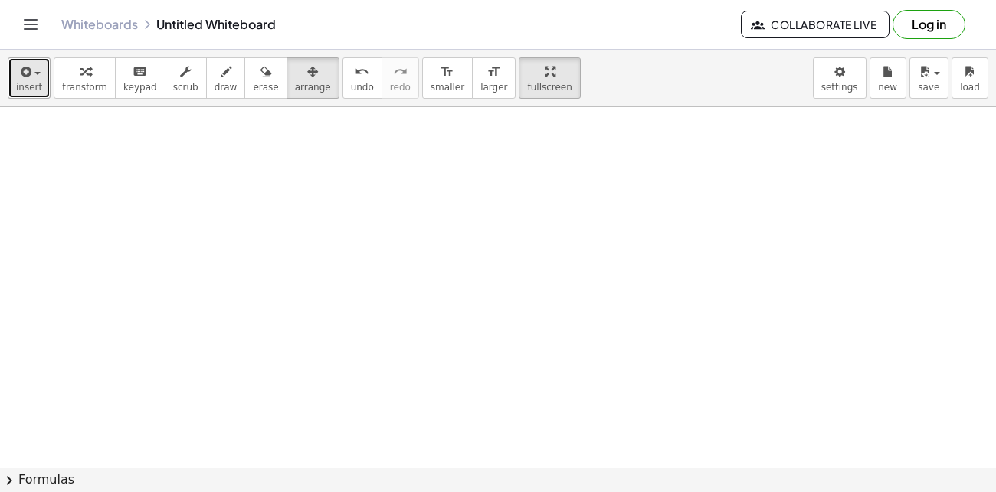
click at [19, 76] on icon "button" at bounding box center [25, 72] width 14 height 18
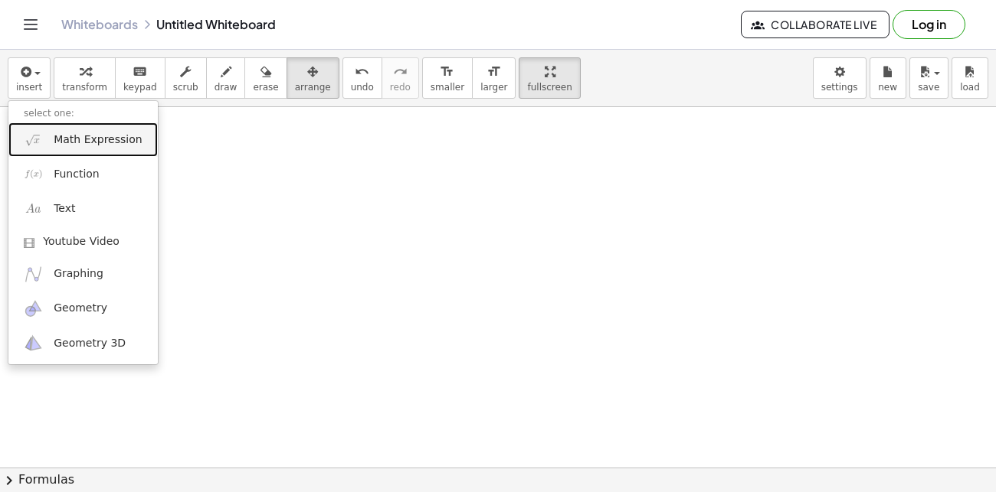
click at [117, 148] on link "Math Expression" at bounding box center [82, 140] width 149 height 34
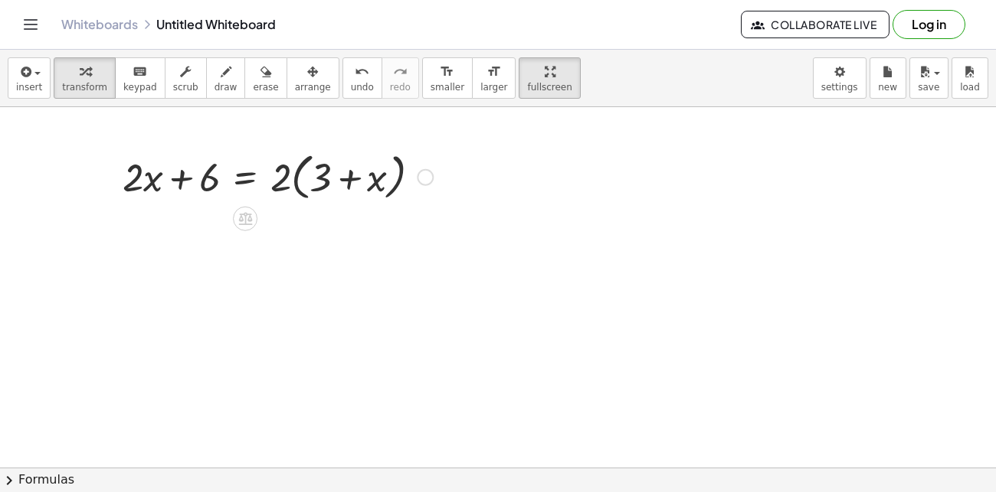
click at [305, 183] on div at bounding box center [278, 176] width 326 height 58
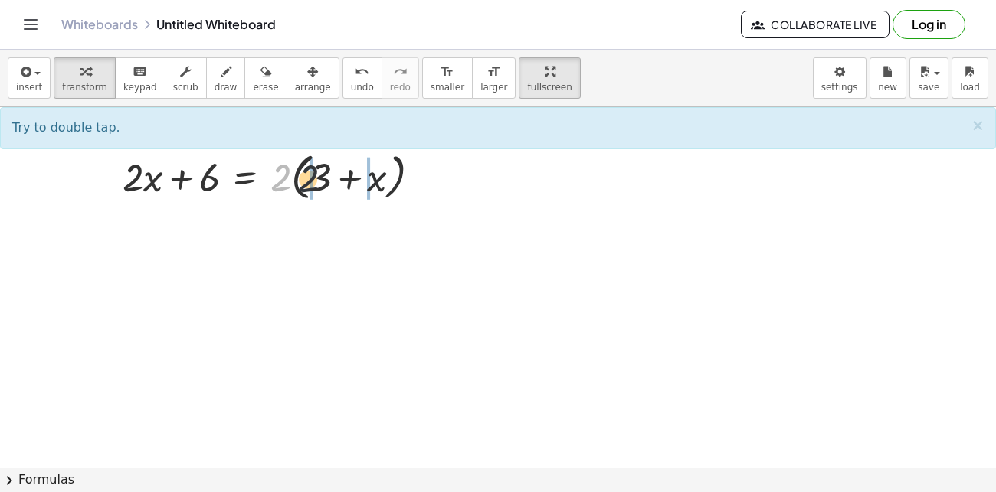
drag, startPoint x: 286, startPoint y: 176, endPoint x: 342, endPoint y: 181, distance: 56.1
click at [342, 181] on div at bounding box center [278, 176] width 326 height 58
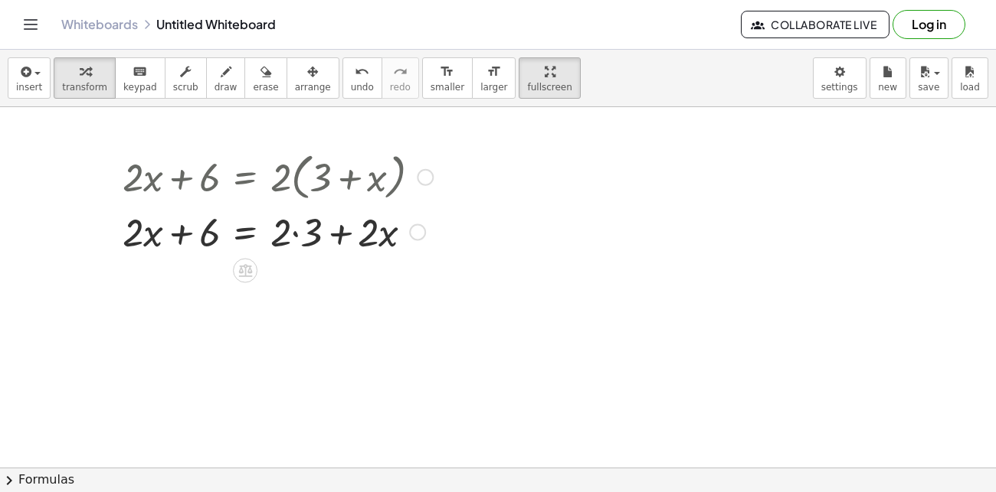
click at [303, 237] on div at bounding box center [278, 230] width 326 height 52
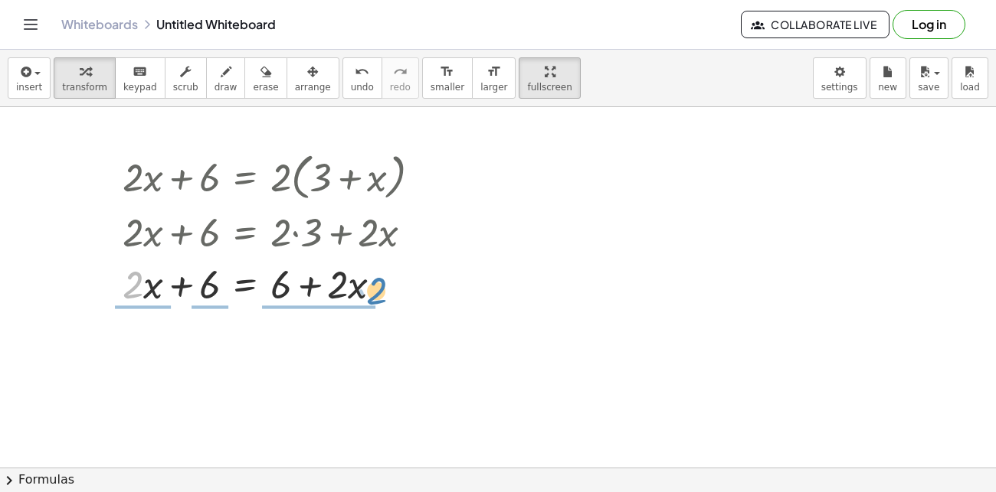
drag, startPoint x: 142, startPoint y: 296, endPoint x: 385, endPoint y: 302, distance: 243.6
click at [385, 302] on div at bounding box center [278, 283] width 326 height 52
drag, startPoint x: 133, startPoint y: 293, endPoint x: 397, endPoint y: 298, distance: 264.3
click at [397, 298] on div at bounding box center [278, 283] width 326 height 52
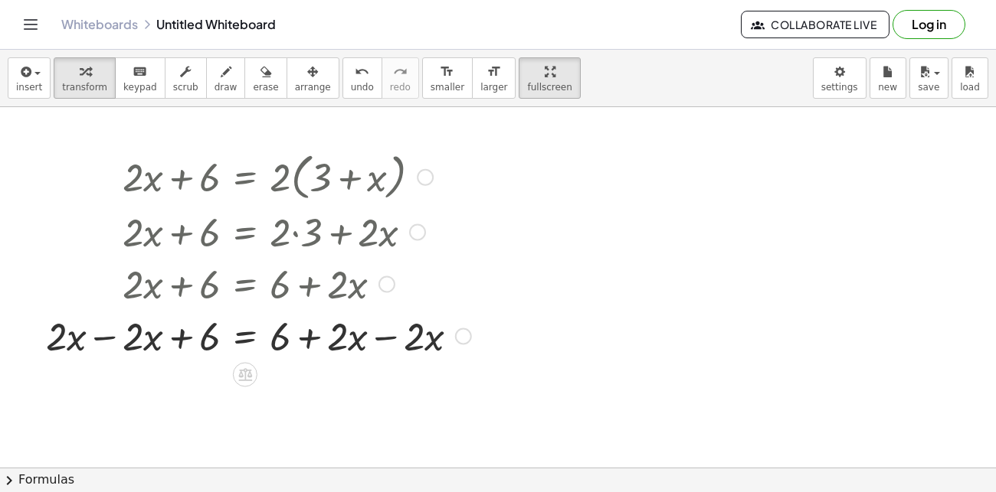
click at [388, 335] on div at bounding box center [258, 335] width 440 height 52
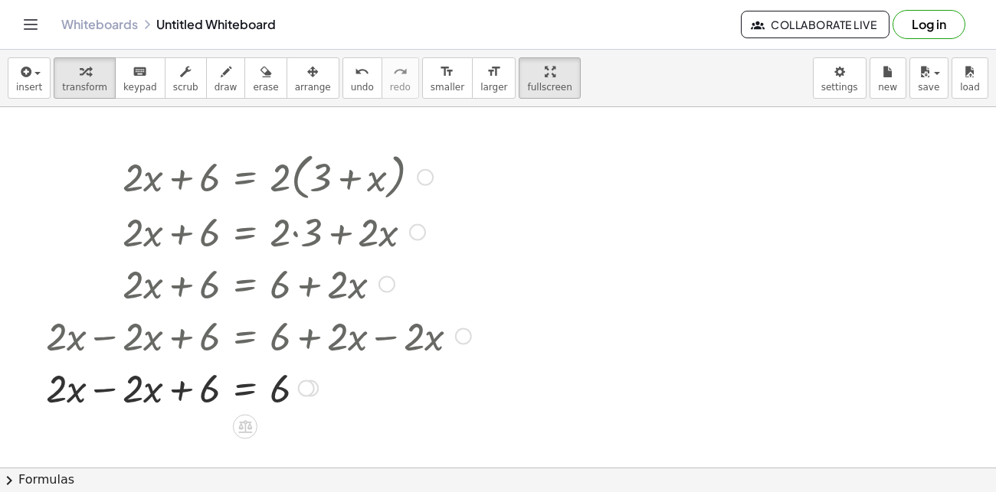
click at [93, 385] on div at bounding box center [258, 387] width 440 height 52
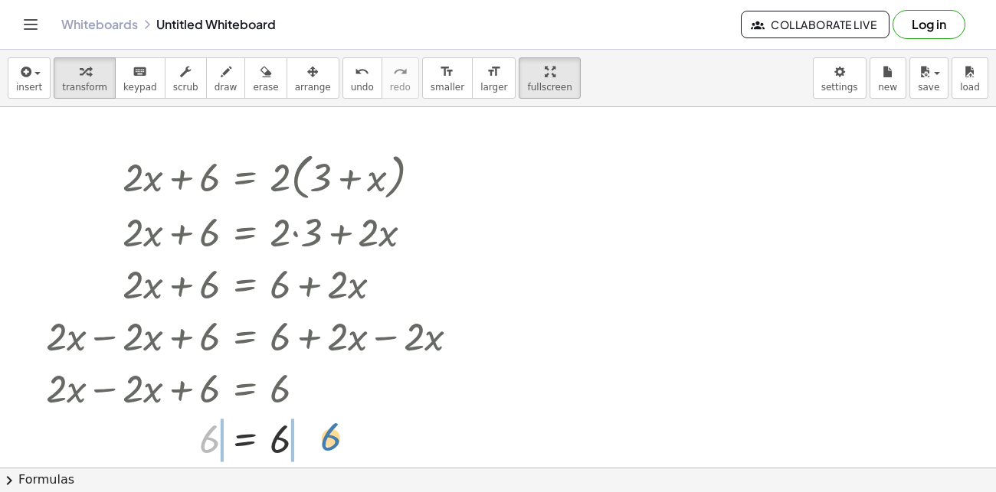
drag, startPoint x: 211, startPoint y: 437, endPoint x: 332, endPoint y: 434, distance: 121.0
click at [332, 434] on div at bounding box center [258, 439] width 440 height 51
click at [312, 443] on div at bounding box center [258, 439] width 440 height 52
click at [185, 449] on div at bounding box center [258, 439] width 440 height 52
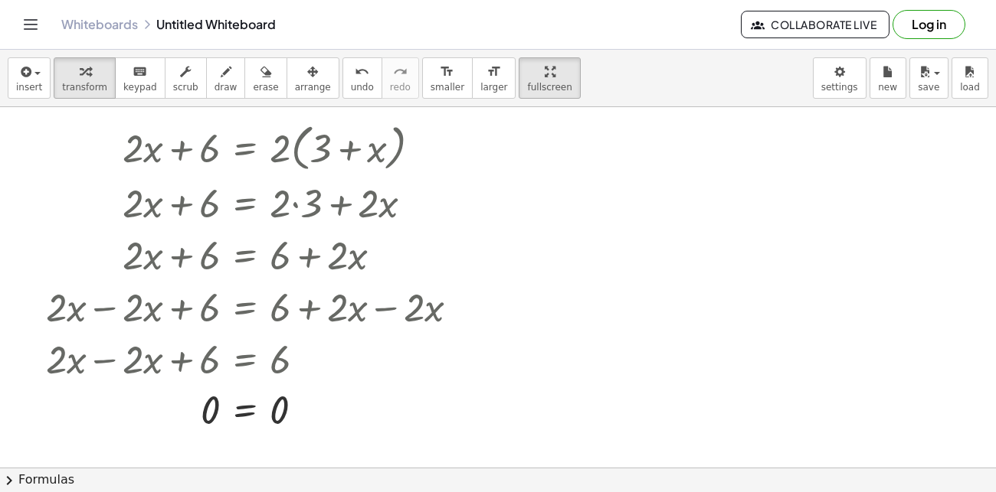
scroll to position [30, 0]
